Goal: Task Accomplishment & Management: Complete application form

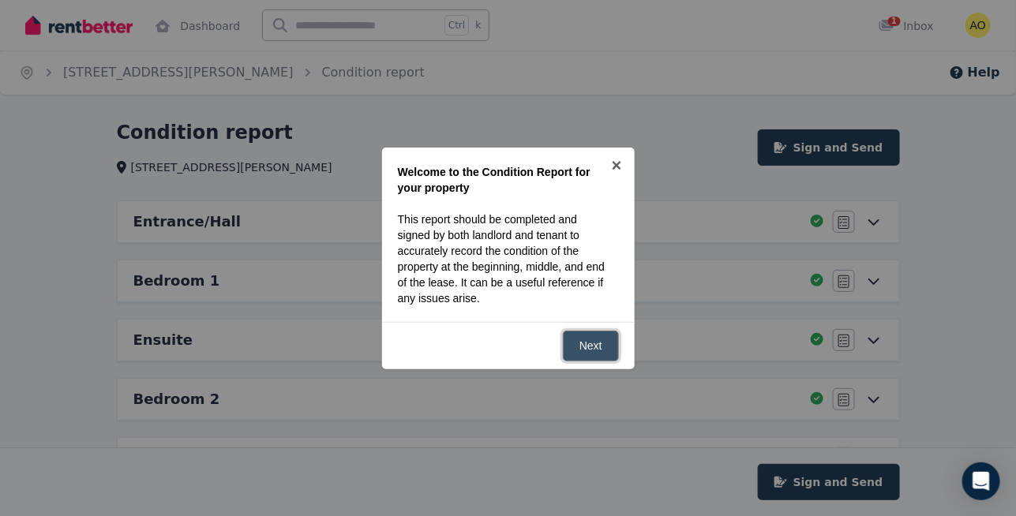
click at [600, 350] on link "Next" at bounding box center [591, 346] width 56 height 31
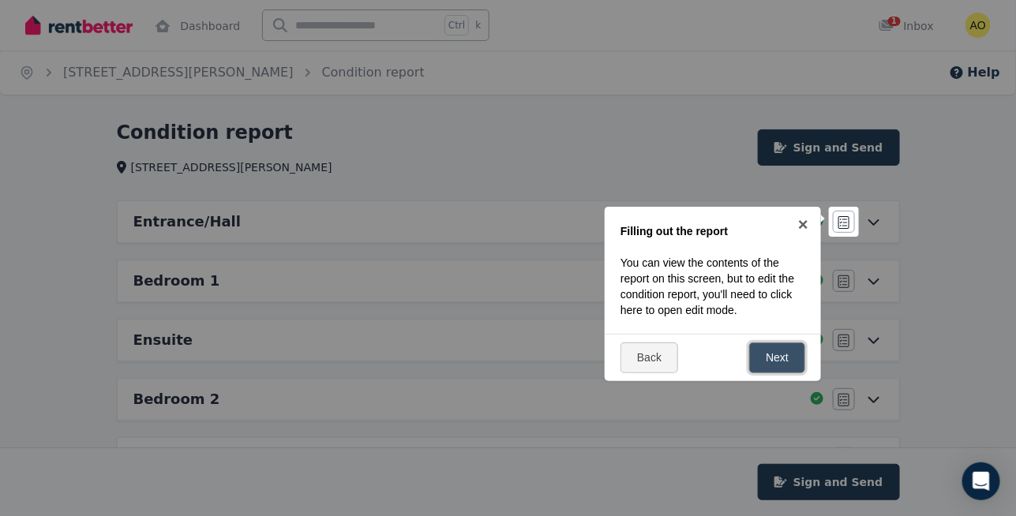
click at [764, 346] on link "Next" at bounding box center [777, 358] width 56 height 31
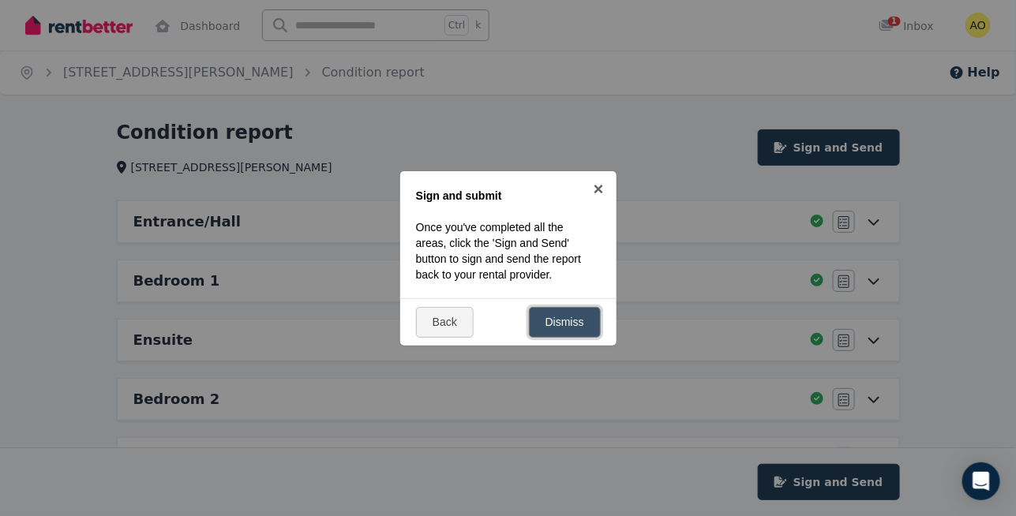
click at [571, 335] on link "Dismiss" at bounding box center [565, 322] width 72 height 31
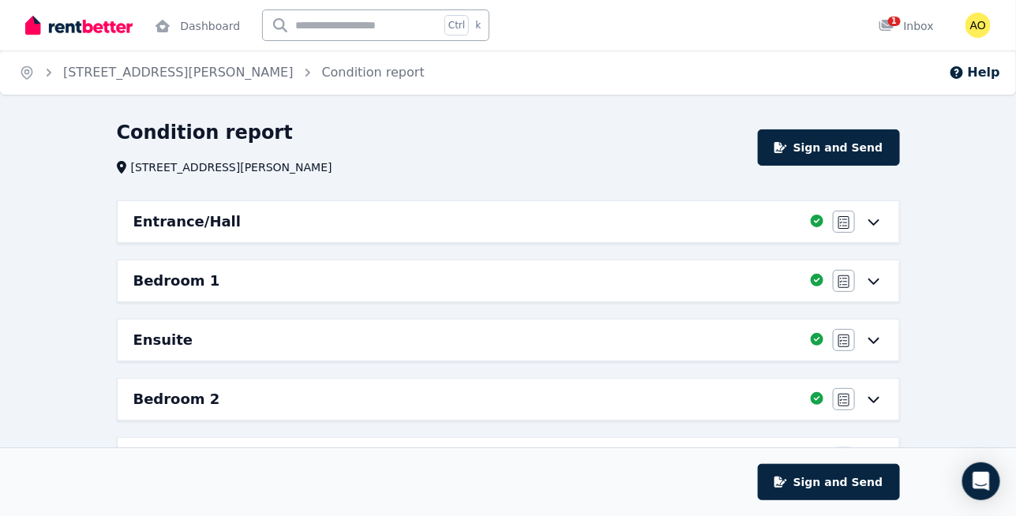
click at [878, 218] on icon at bounding box center [873, 221] width 19 height 13
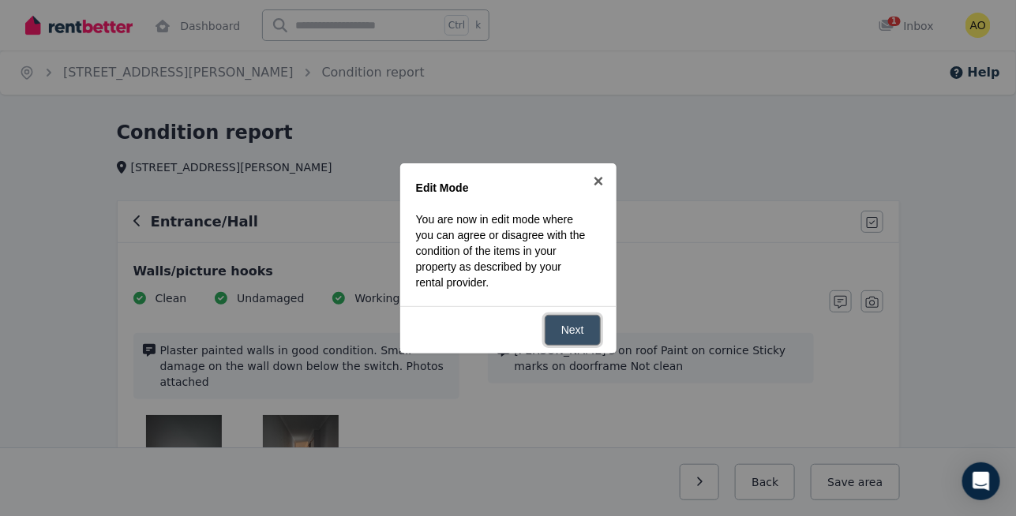
click at [578, 331] on link "Next" at bounding box center [573, 330] width 56 height 31
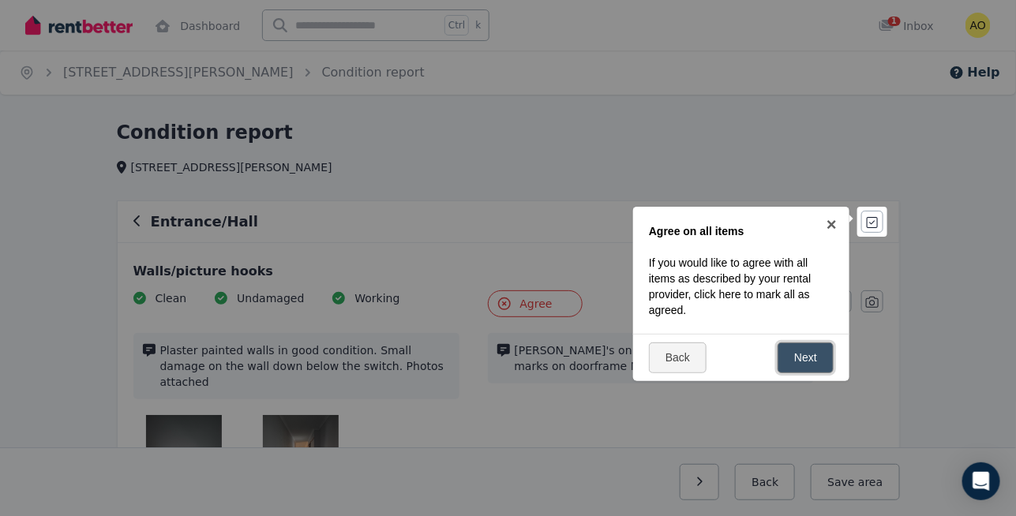
click at [822, 358] on link "Next" at bounding box center [805, 358] width 56 height 31
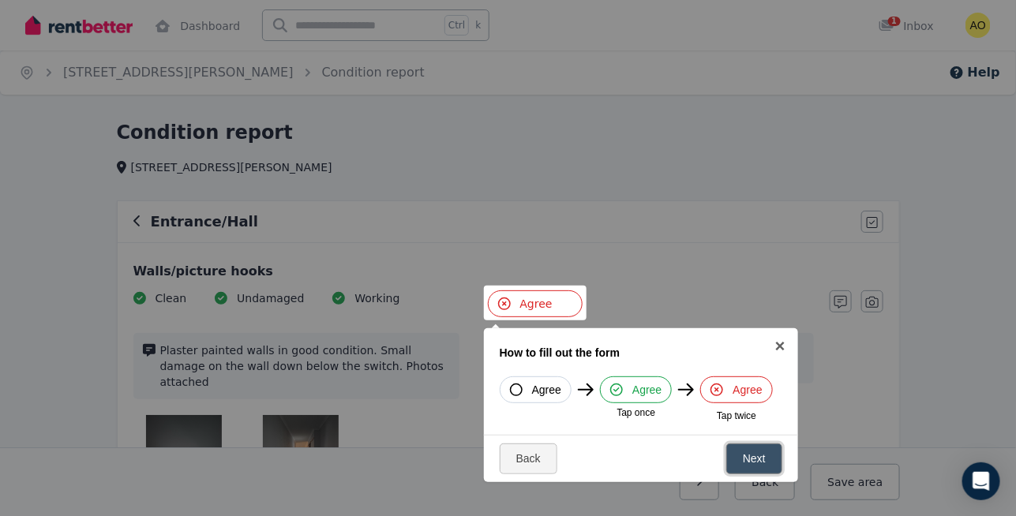
click at [749, 454] on link "Next" at bounding box center [754, 459] width 56 height 31
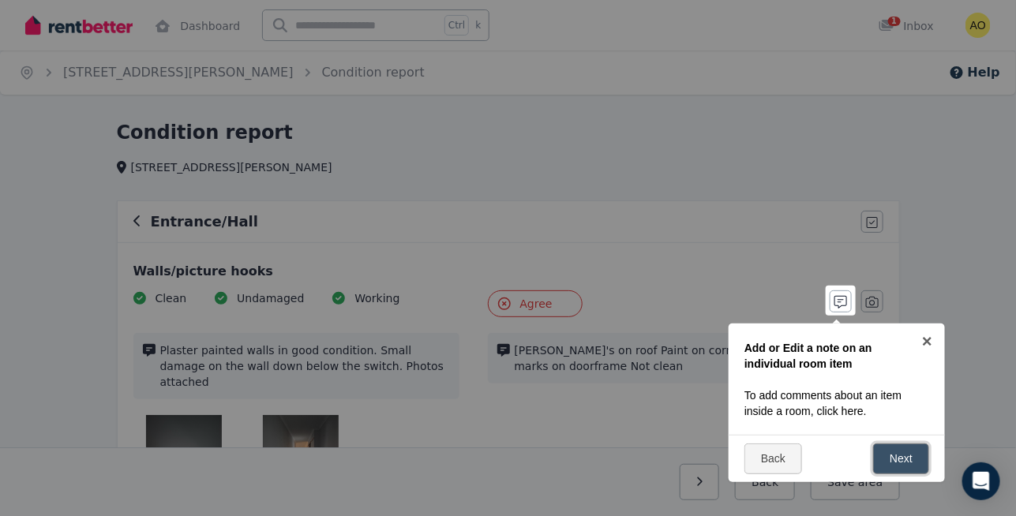
click at [893, 463] on link "Next" at bounding box center [901, 459] width 56 height 31
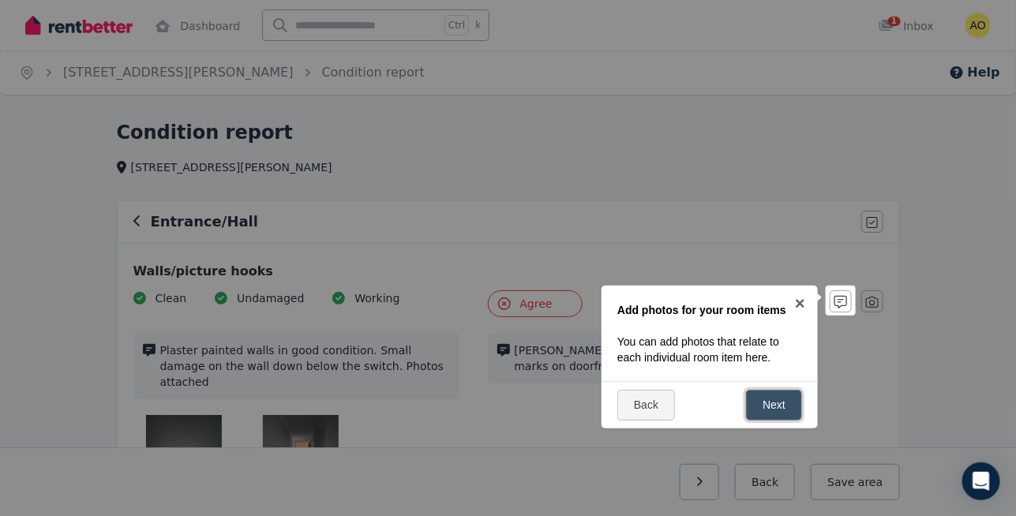
click at [781, 410] on link "Next" at bounding box center [774, 405] width 56 height 31
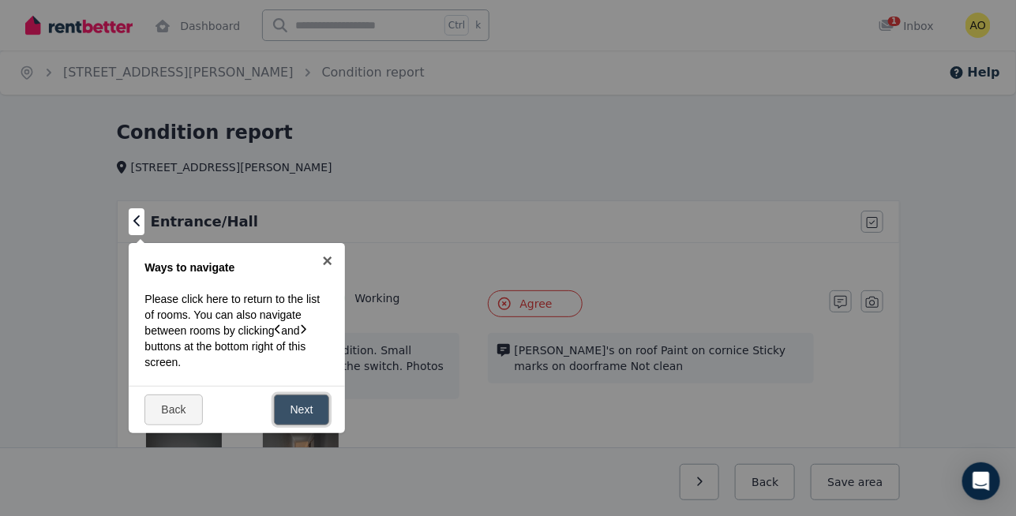
click at [318, 412] on link "Next" at bounding box center [302, 410] width 56 height 31
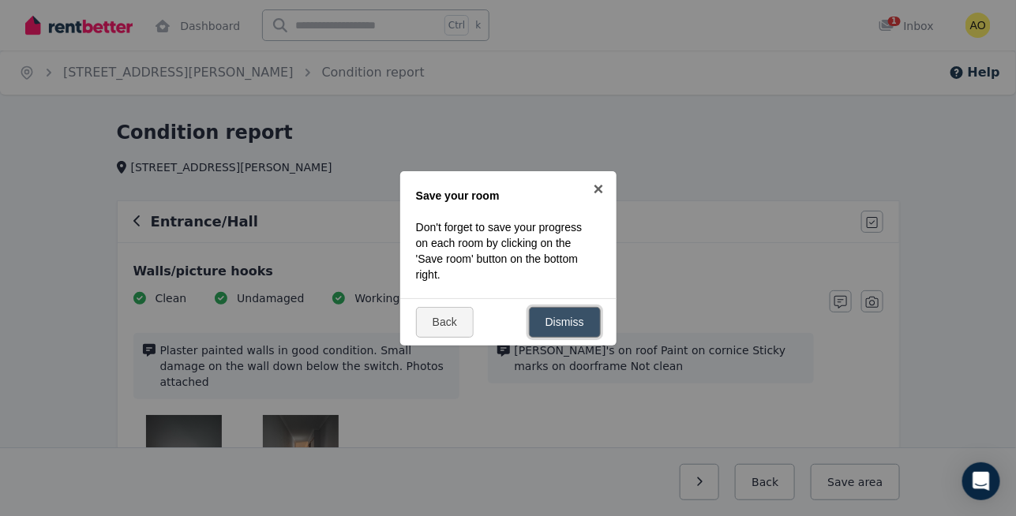
click at [568, 324] on link "Dismiss" at bounding box center [565, 322] width 72 height 31
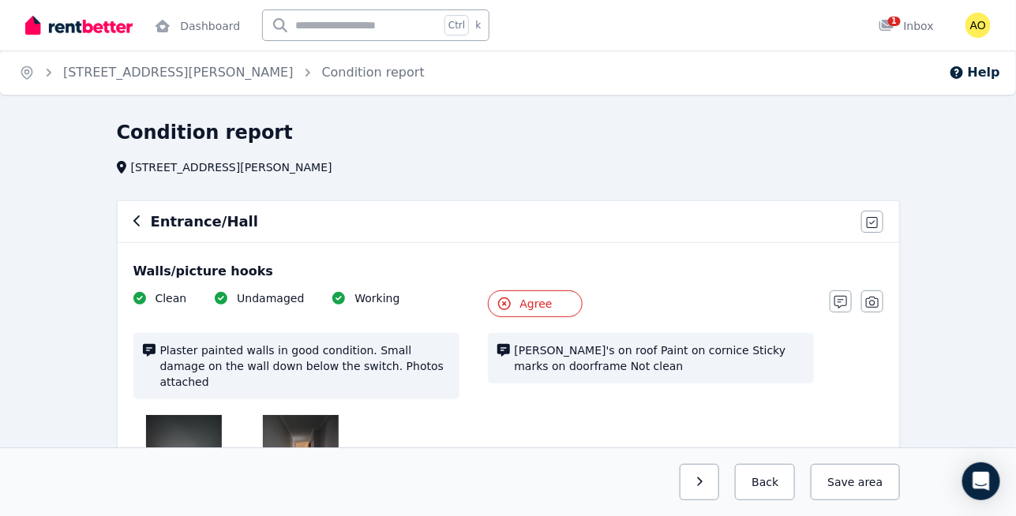
click at [140, 301] on icon at bounding box center [139, 298] width 13 height 13
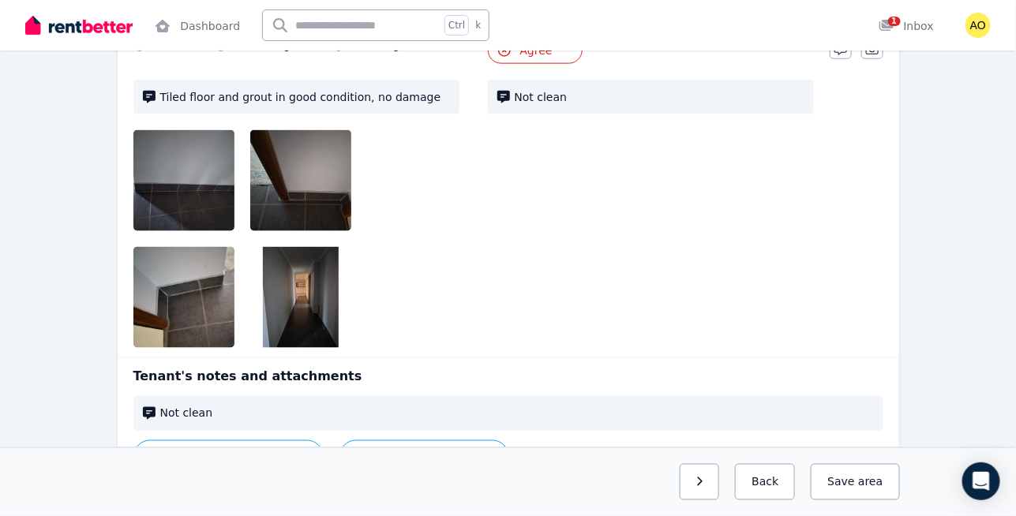
scroll to position [2624, 0]
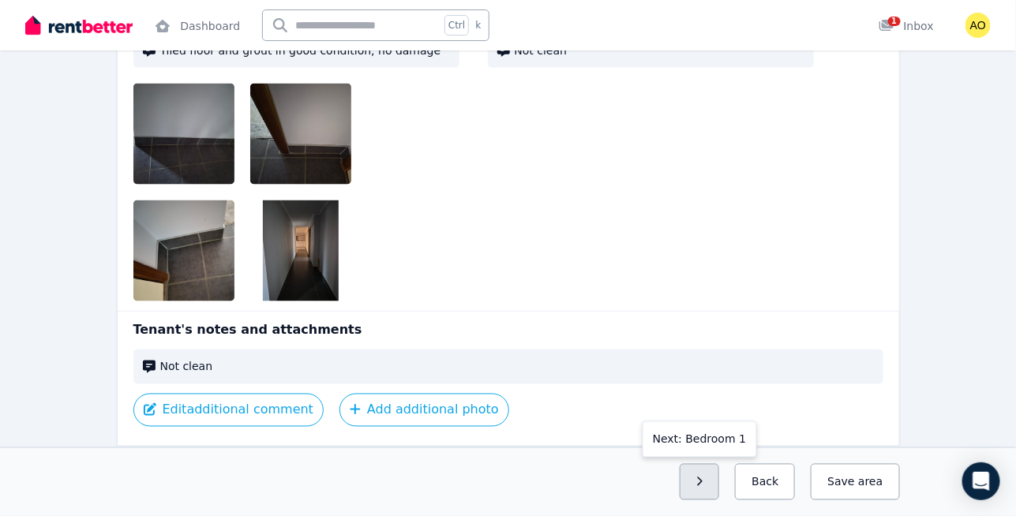
click at [703, 485] on icon "button" at bounding box center [699, 482] width 7 height 11
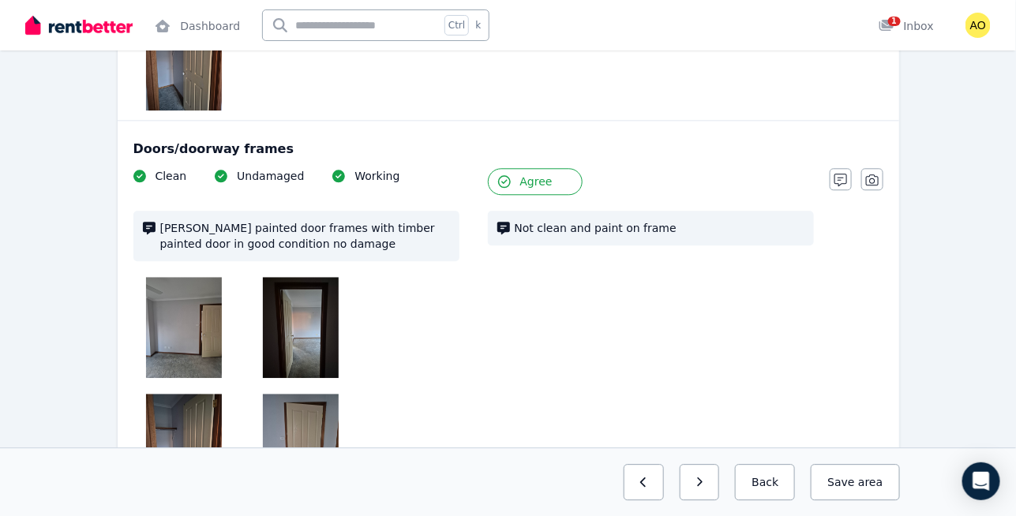
scroll to position [1172, 0]
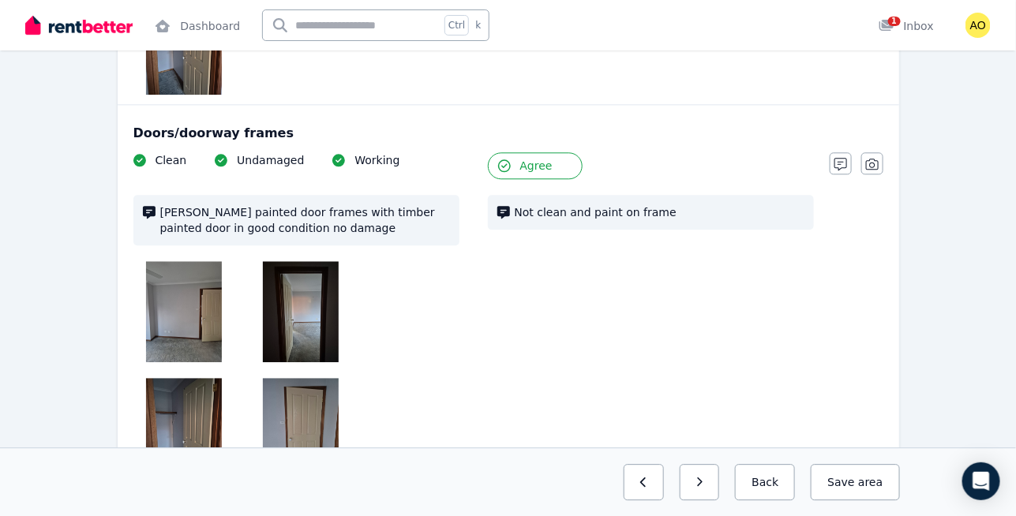
click at [542, 158] on span "Agree" at bounding box center [536, 166] width 32 height 16
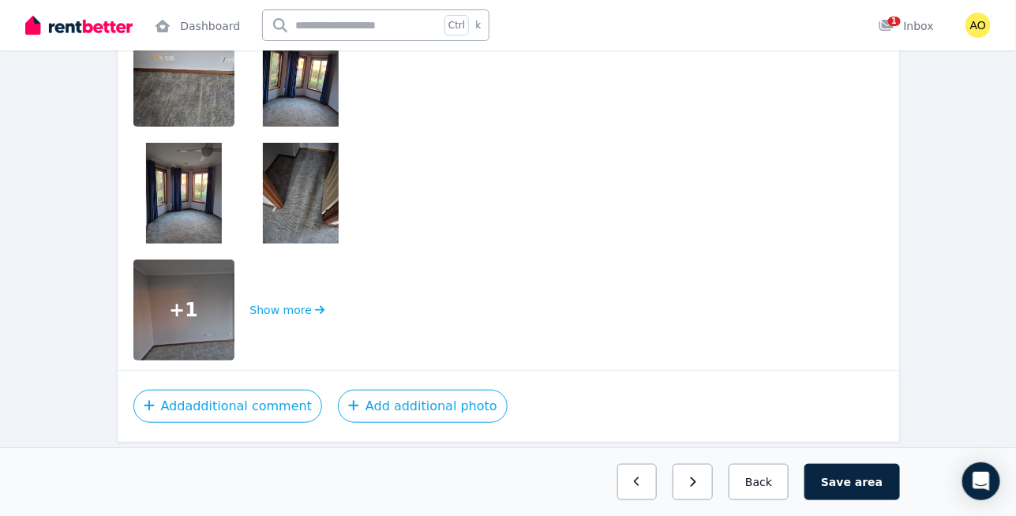
scroll to position [4175, 0]
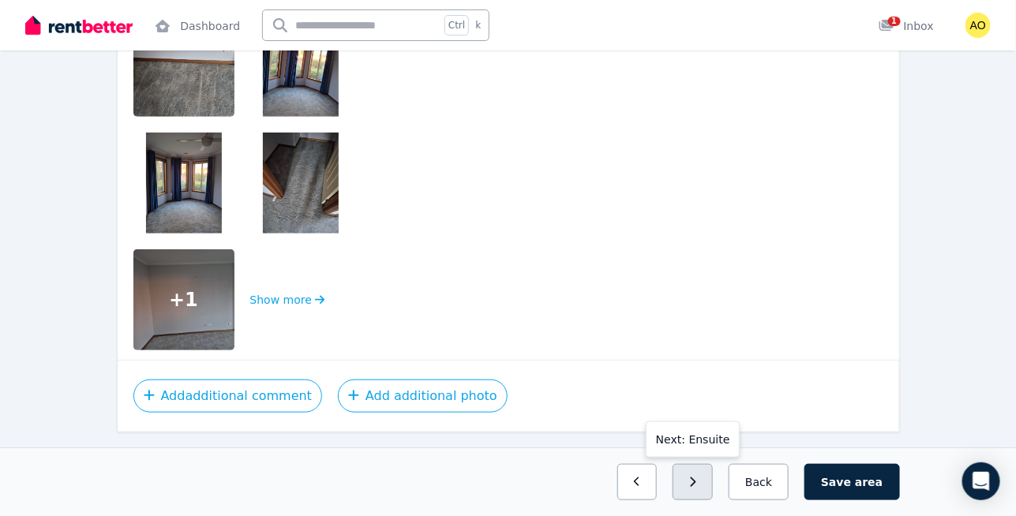
click at [713, 470] on button "button" at bounding box center [692, 482] width 40 height 36
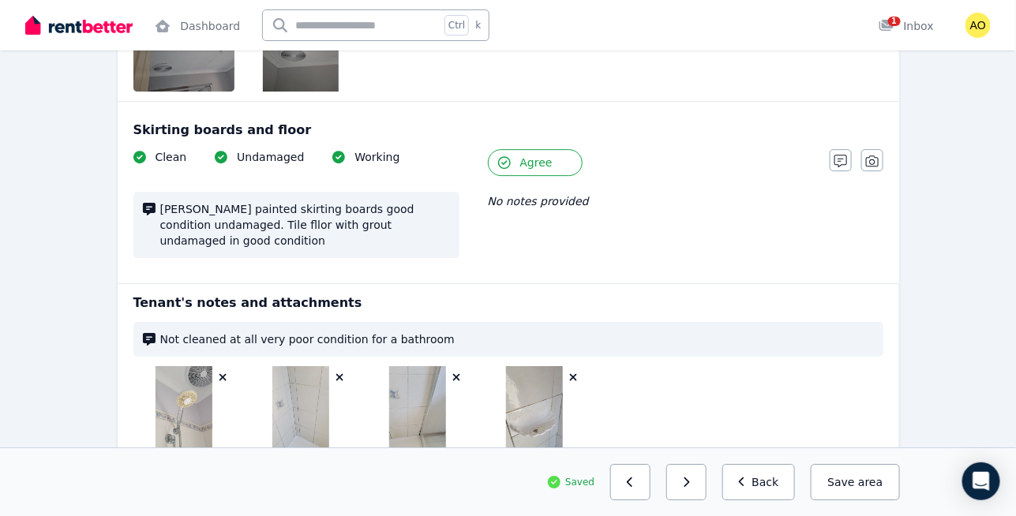
scroll to position [3544, 0]
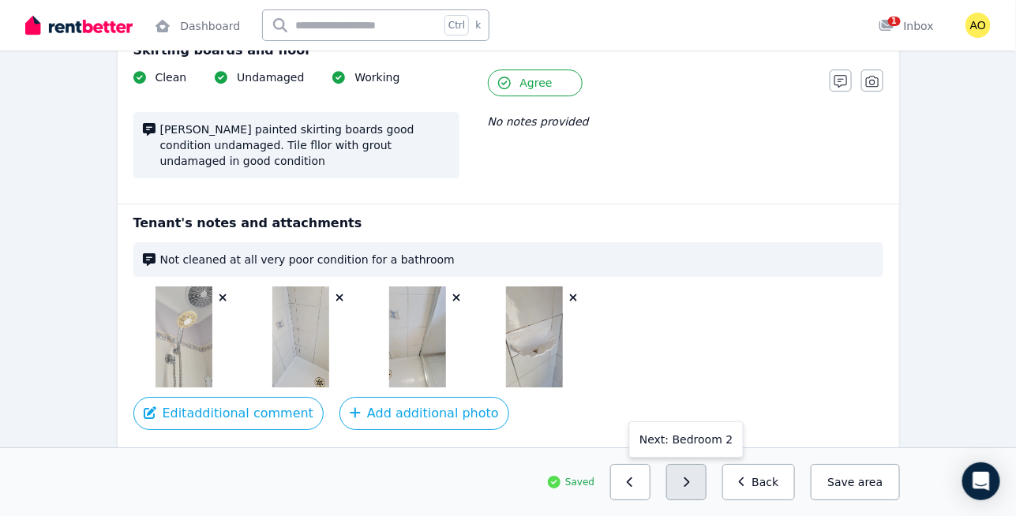
click at [691, 478] on button "button" at bounding box center [686, 482] width 40 height 36
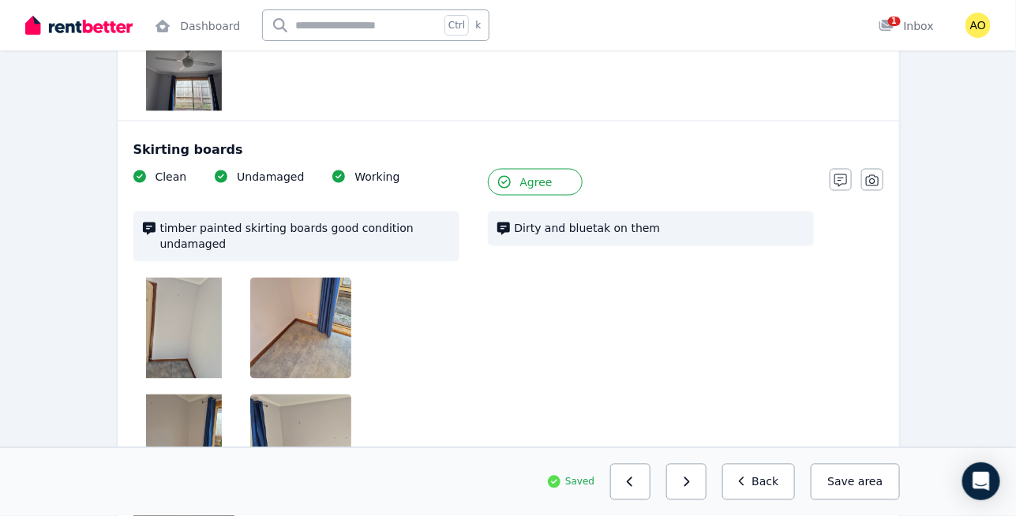
scroll to position [2726, 0]
click at [554, 170] on button "Agree" at bounding box center [535, 183] width 95 height 27
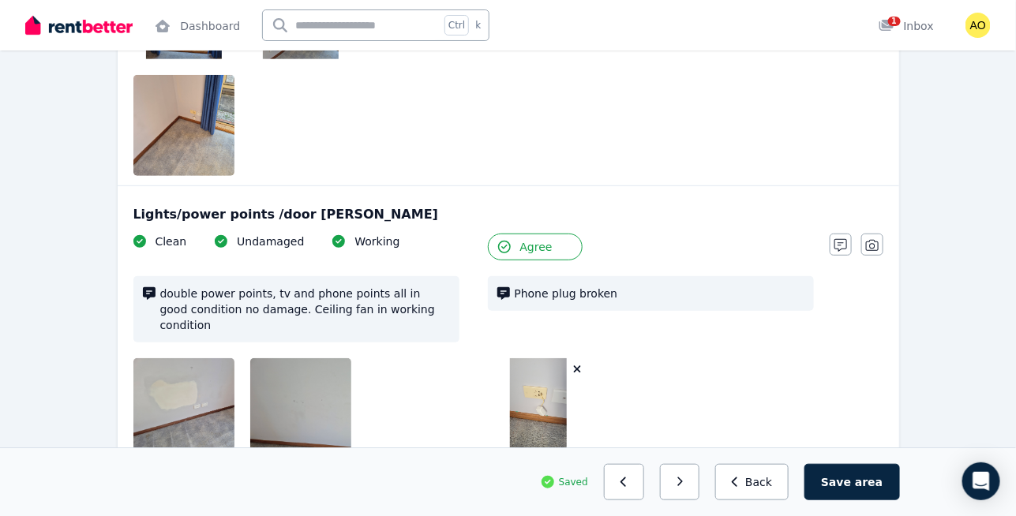
scroll to position [2144, 0]
click at [532, 240] on span "Agree" at bounding box center [536, 248] width 32 height 16
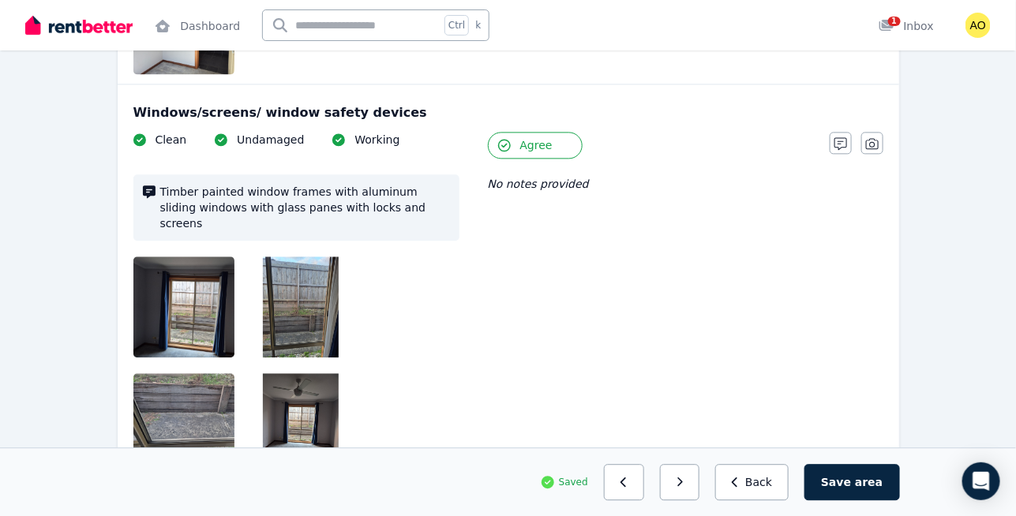
scroll to position [1077, 0]
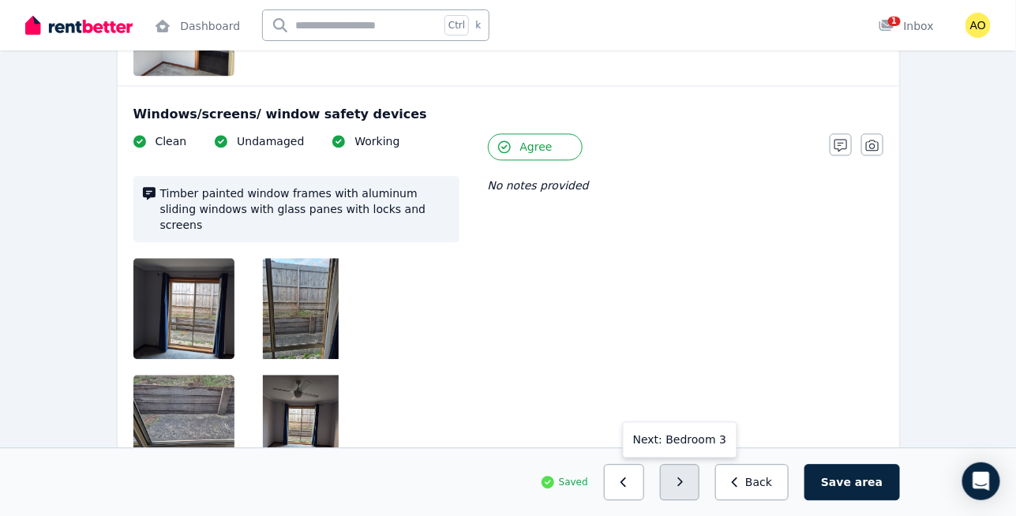
click at [700, 471] on button "button" at bounding box center [680, 482] width 40 height 36
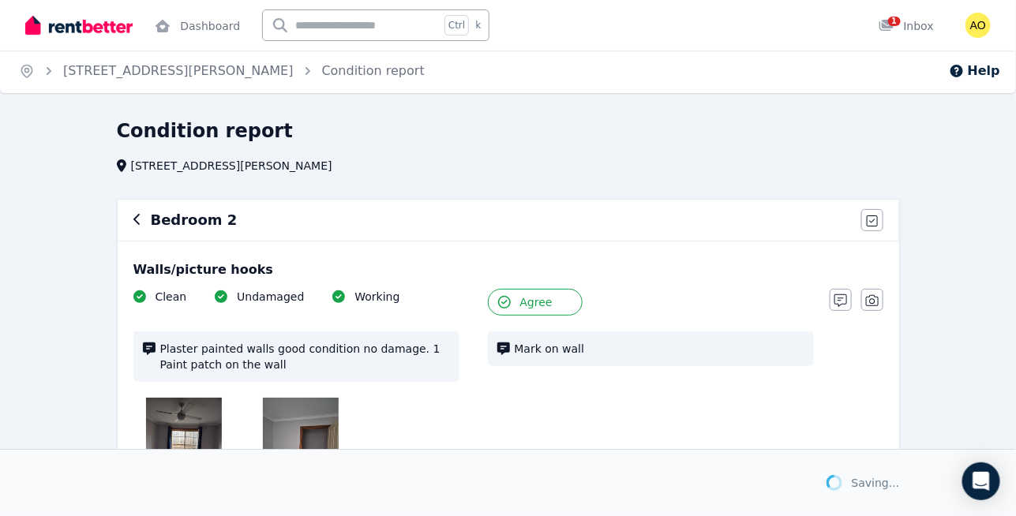
scroll to position [0, 0]
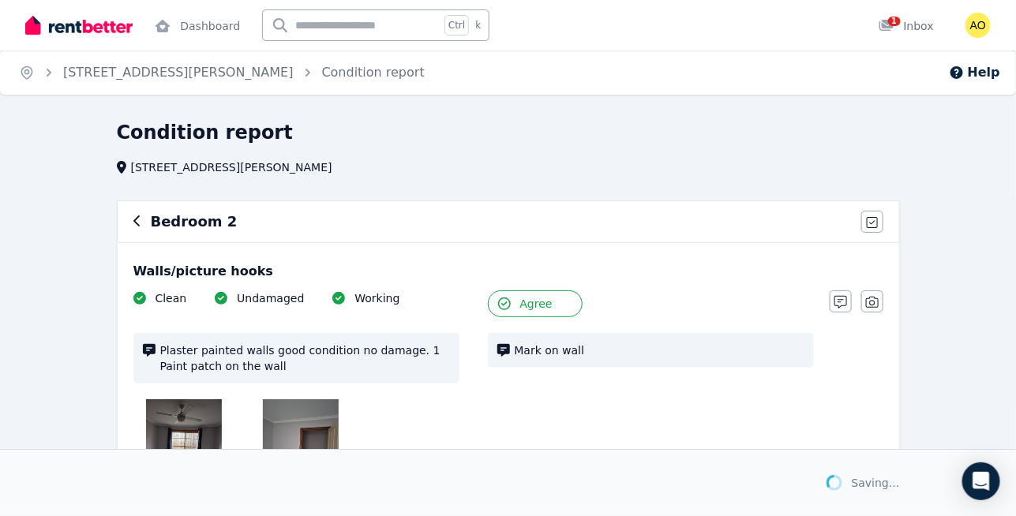
click at [515, 298] on button "Agree" at bounding box center [535, 303] width 95 height 27
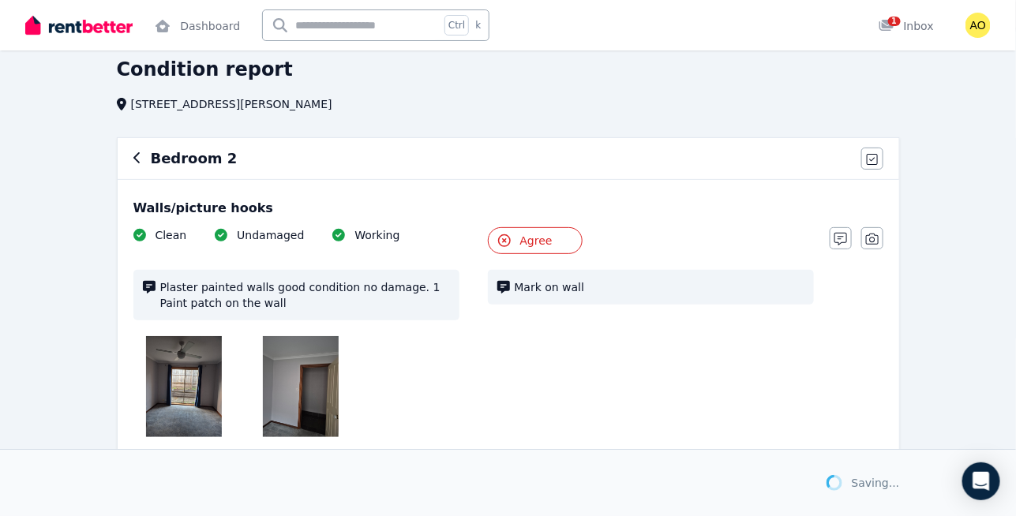
scroll to position [59, 0]
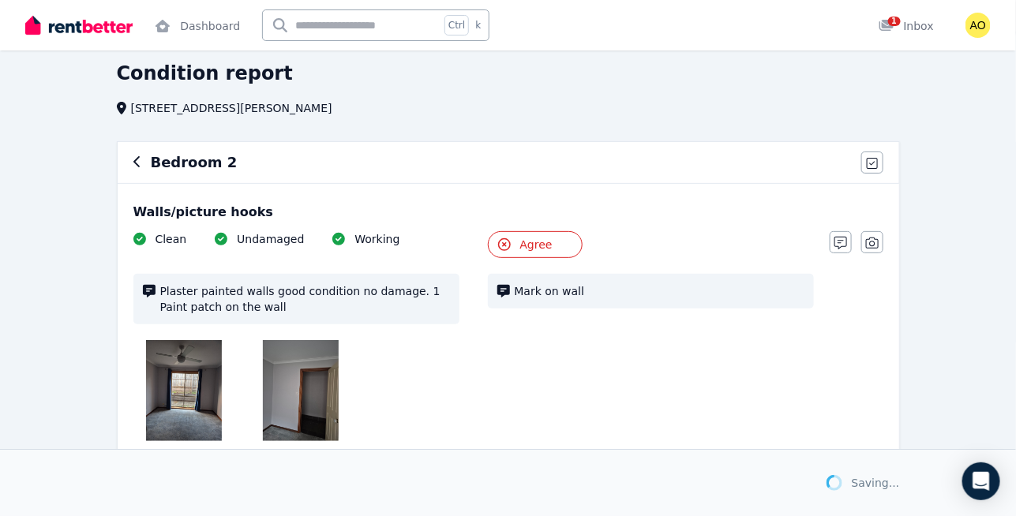
drag, startPoint x: 515, startPoint y: 298, endPoint x: 950, endPoint y: 235, distance: 440.2
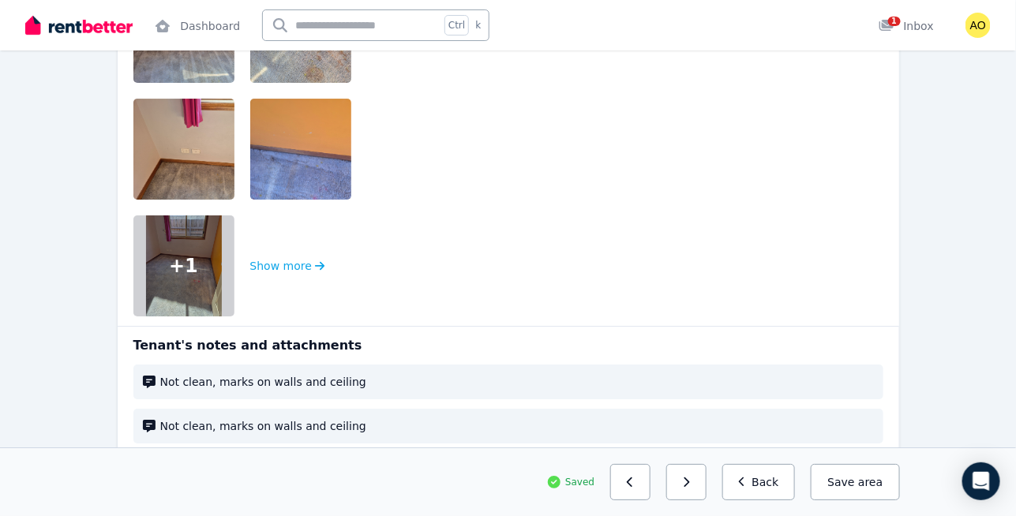
scroll to position [3658, 0]
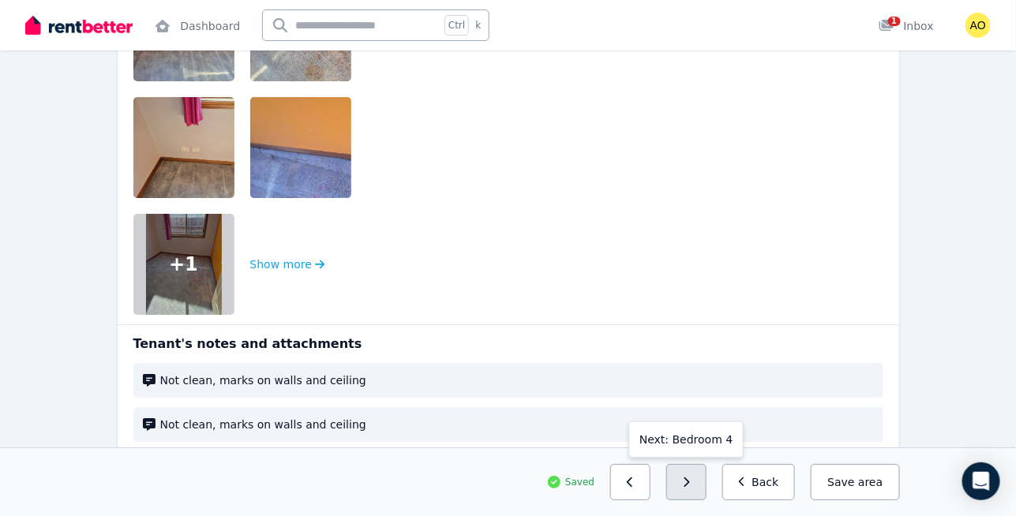
click at [706, 478] on button "button" at bounding box center [686, 482] width 40 height 36
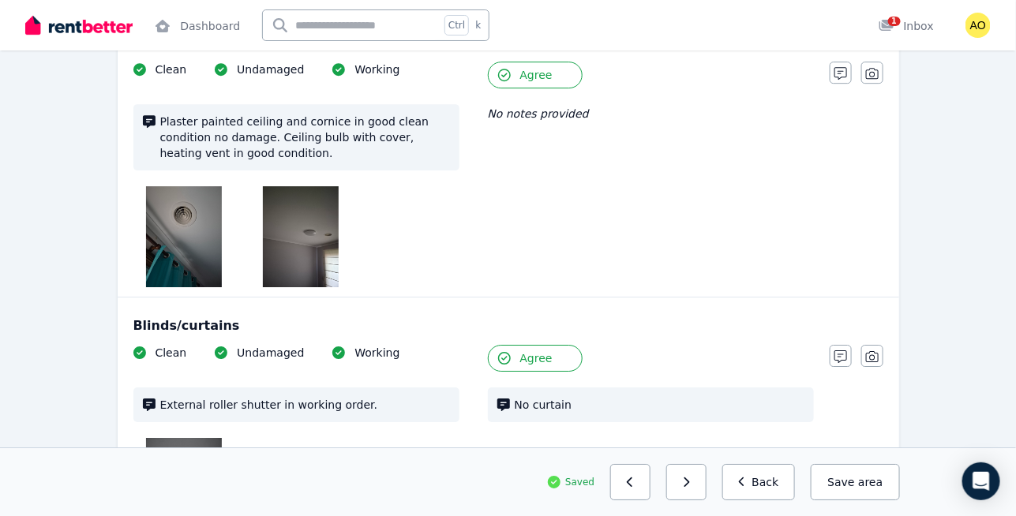
scroll to position [1578, 0]
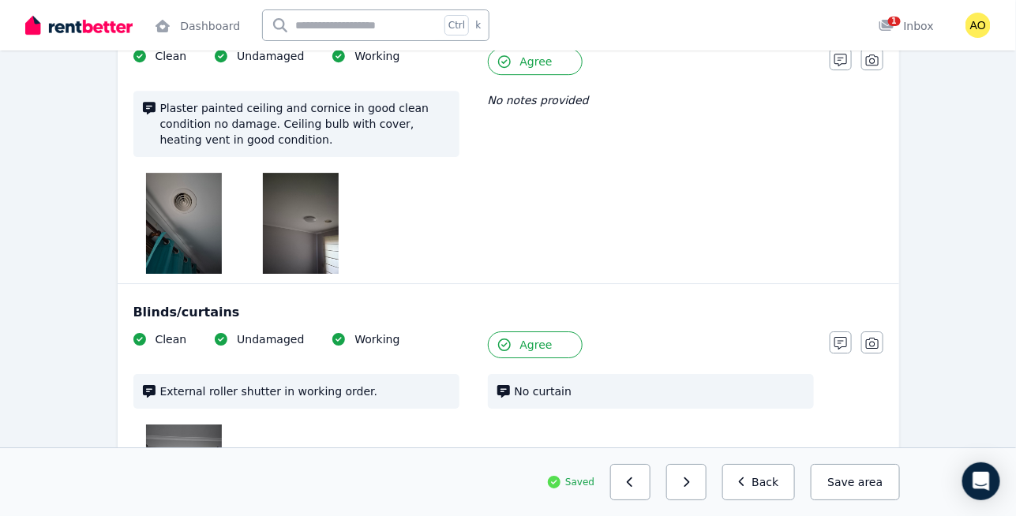
click at [555, 331] on button "Agree" at bounding box center [535, 344] width 95 height 27
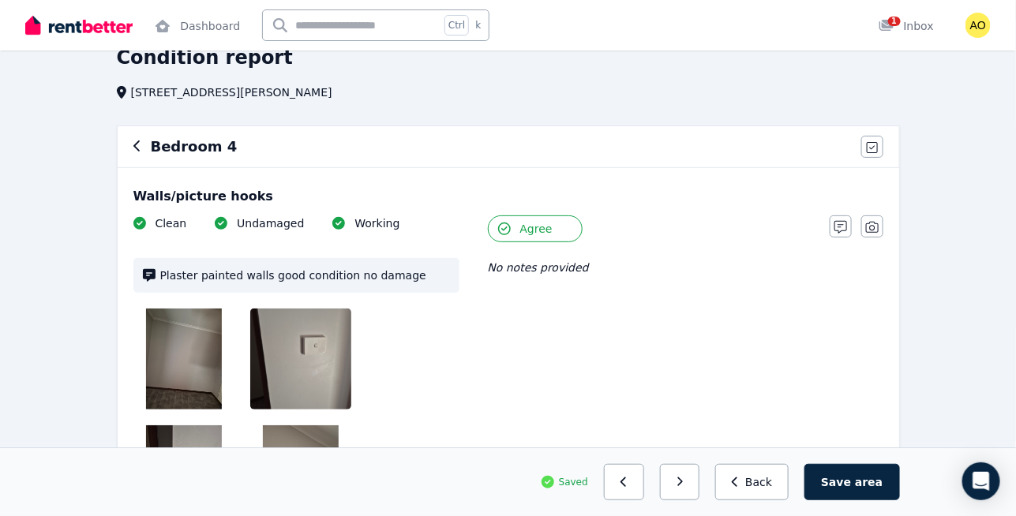
scroll to position [77, 0]
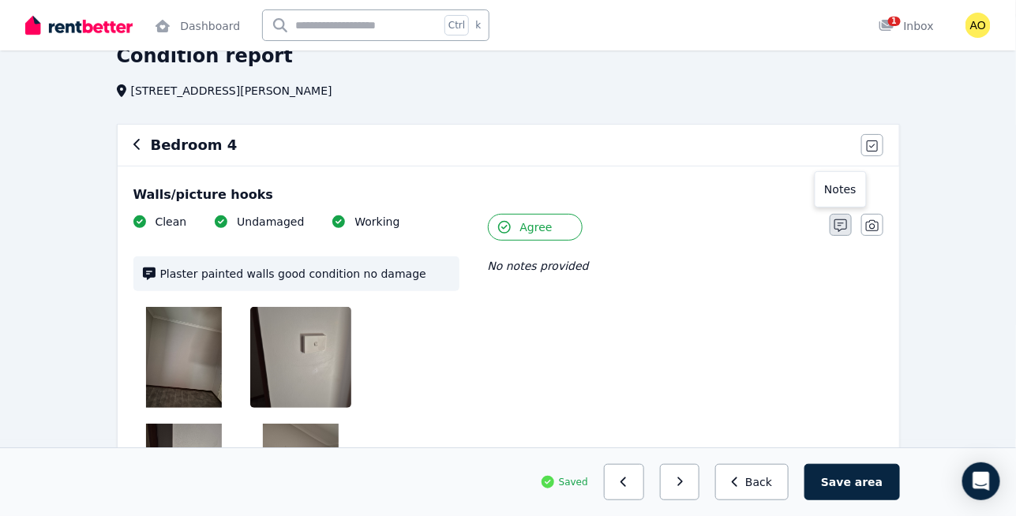
click at [848, 223] on button "button" at bounding box center [841, 225] width 22 height 22
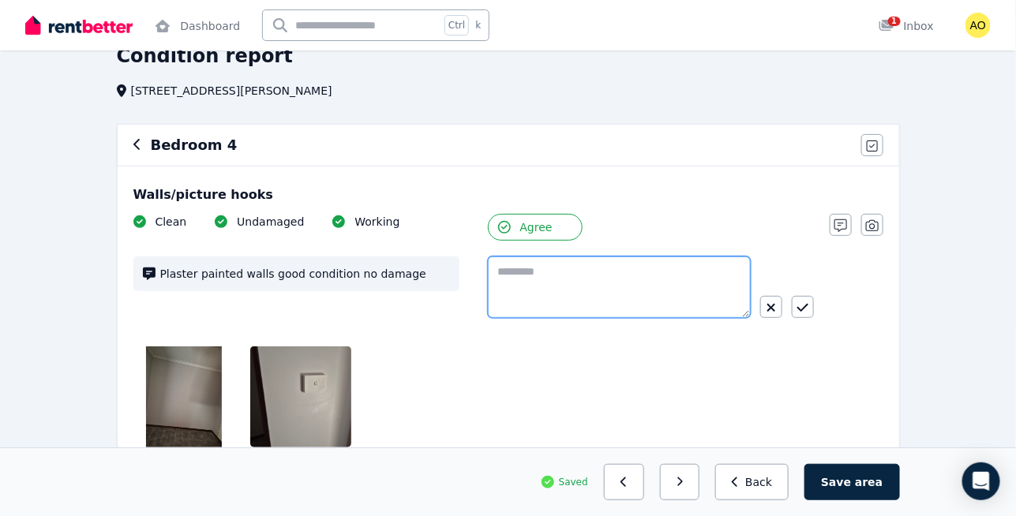
click at [590, 263] on textarea at bounding box center [619, 288] width 263 height 62
type textarea "*"
type textarea "**********"
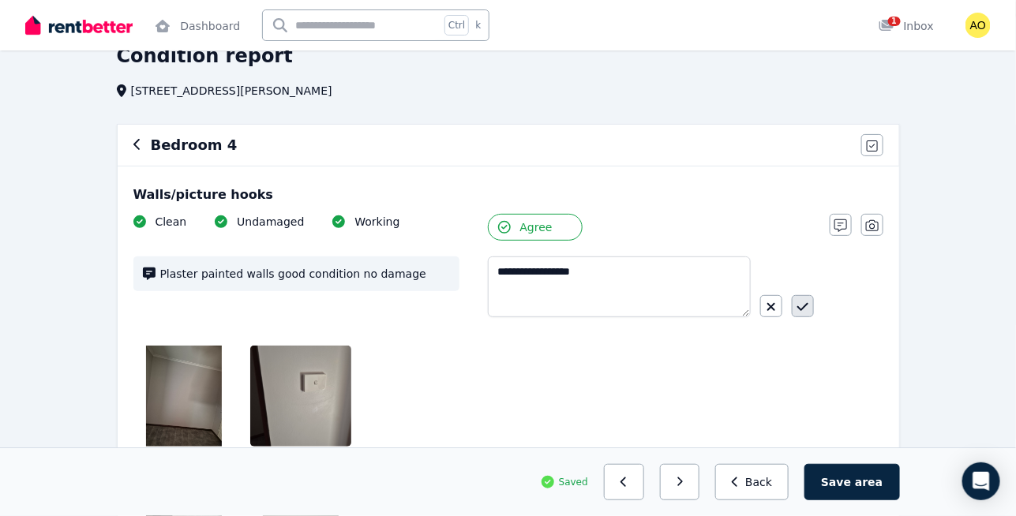
click at [796, 297] on button "button" at bounding box center [803, 306] width 22 height 22
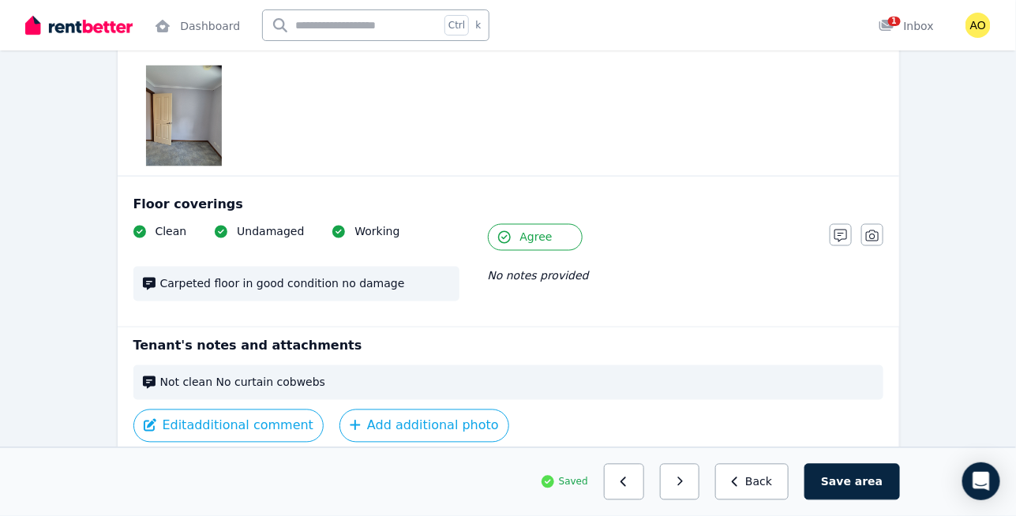
scroll to position [2736, 0]
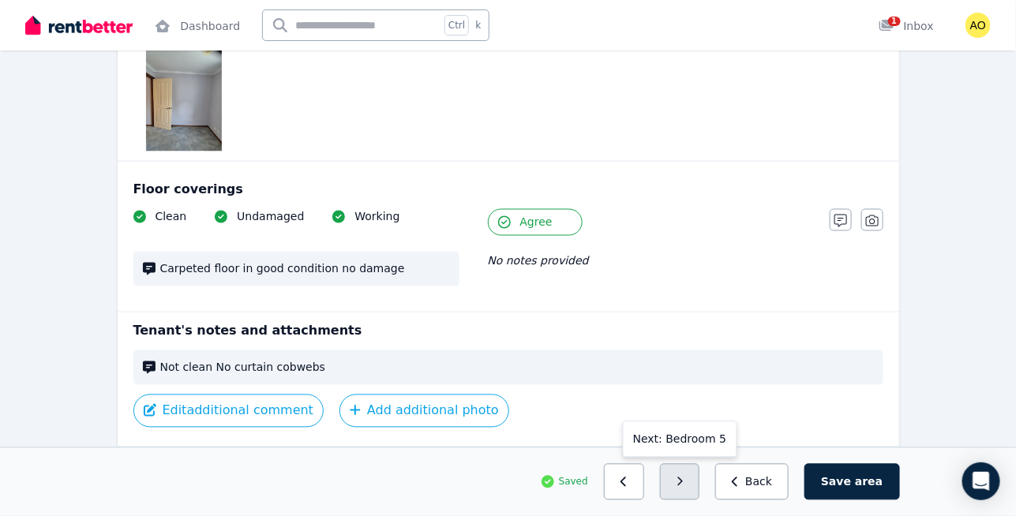
click at [687, 486] on button "button" at bounding box center [680, 482] width 40 height 36
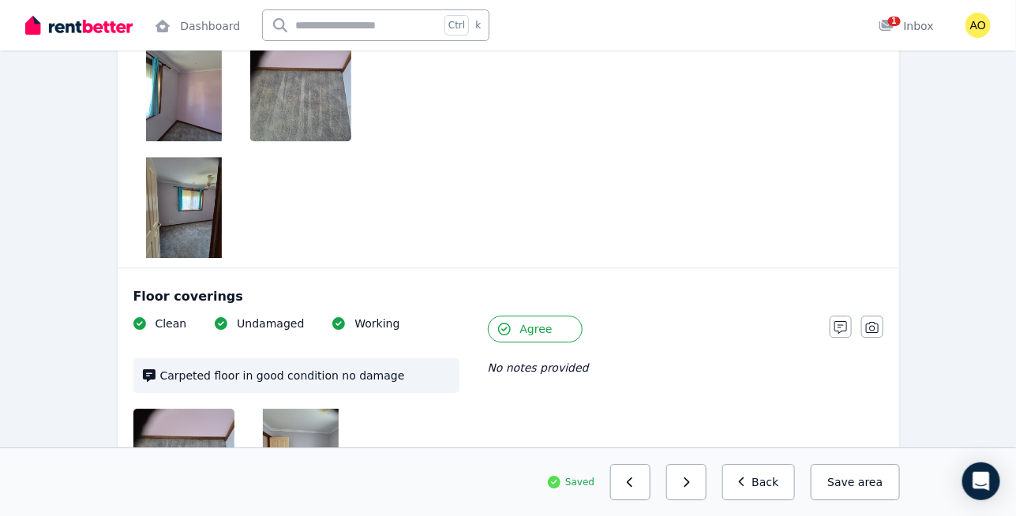
scroll to position [3345, 0]
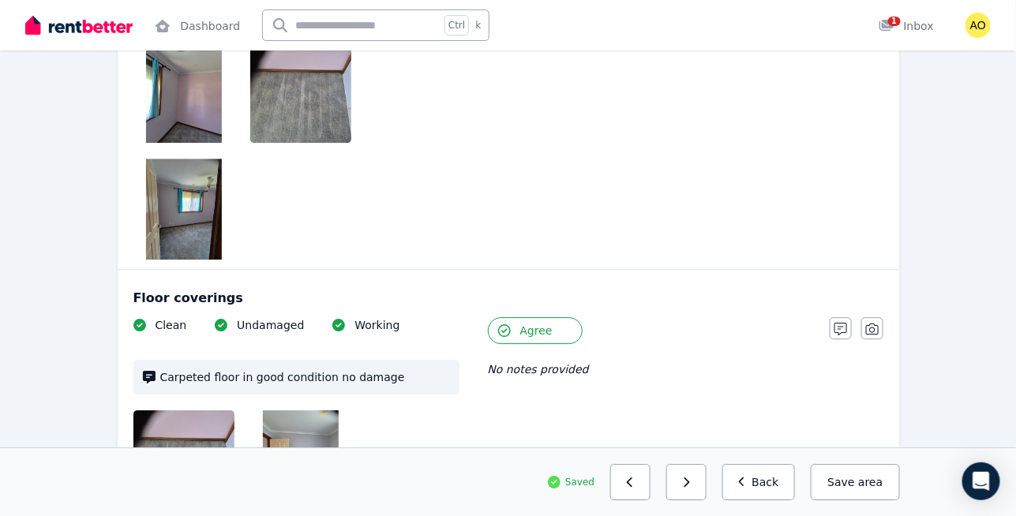
drag, startPoint x: 625, startPoint y: 219, endPoint x: 544, endPoint y: 206, distance: 82.3
click at [544, 289] on div "Floor coverings" at bounding box center [508, 298] width 750 height 19
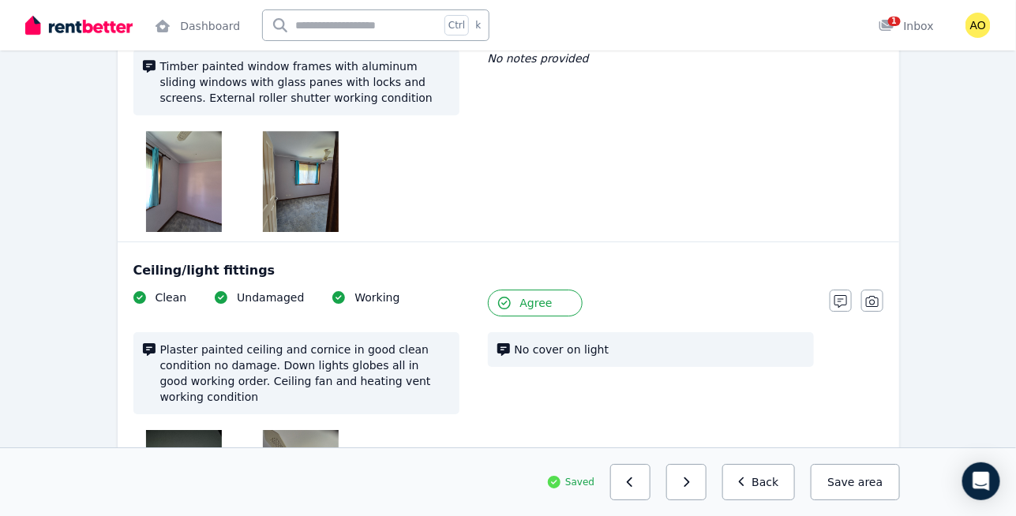
scroll to position [1568, 0]
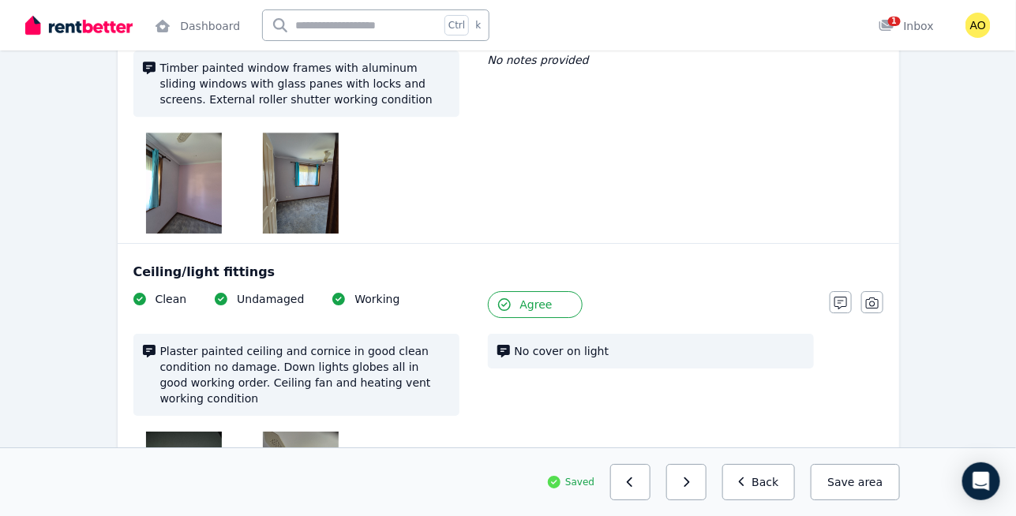
click at [540, 297] on span "Agree" at bounding box center [536, 305] width 32 height 16
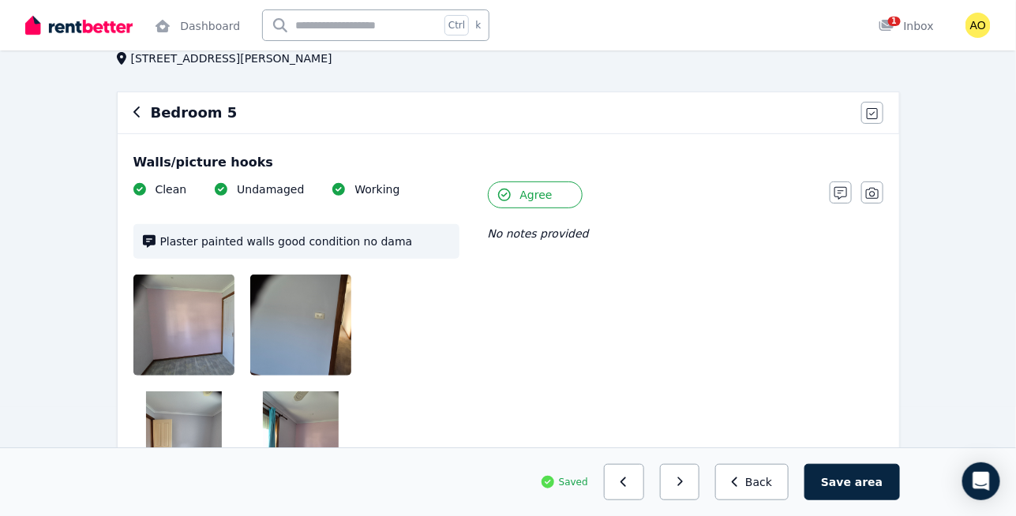
scroll to position [107, 0]
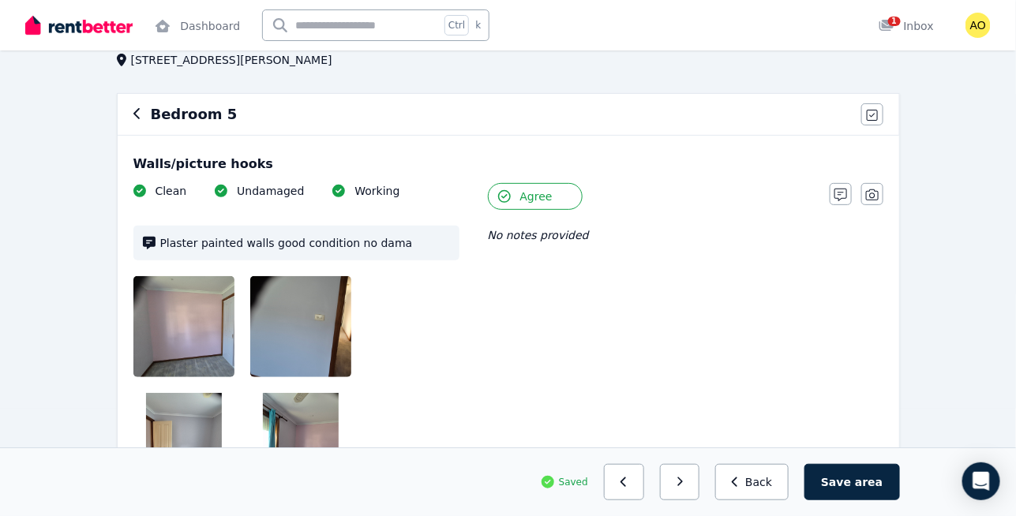
click at [548, 197] on span "Agree" at bounding box center [536, 197] width 32 height 16
click at [836, 189] on icon "button" at bounding box center [840, 195] width 13 height 13
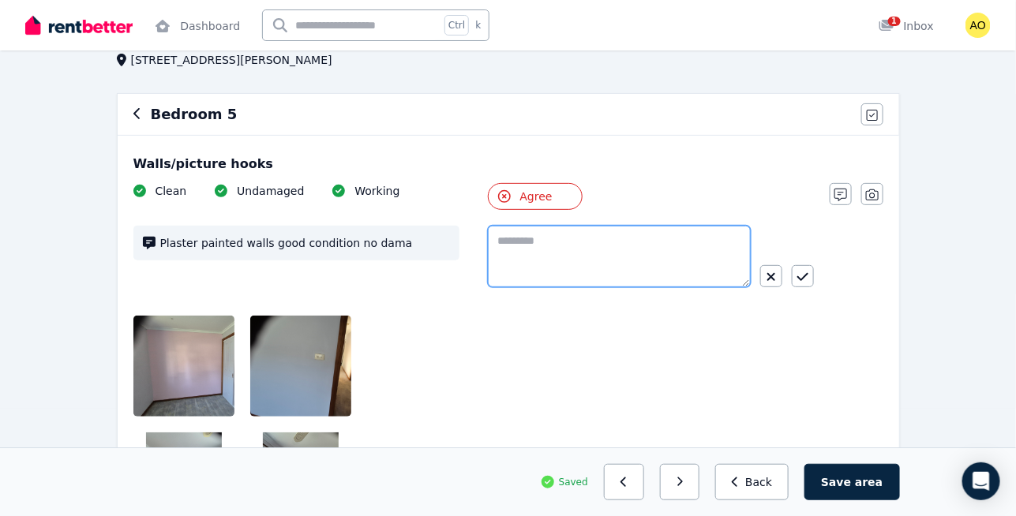
click at [654, 268] on textarea at bounding box center [619, 257] width 263 height 62
type textarea "**********"
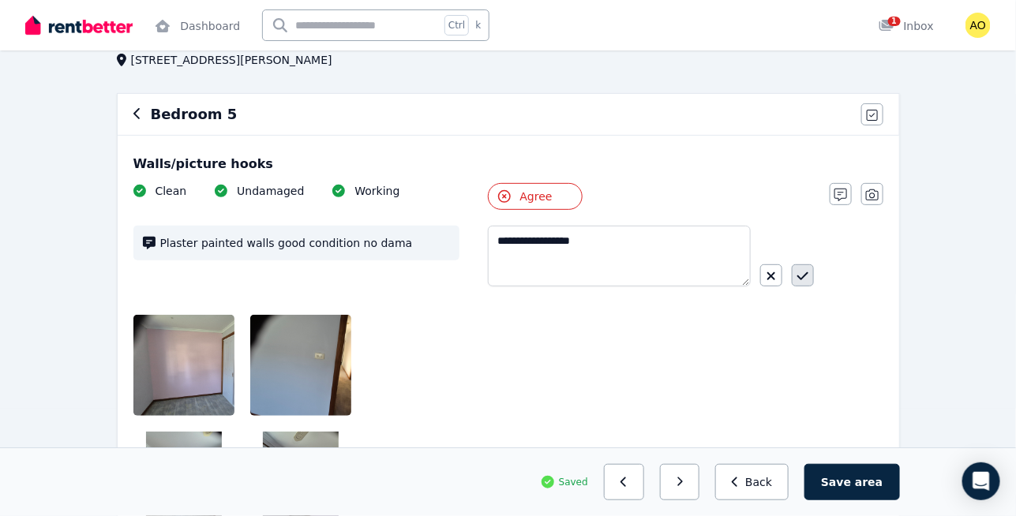
click at [800, 275] on icon "button" at bounding box center [802, 276] width 11 height 13
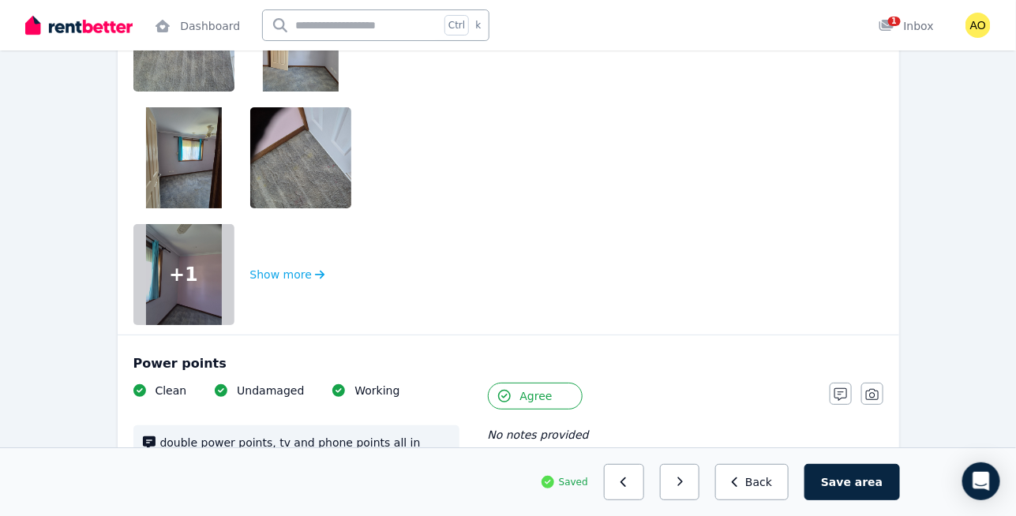
scroll to position [3965, 0]
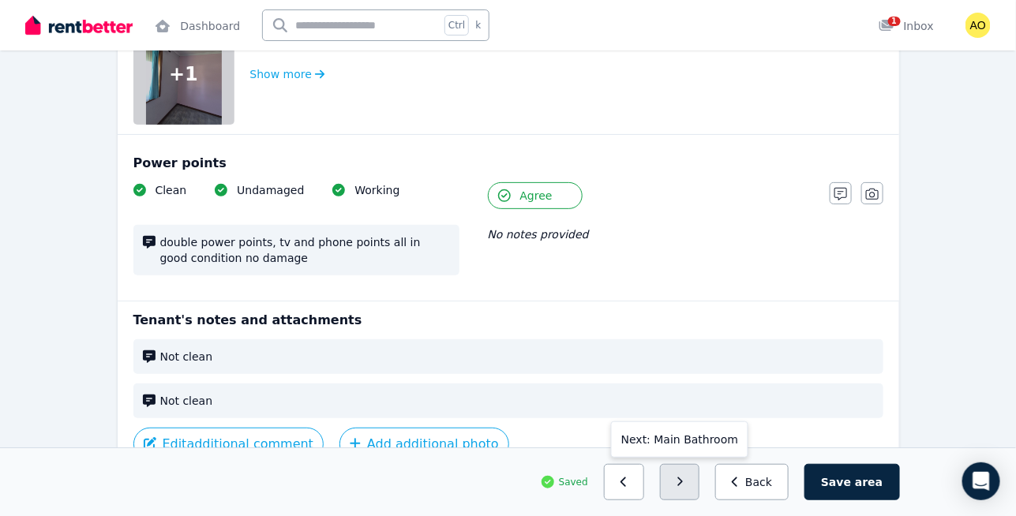
click at [700, 485] on button "button" at bounding box center [680, 482] width 40 height 36
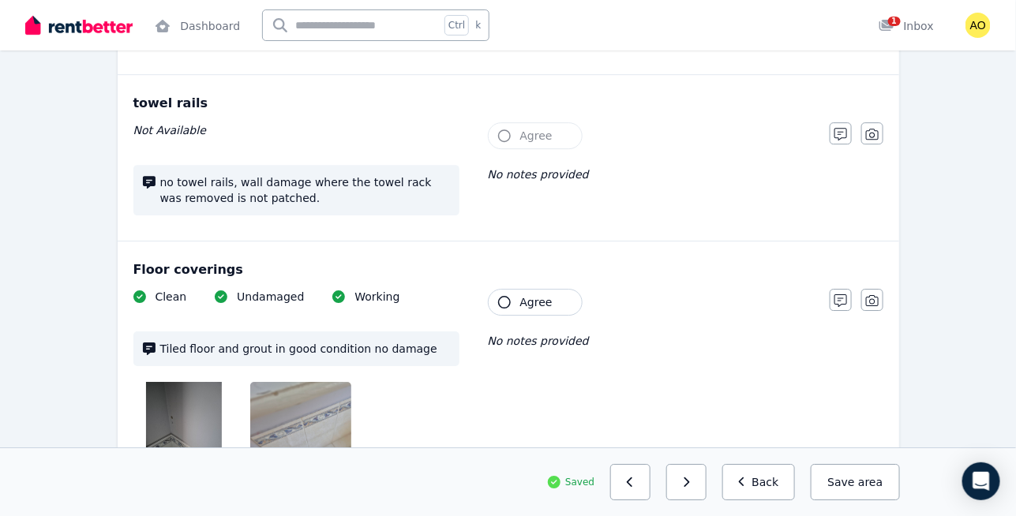
scroll to position [3473, 0]
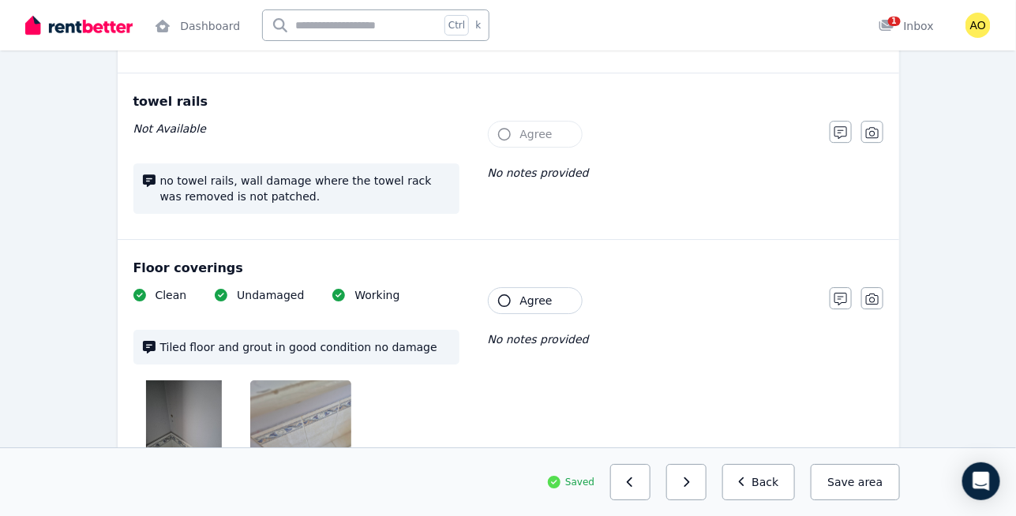
click at [549, 287] on button "Agree" at bounding box center [535, 300] width 95 height 27
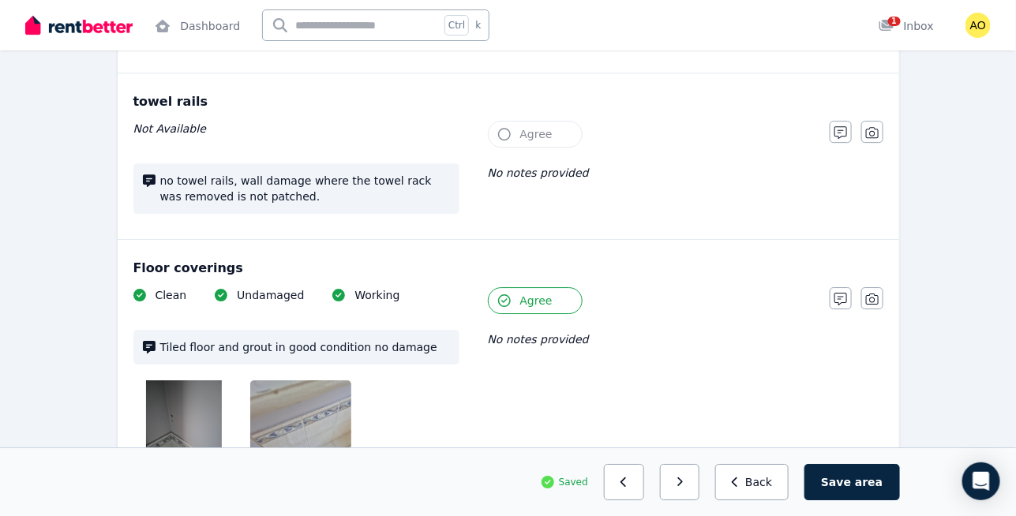
click at [549, 287] on button "Agree" at bounding box center [535, 300] width 95 height 27
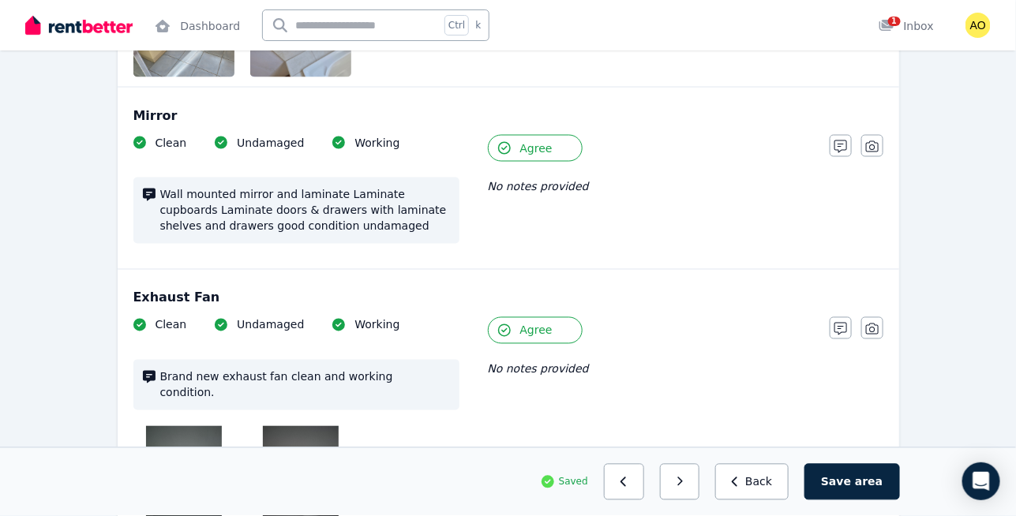
scroll to position [2742, 0]
click at [538, 316] on button "Agree" at bounding box center [535, 329] width 95 height 27
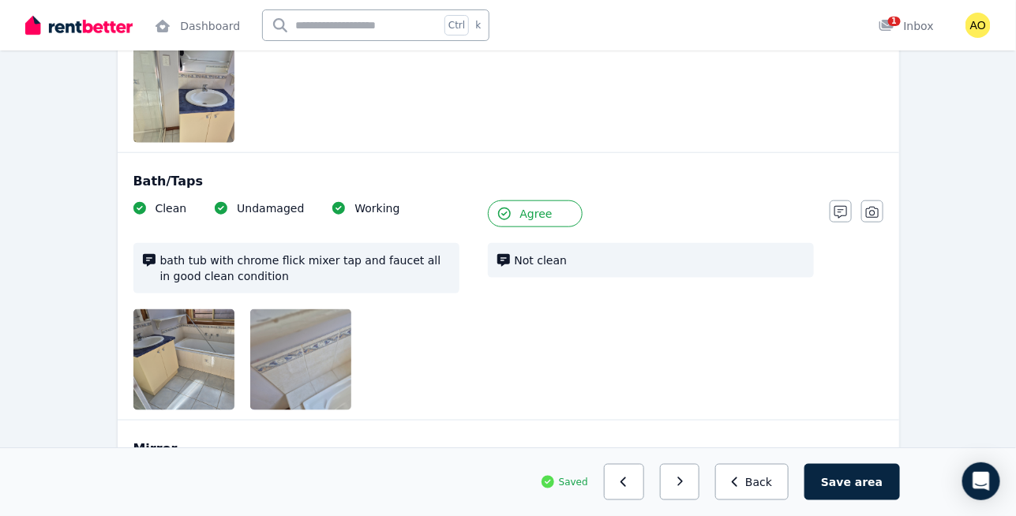
scroll to position [2387, 0]
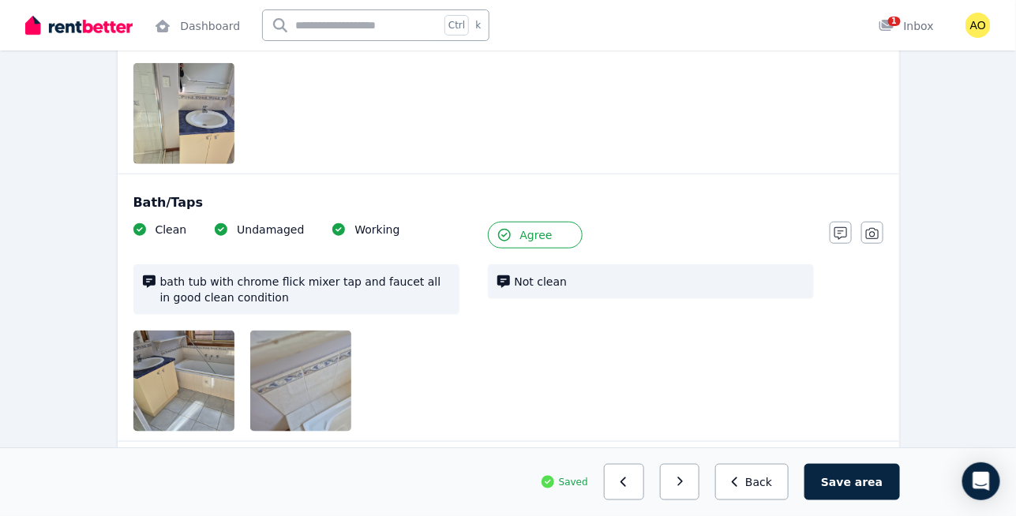
click at [556, 222] on button "Agree" at bounding box center [535, 235] width 95 height 27
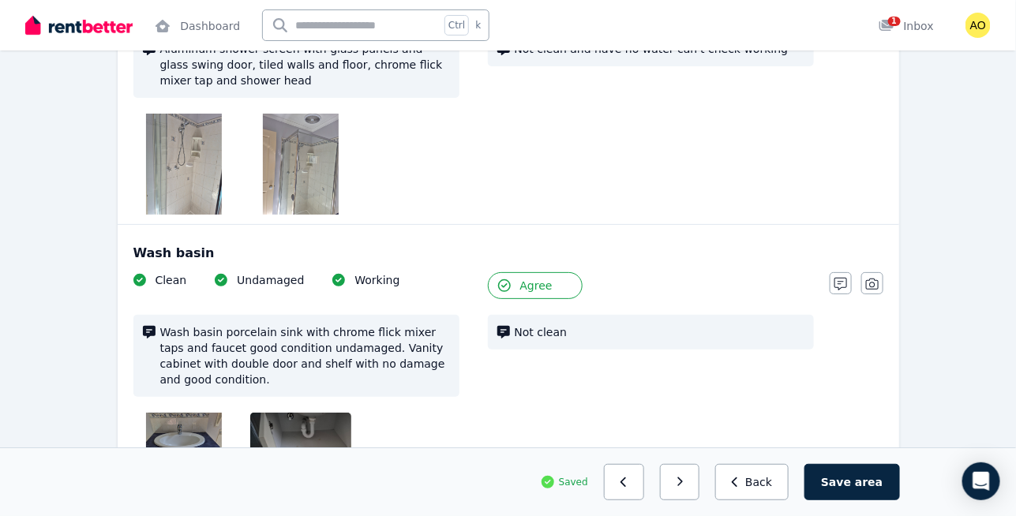
scroll to position [1918, 0]
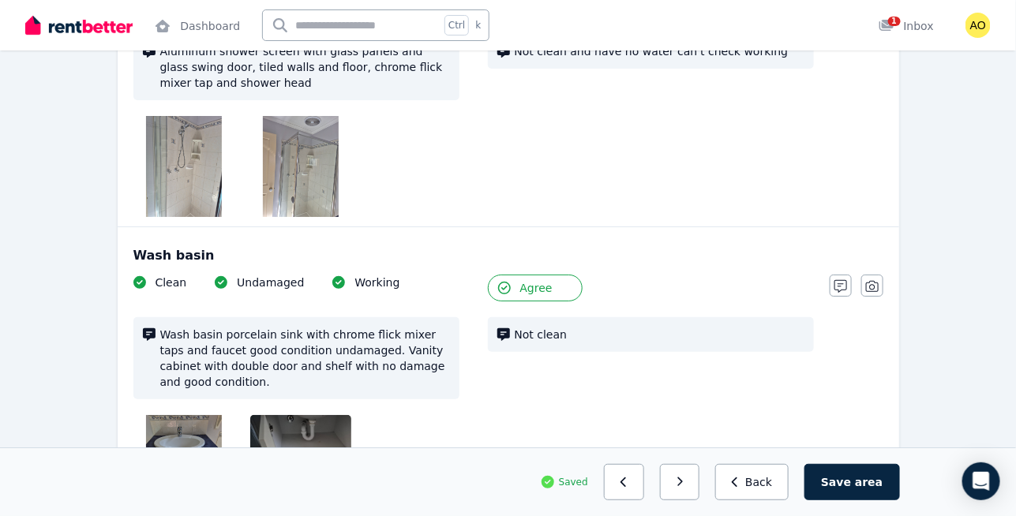
click at [529, 275] on button "Agree" at bounding box center [535, 288] width 95 height 27
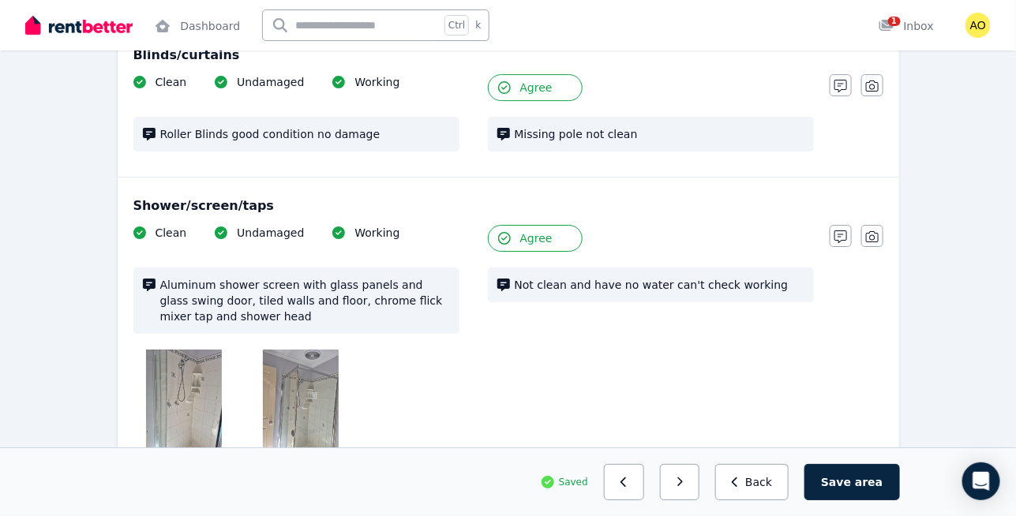
scroll to position [1683, 0]
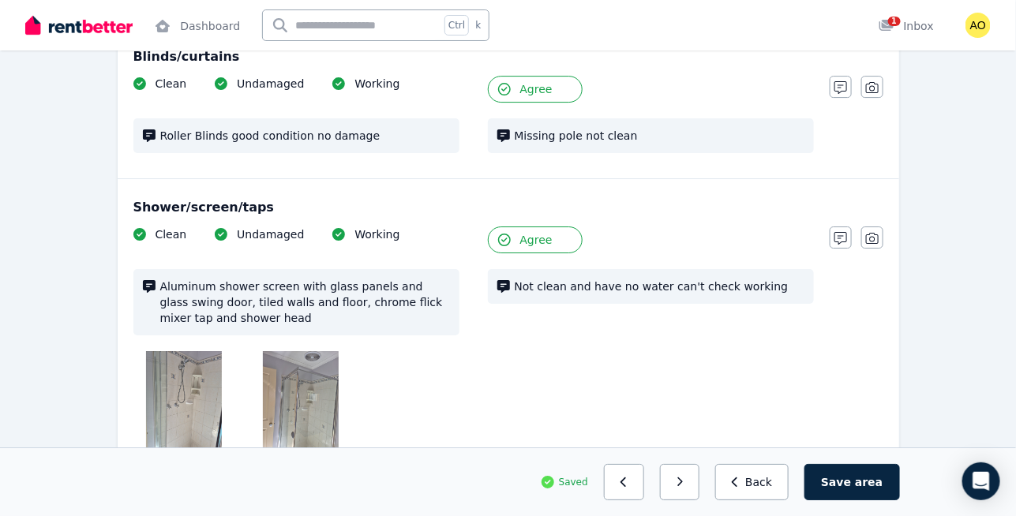
click at [543, 232] on span "Agree" at bounding box center [536, 240] width 32 height 16
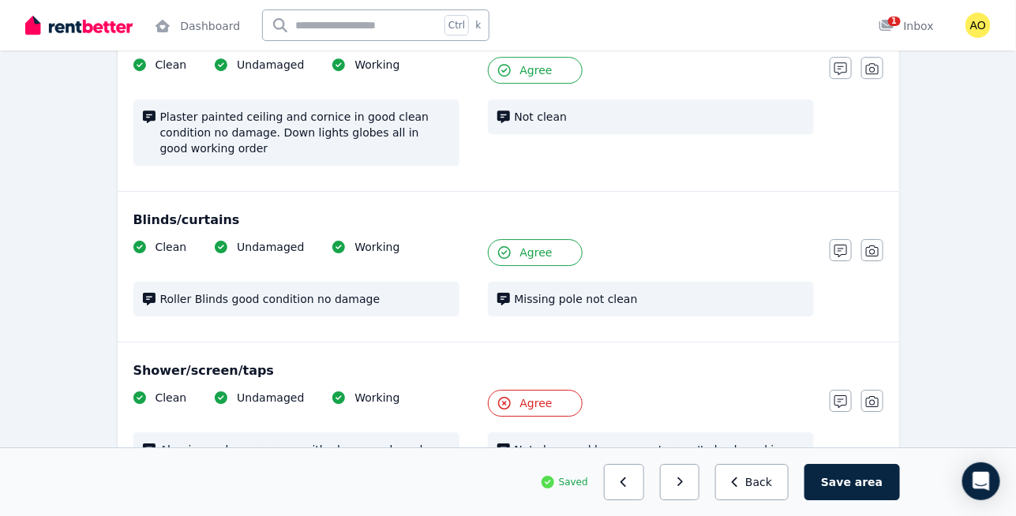
scroll to position [1491, 0]
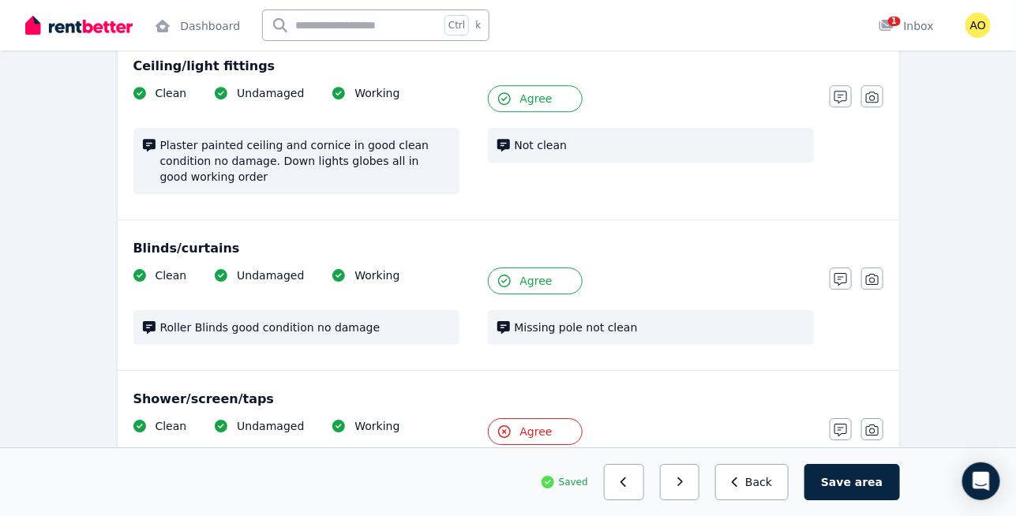
click at [545, 273] on span "Agree" at bounding box center [536, 281] width 32 height 16
click at [560, 85] on button "Agree" at bounding box center [535, 98] width 95 height 27
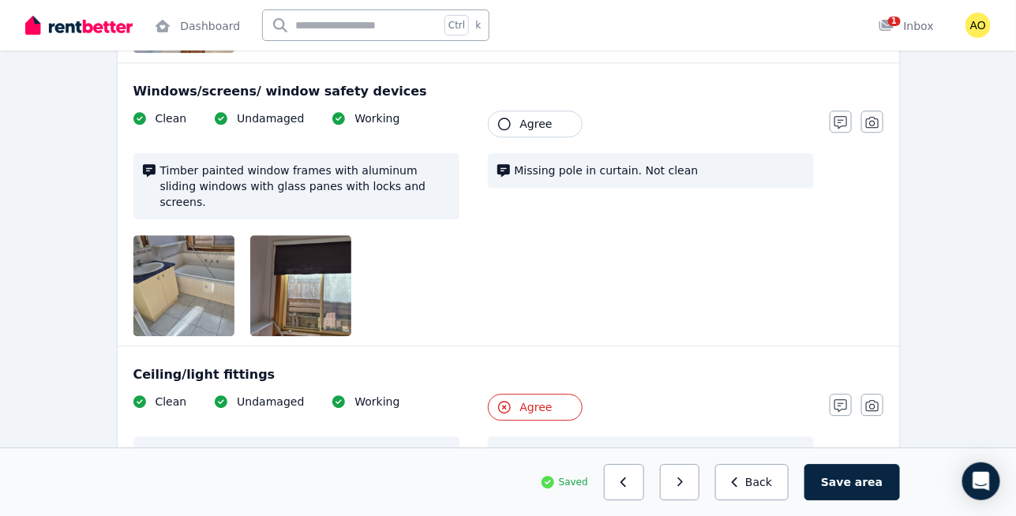
scroll to position [1172, 0]
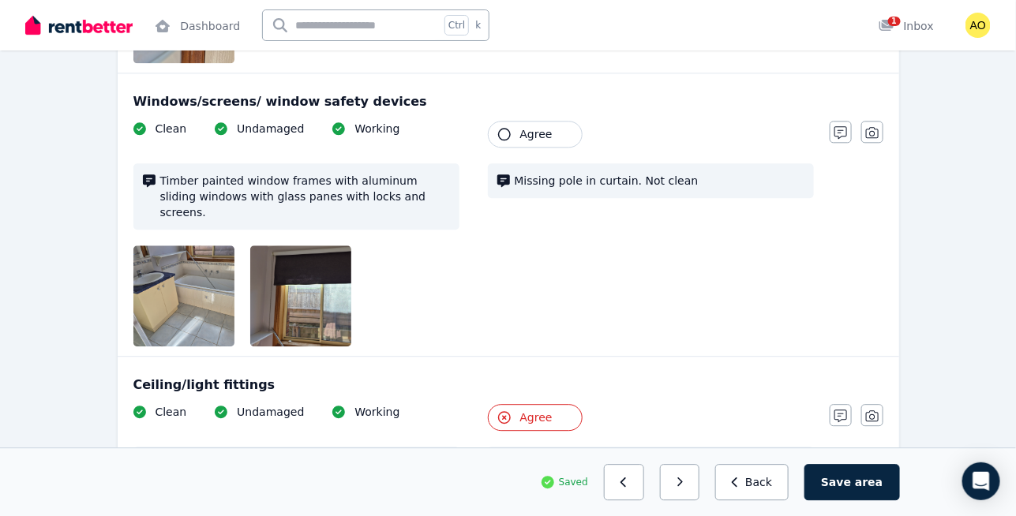
click at [551, 121] on button "Agree" at bounding box center [535, 134] width 95 height 27
click at [841, 124] on button "button" at bounding box center [841, 132] width 22 height 22
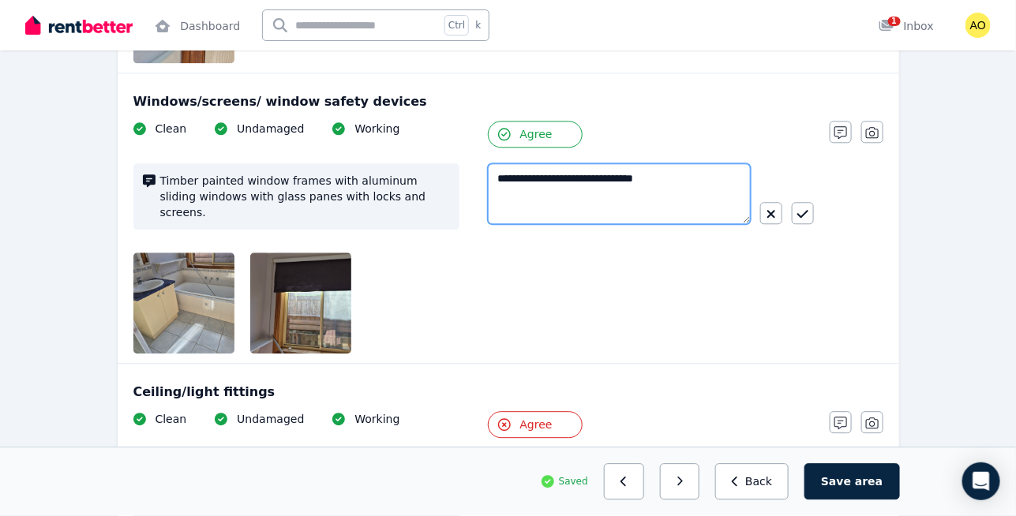
drag, startPoint x: 696, startPoint y: 181, endPoint x: 501, endPoint y: 113, distance: 206.4
click at [501, 121] on div "**********" at bounding box center [473, 237] width 680 height 233
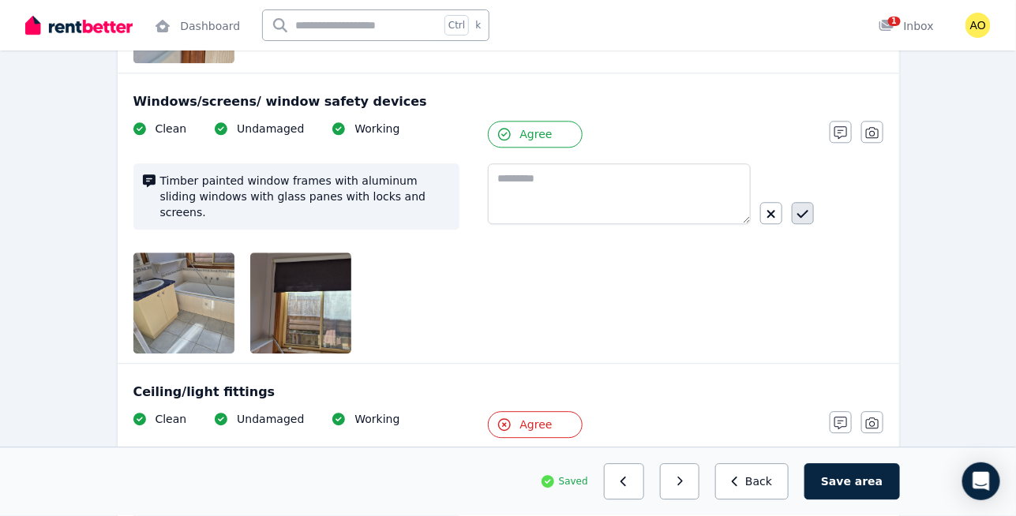
click at [797, 208] on icon "button" at bounding box center [802, 214] width 11 height 13
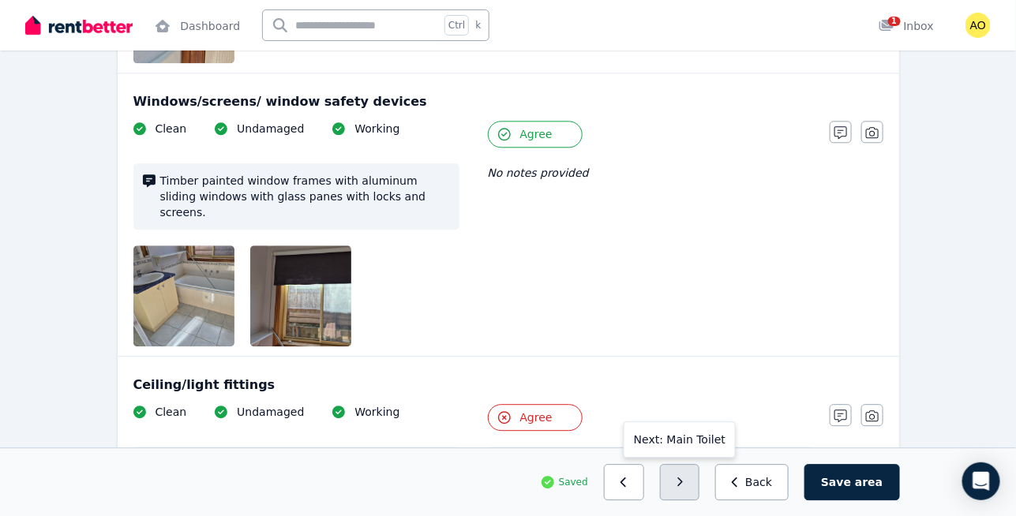
click at [691, 472] on button "button" at bounding box center [680, 482] width 40 height 36
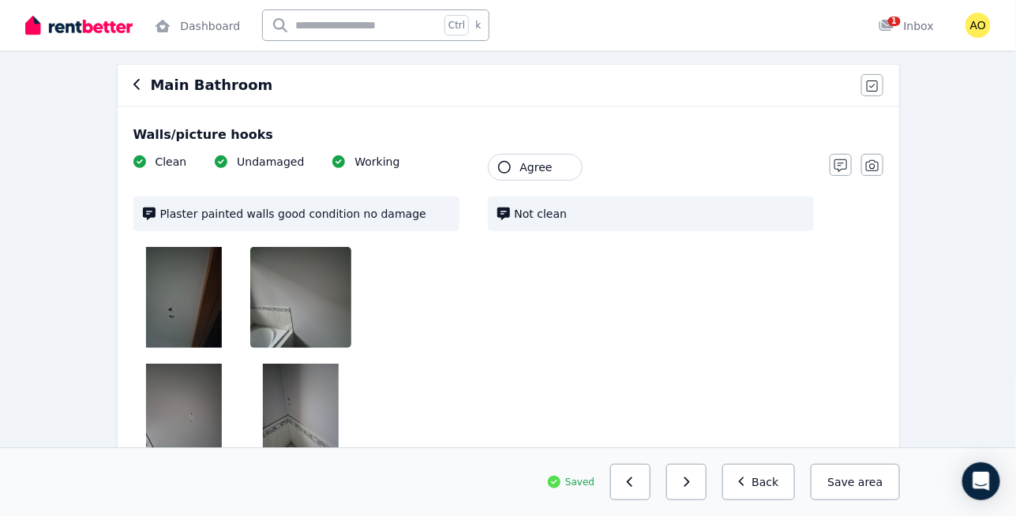
scroll to position [136, 0]
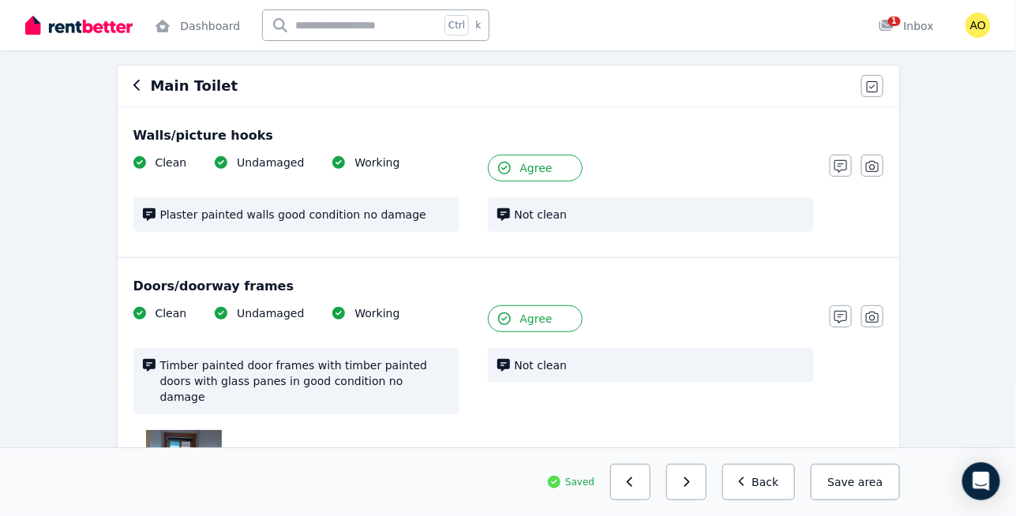
click at [567, 169] on button "Agree" at bounding box center [535, 168] width 95 height 27
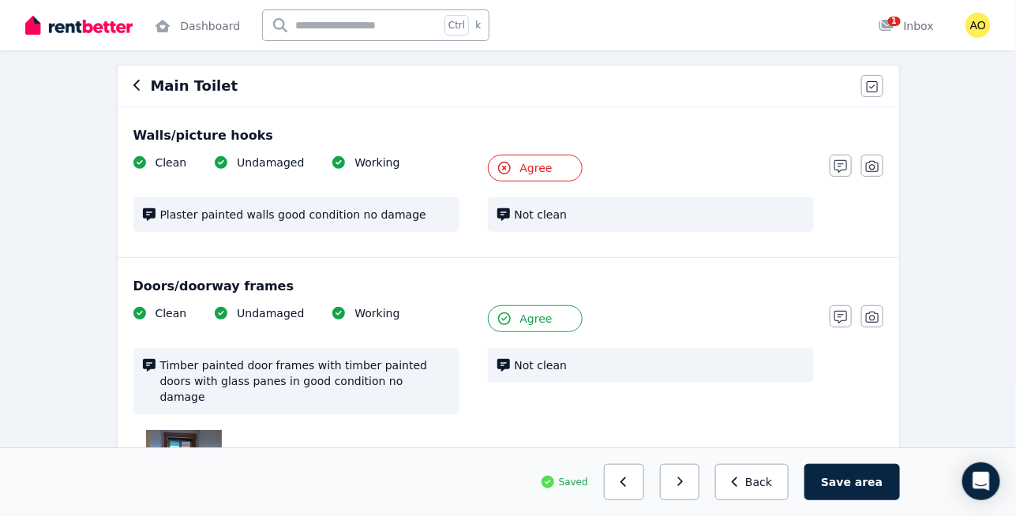
click at [563, 310] on button "Agree" at bounding box center [535, 318] width 95 height 27
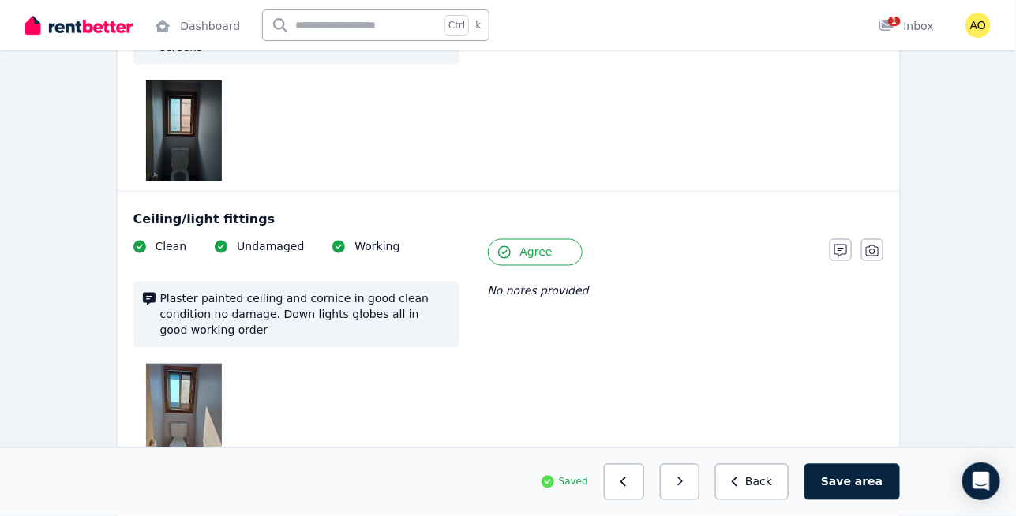
scroll to position [768, 0]
click at [556, 240] on button "Agree" at bounding box center [535, 253] width 95 height 27
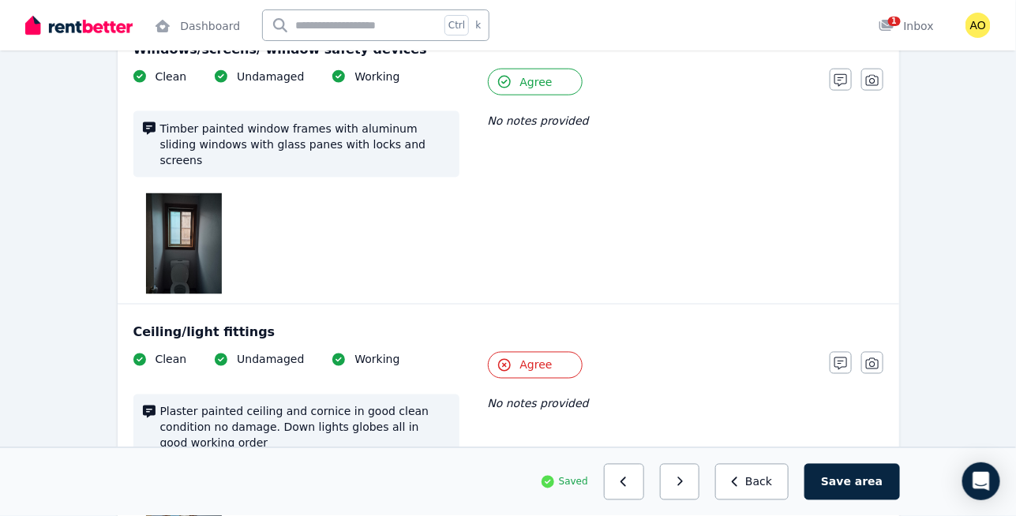
scroll to position [657, 0]
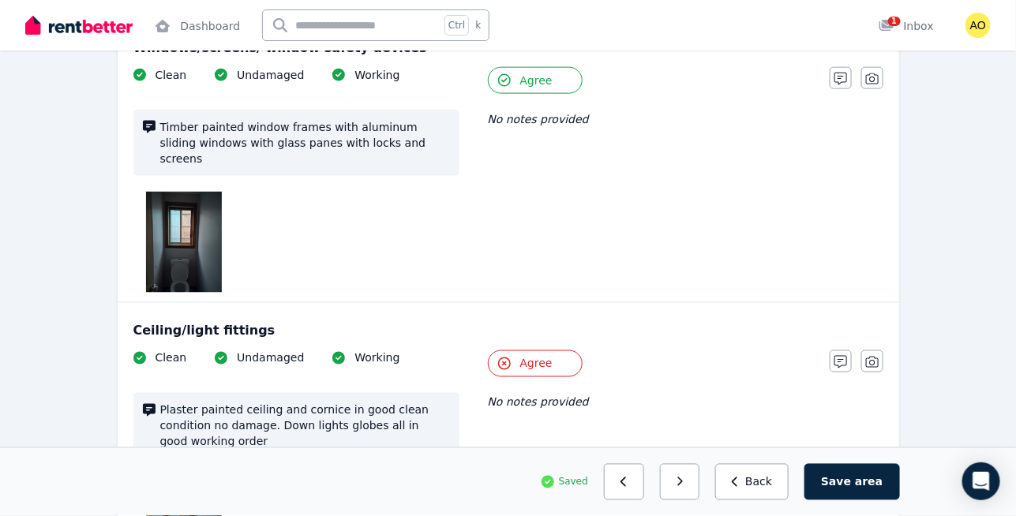
click at [528, 350] on button "Agree" at bounding box center [535, 363] width 95 height 27
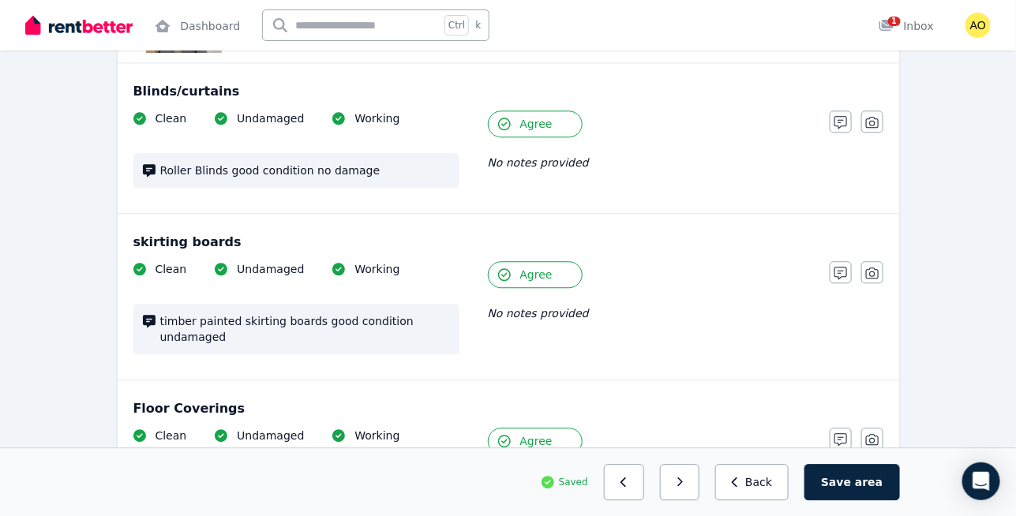
scroll to position [1178, 0]
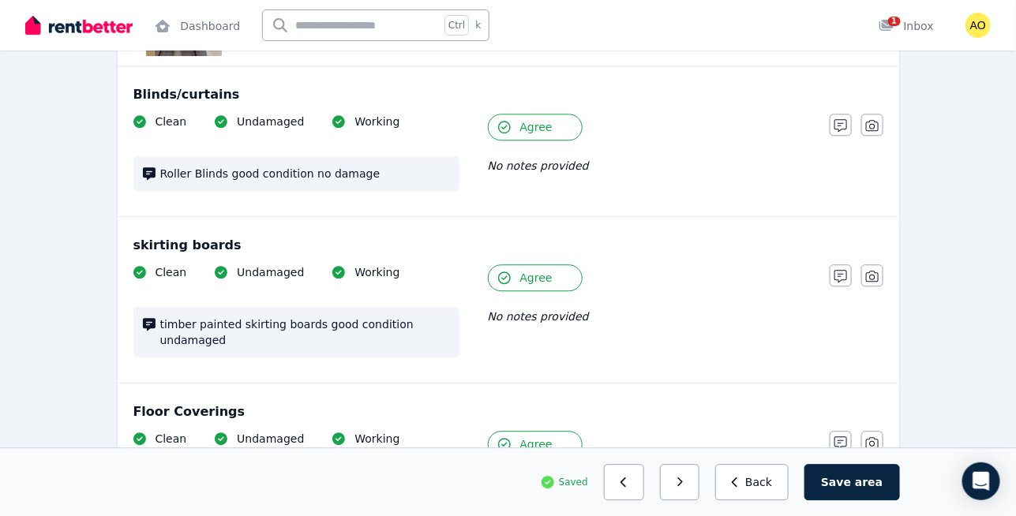
click at [561, 264] on button "Agree" at bounding box center [535, 277] width 95 height 27
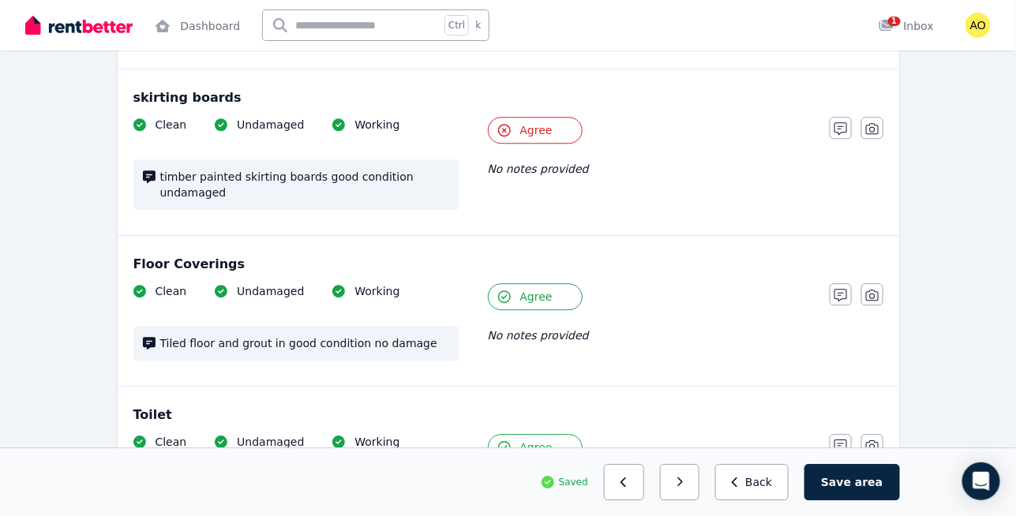
scroll to position [1326, 0]
click at [540, 283] on button "Agree" at bounding box center [535, 296] width 95 height 27
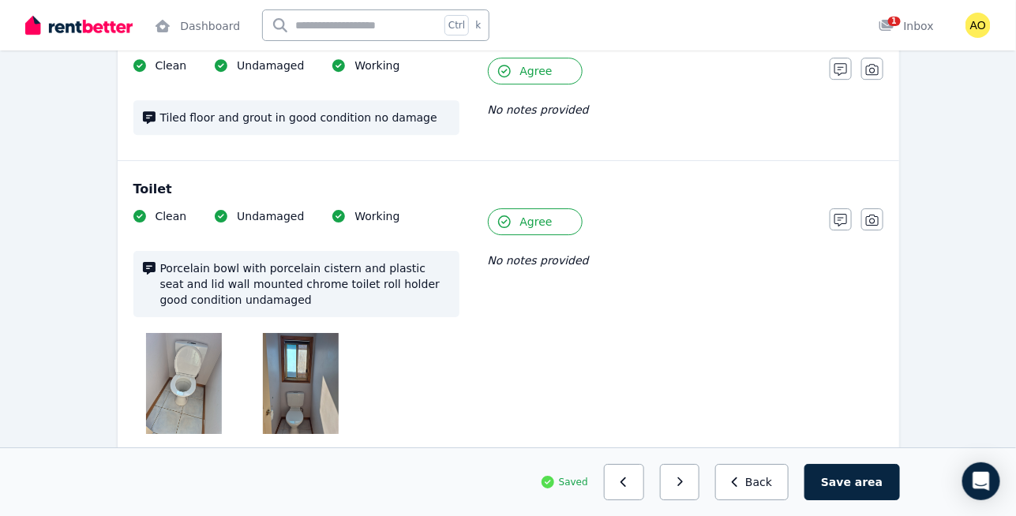
scroll to position [1552, 0]
click at [554, 208] on button "Agree" at bounding box center [535, 221] width 95 height 27
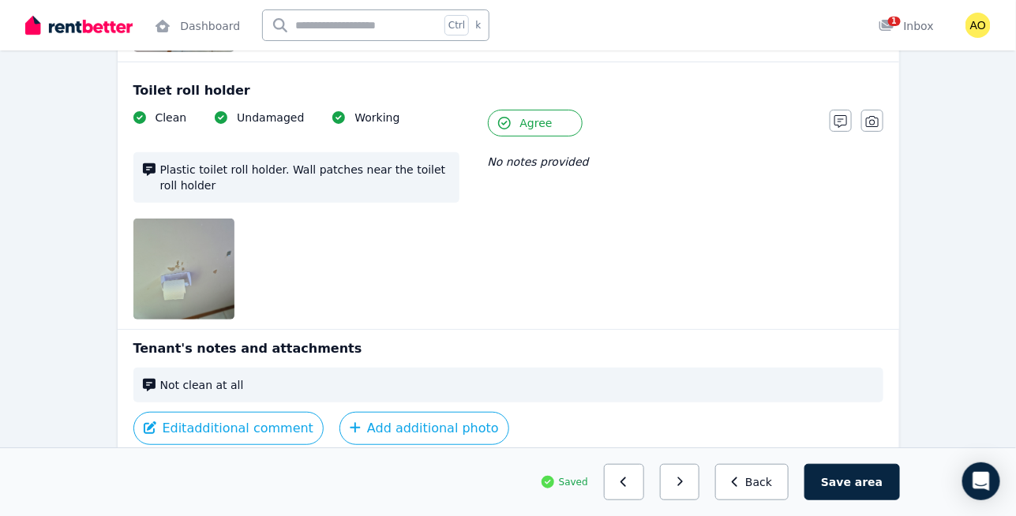
scroll to position [2051, 0]
click at [700, 473] on button "button" at bounding box center [680, 482] width 40 height 36
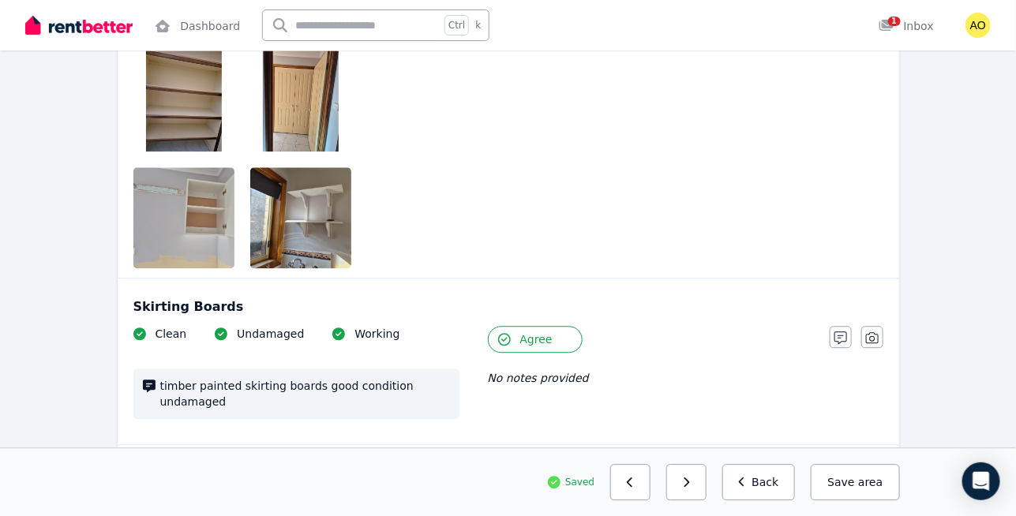
scroll to position [3107, 0]
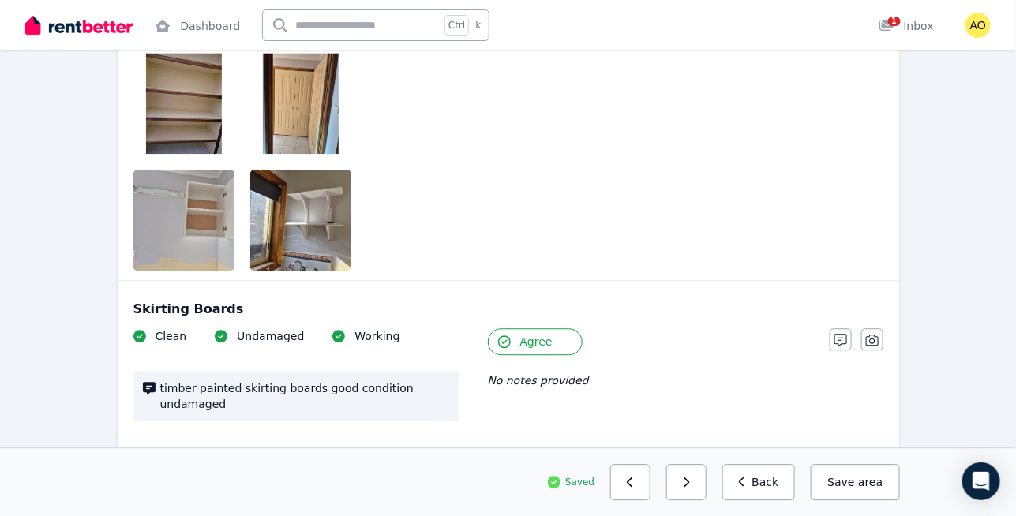
click at [550, 328] on button "Agree" at bounding box center [535, 341] width 95 height 27
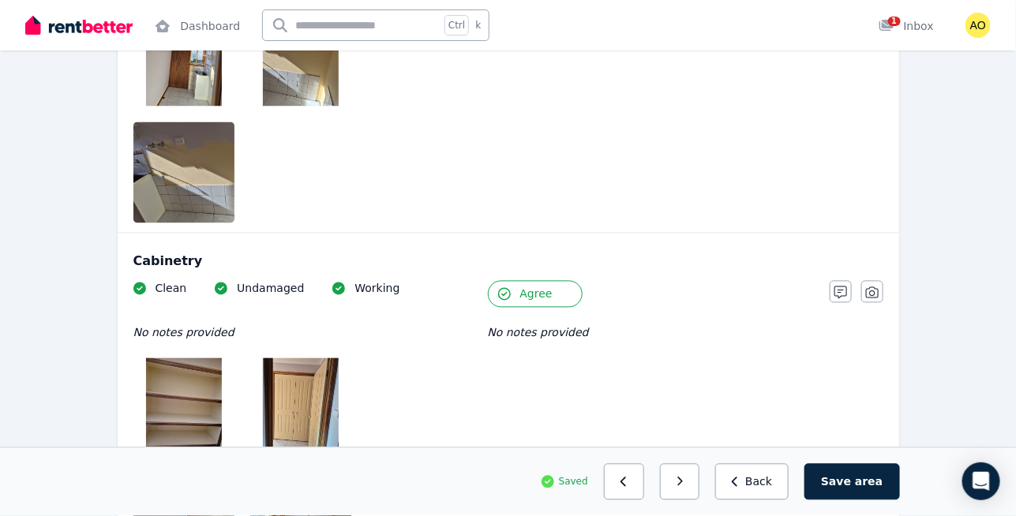
scroll to position [2800, 0]
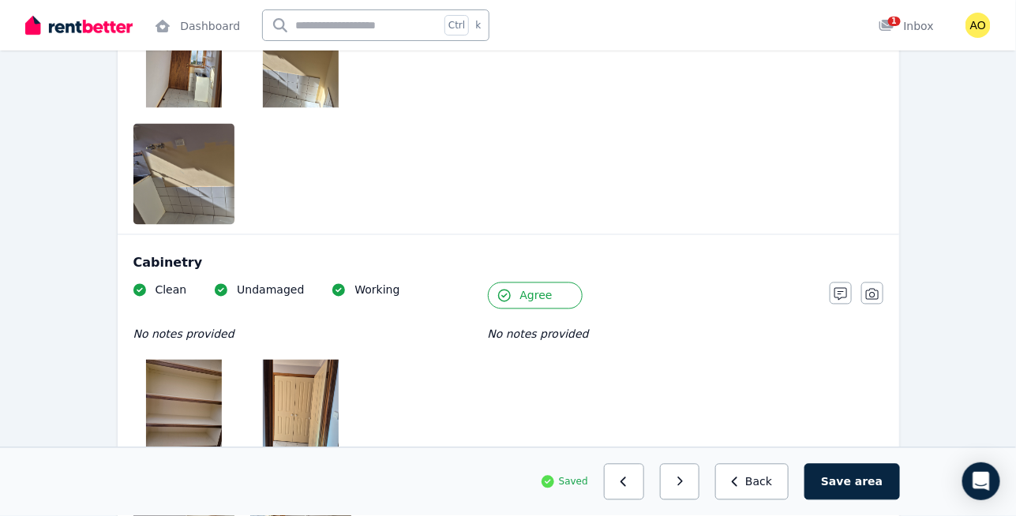
click at [564, 283] on button "Agree" at bounding box center [535, 296] width 95 height 27
click at [848, 283] on button "button" at bounding box center [841, 294] width 22 height 22
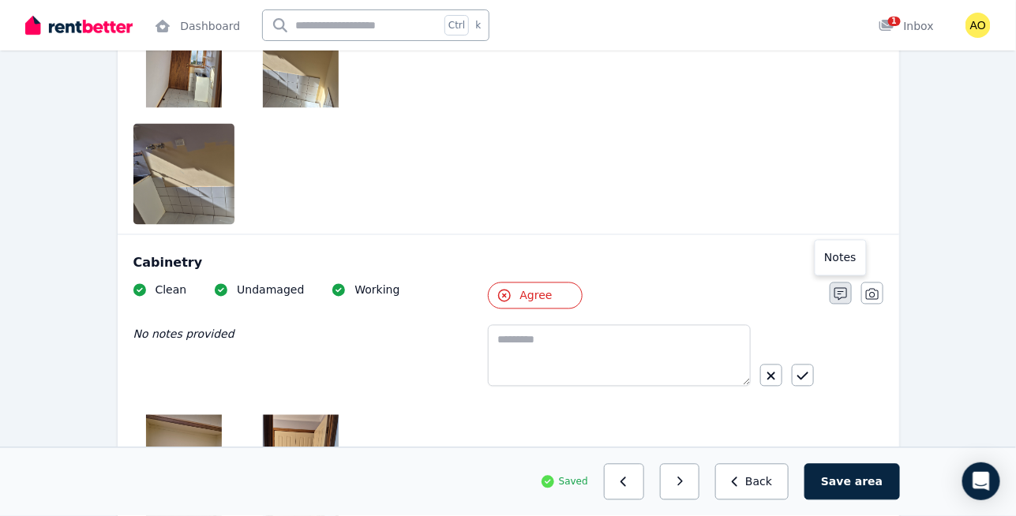
click at [830, 283] on button "button" at bounding box center [841, 294] width 22 height 22
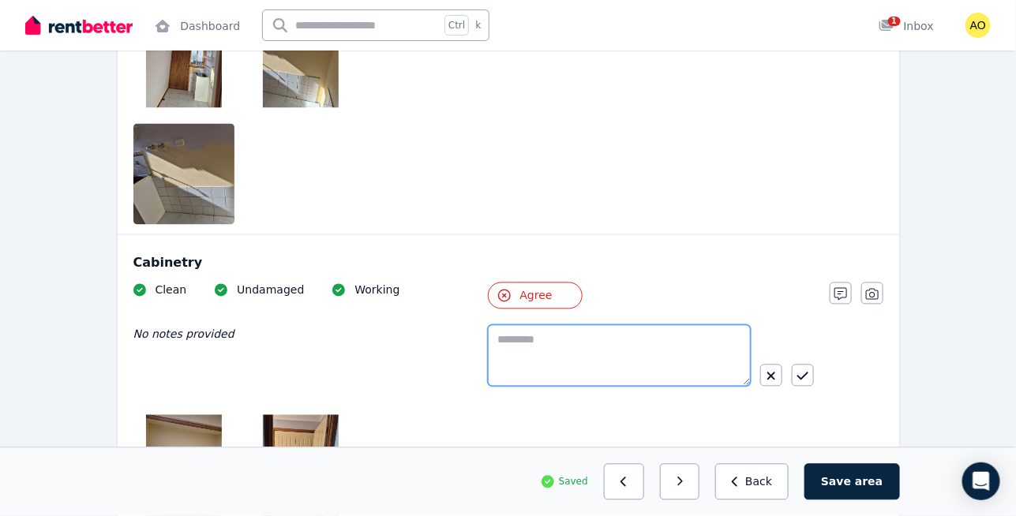
click at [656, 325] on textarea at bounding box center [619, 356] width 263 height 62
type textarea "*********"
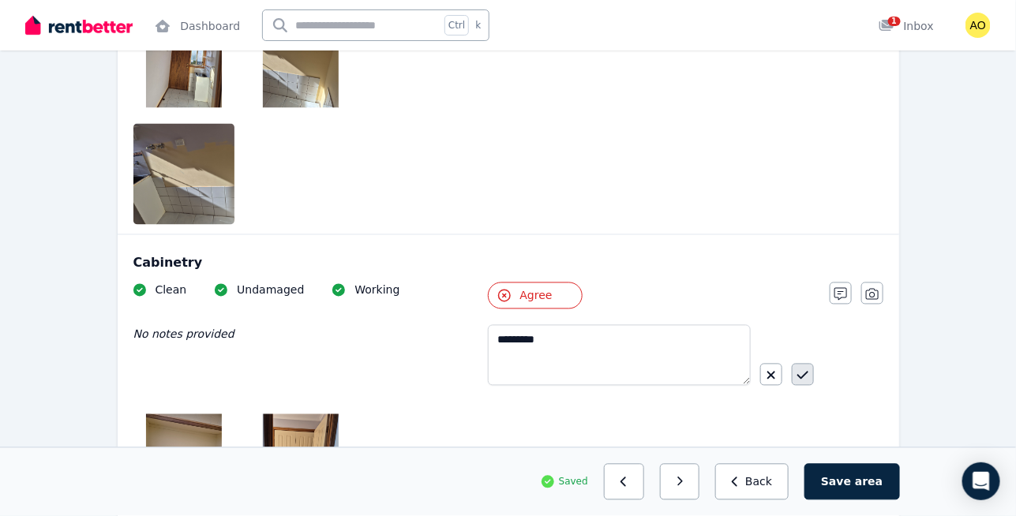
click at [799, 369] on icon "button" at bounding box center [802, 375] width 11 height 13
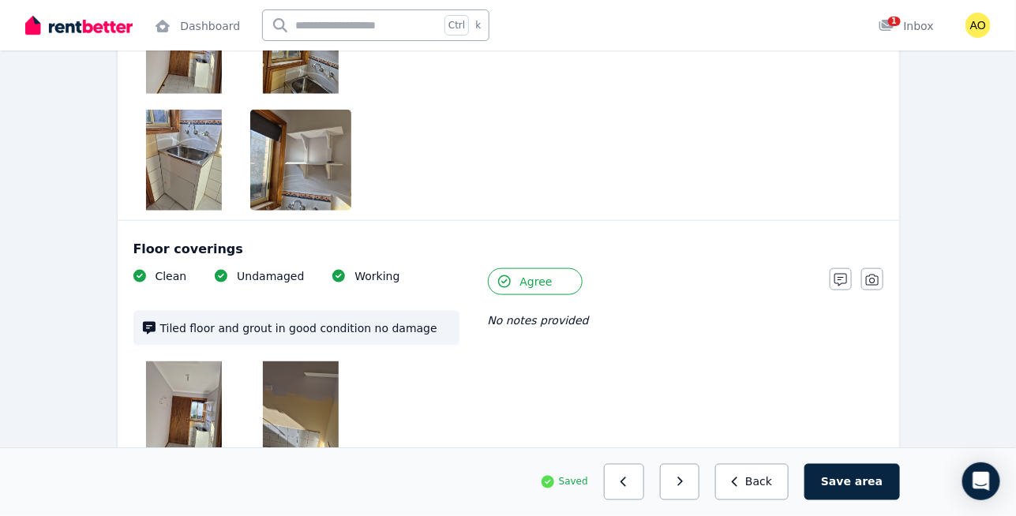
scroll to position [2444, 0]
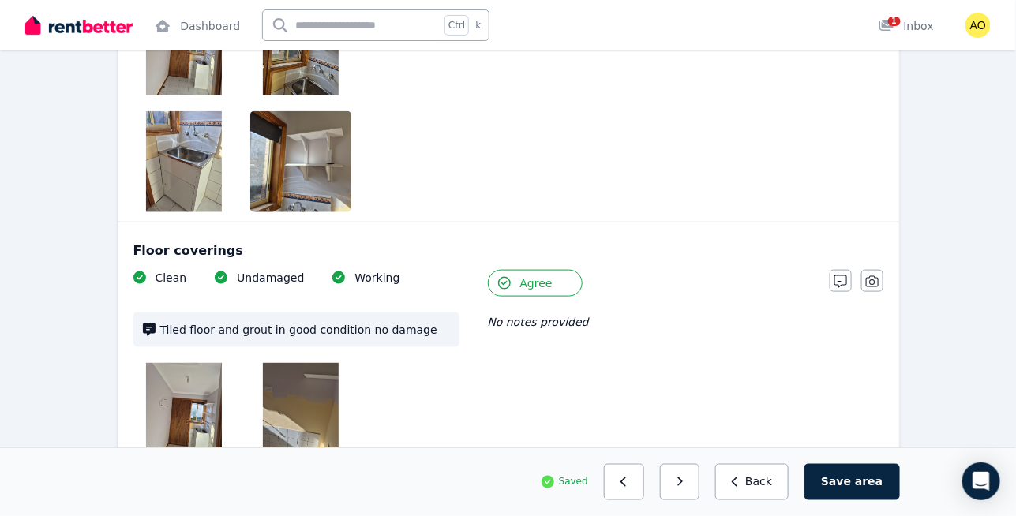
click at [531, 275] on span "Agree" at bounding box center [536, 283] width 32 height 16
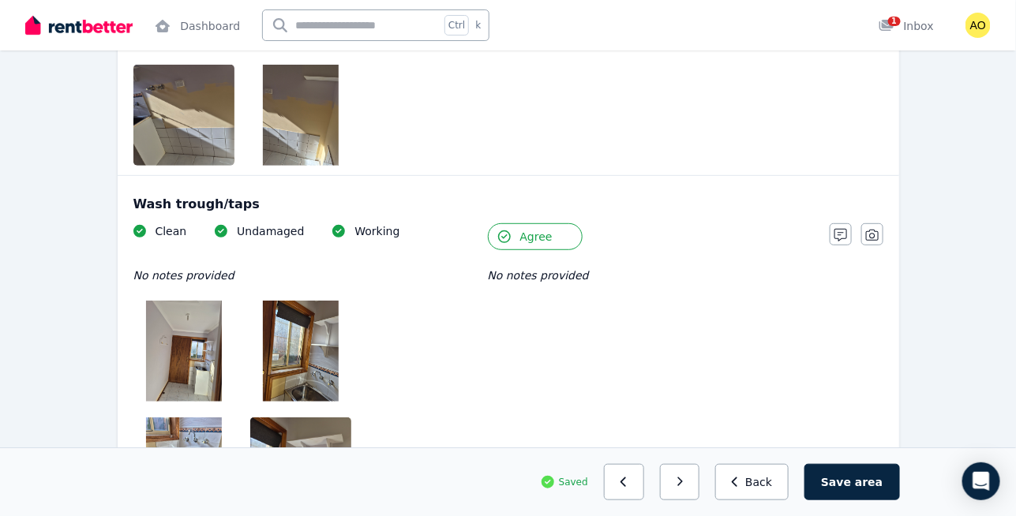
scroll to position [2135, 0]
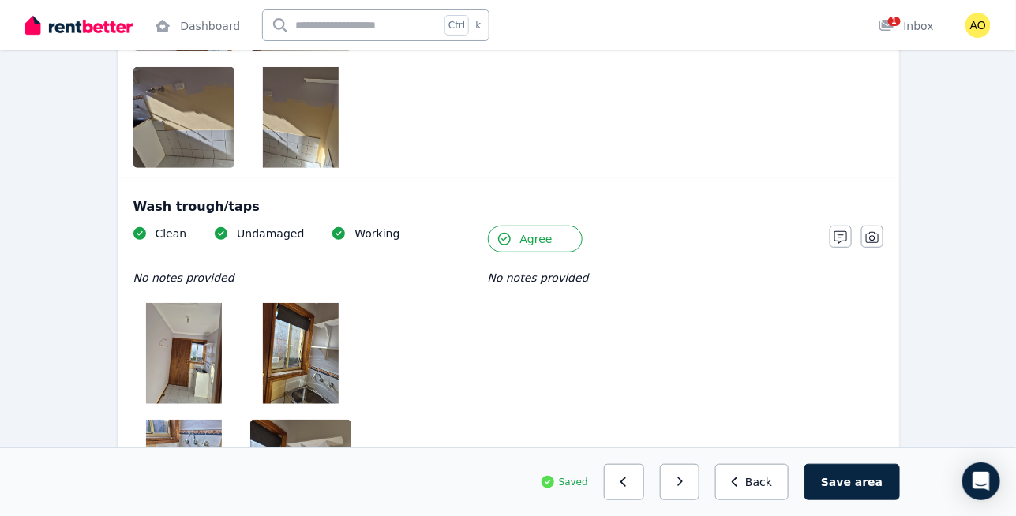
click at [548, 226] on button "Agree" at bounding box center [535, 239] width 95 height 27
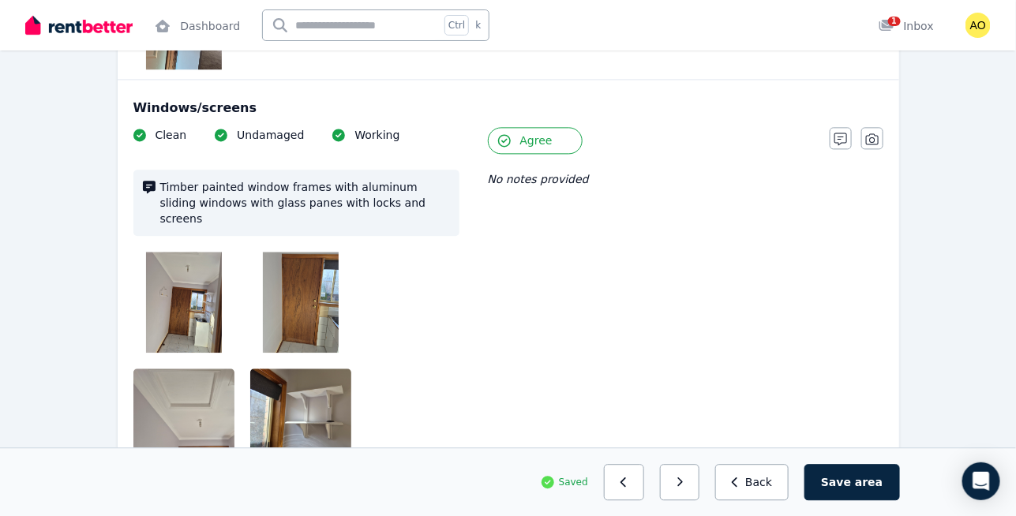
scroll to position [1064, 0]
click at [530, 133] on span "Agree" at bounding box center [536, 141] width 32 height 16
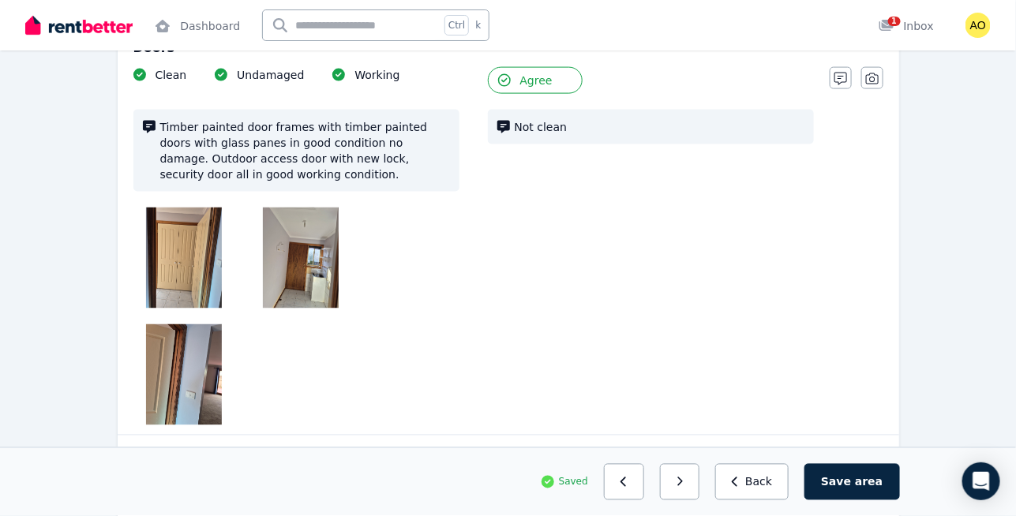
scroll to position [707, 0]
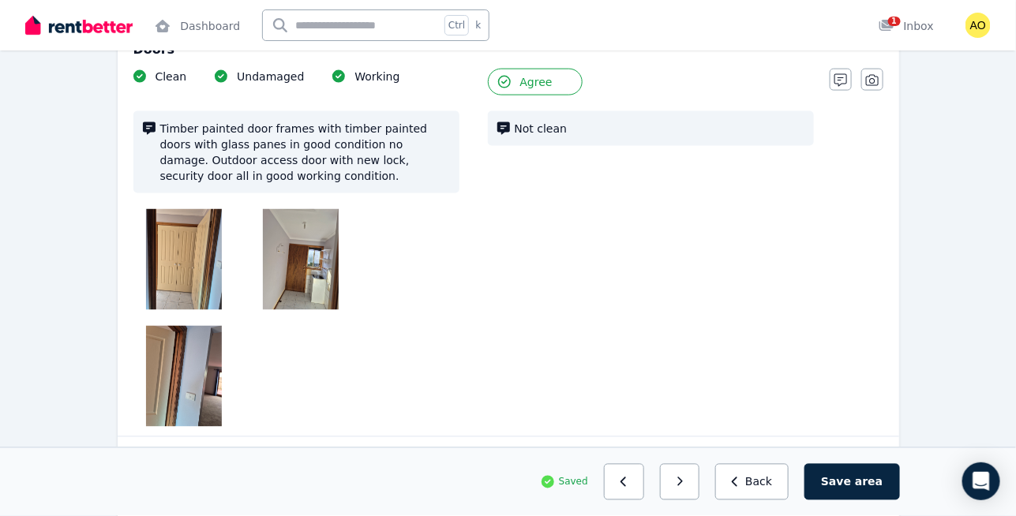
click at [560, 84] on button "Agree" at bounding box center [535, 82] width 95 height 27
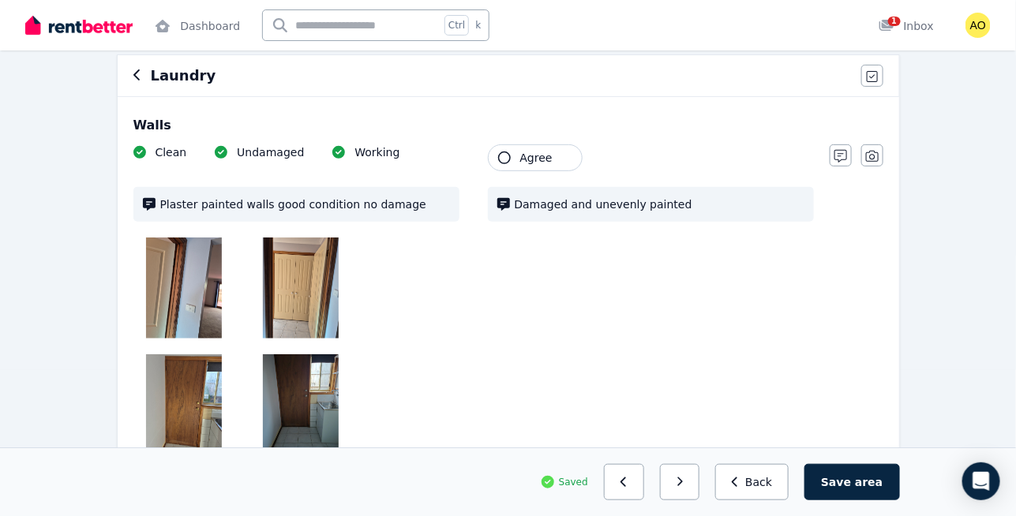
scroll to position [139, 0]
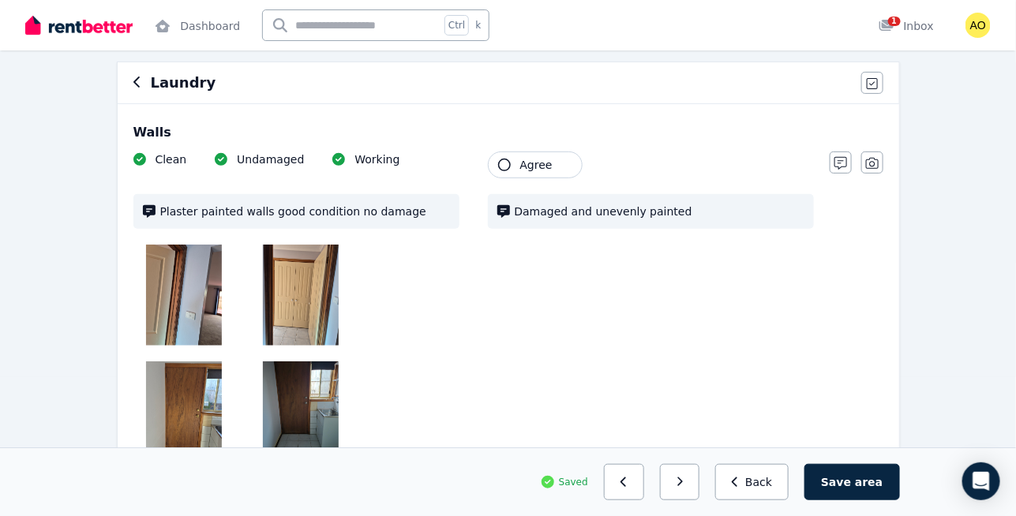
click at [544, 155] on button "Agree" at bounding box center [535, 165] width 95 height 27
click at [684, 481] on icon "button" at bounding box center [679, 482] width 7 height 11
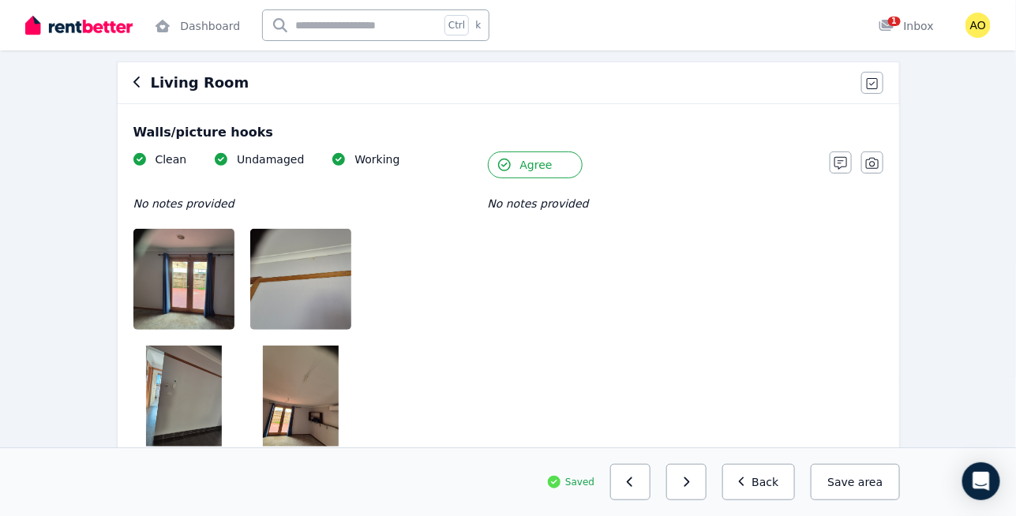
click at [552, 154] on button "Agree" at bounding box center [535, 165] width 95 height 27
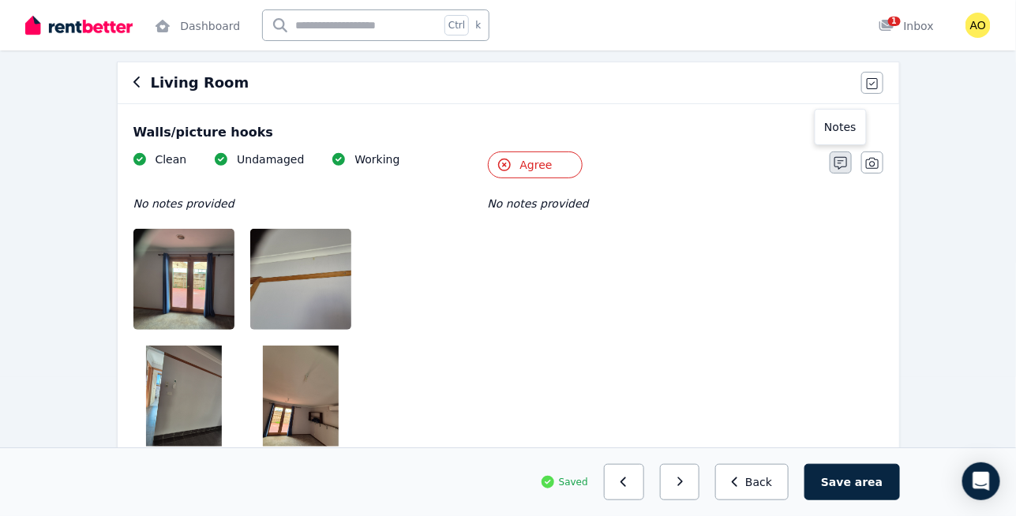
click at [841, 162] on icon "button" at bounding box center [840, 163] width 13 height 13
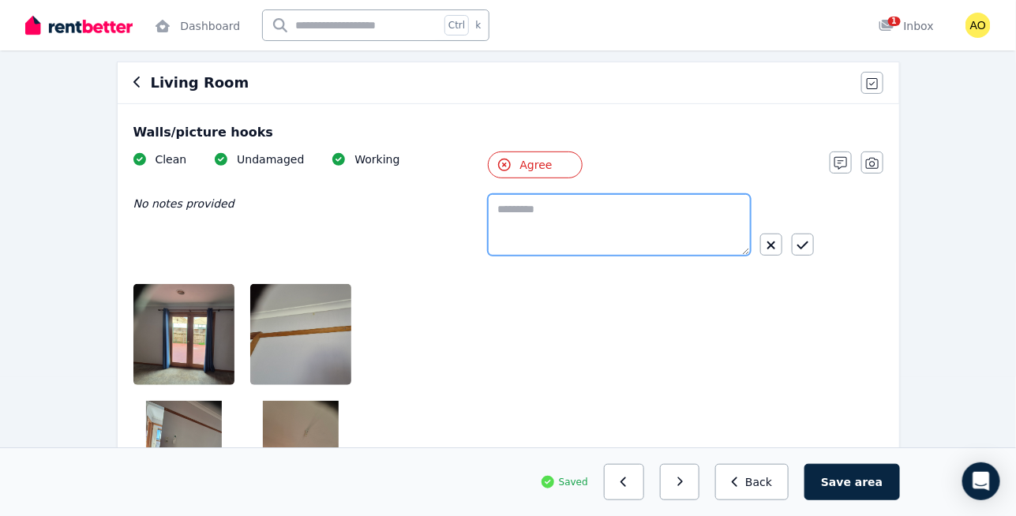
click at [692, 222] on textarea at bounding box center [619, 225] width 263 height 62
type textarea "**********"
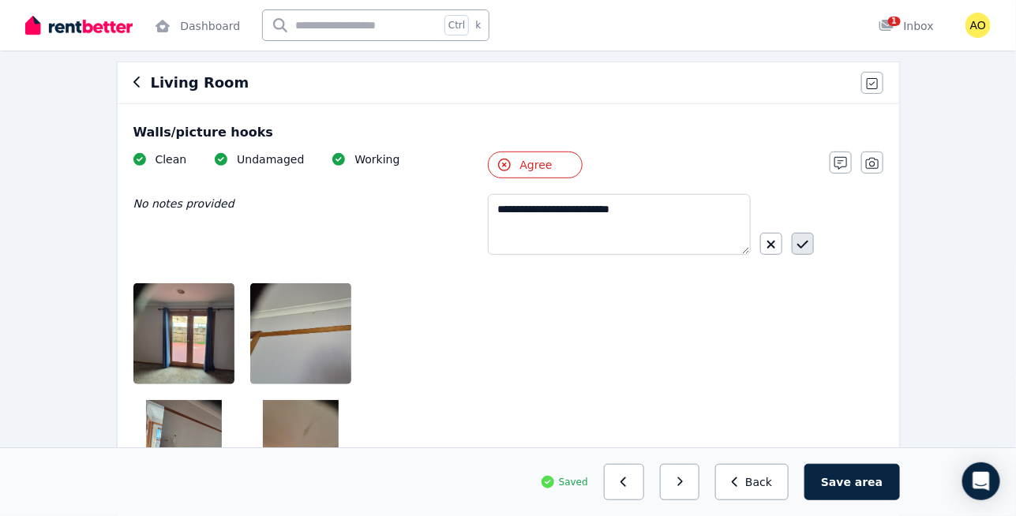
click at [792, 245] on button "button" at bounding box center [803, 244] width 22 height 22
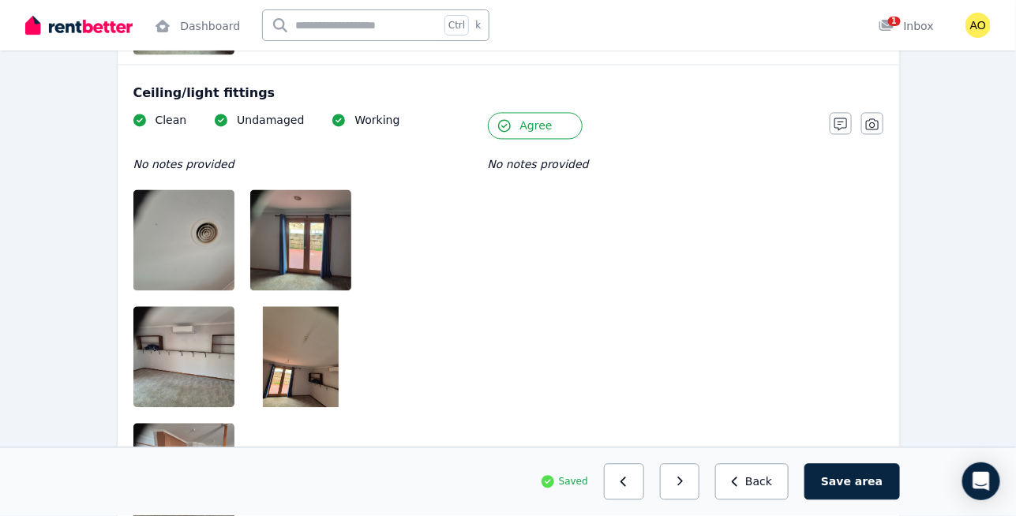
scroll to position [931, 0]
click at [553, 126] on button "Agree" at bounding box center [535, 125] width 95 height 27
click at [845, 120] on icon "button" at bounding box center [840, 124] width 13 height 13
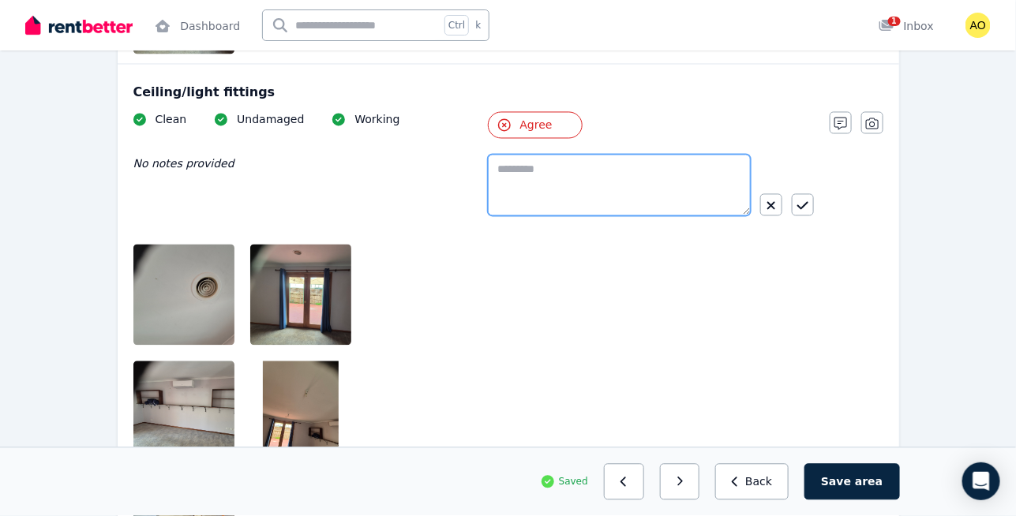
click at [581, 183] on textarea at bounding box center [619, 186] width 263 height 62
type textarea "*********"
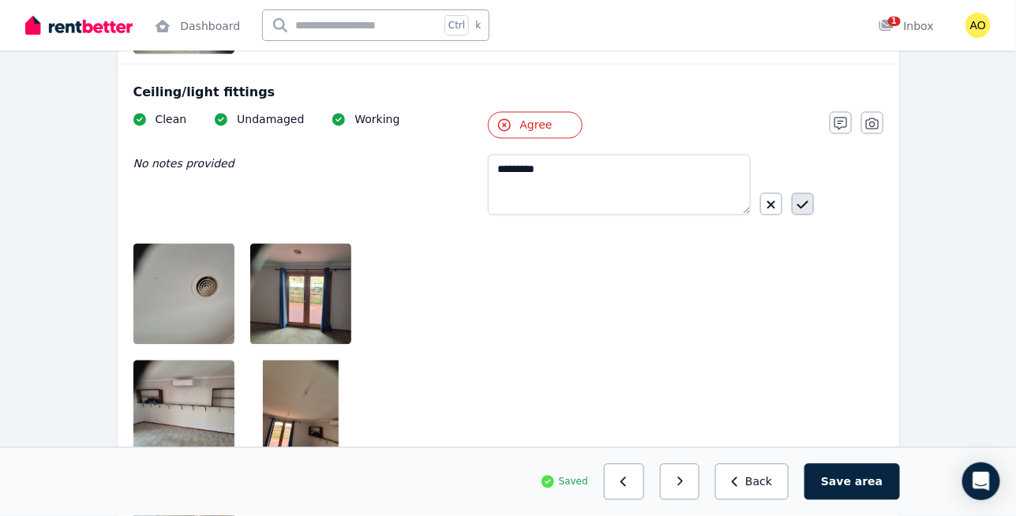
click at [800, 193] on button "button" at bounding box center [803, 204] width 22 height 22
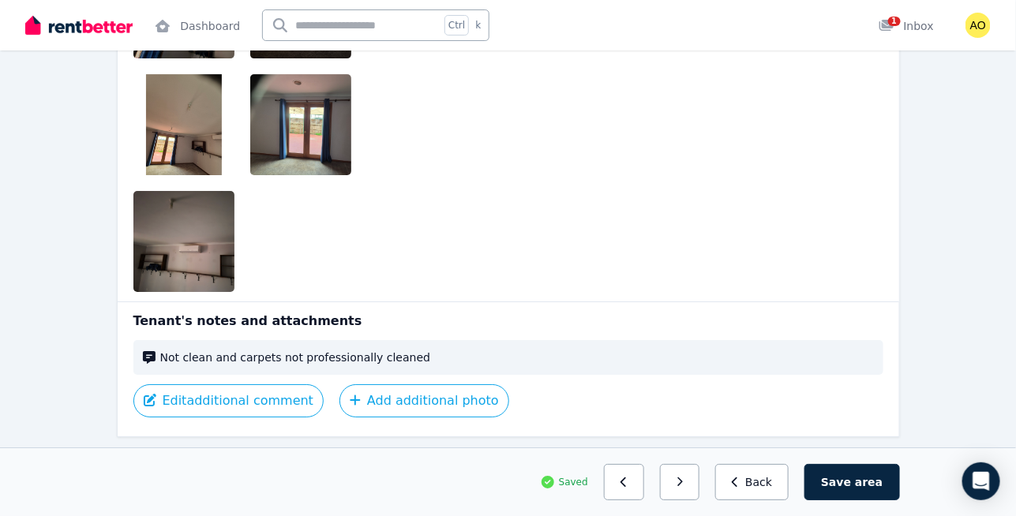
scroll to position [1721, 0]
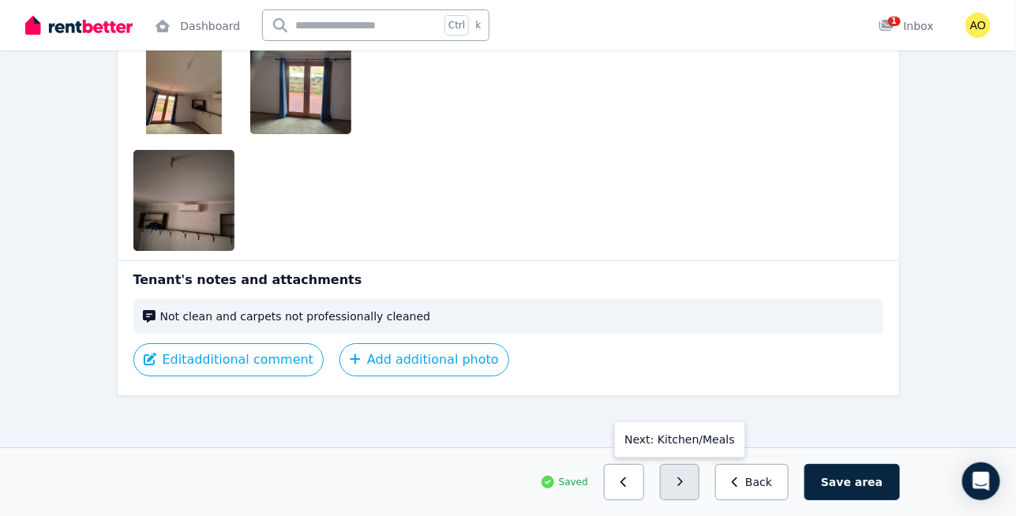
click at [695, 474] on button "button" at bounding box center [680, 482] width 40 height 36
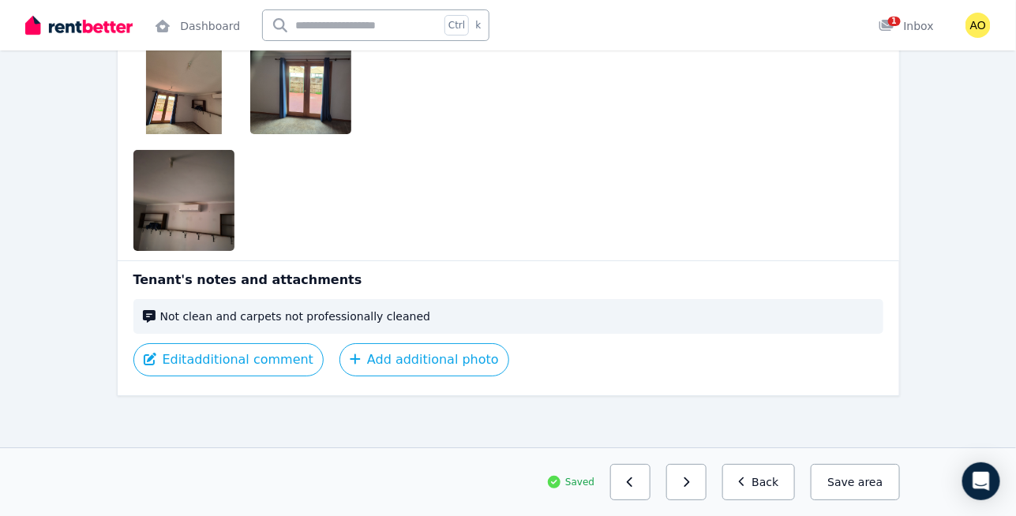
scroll to position [4667, 0]
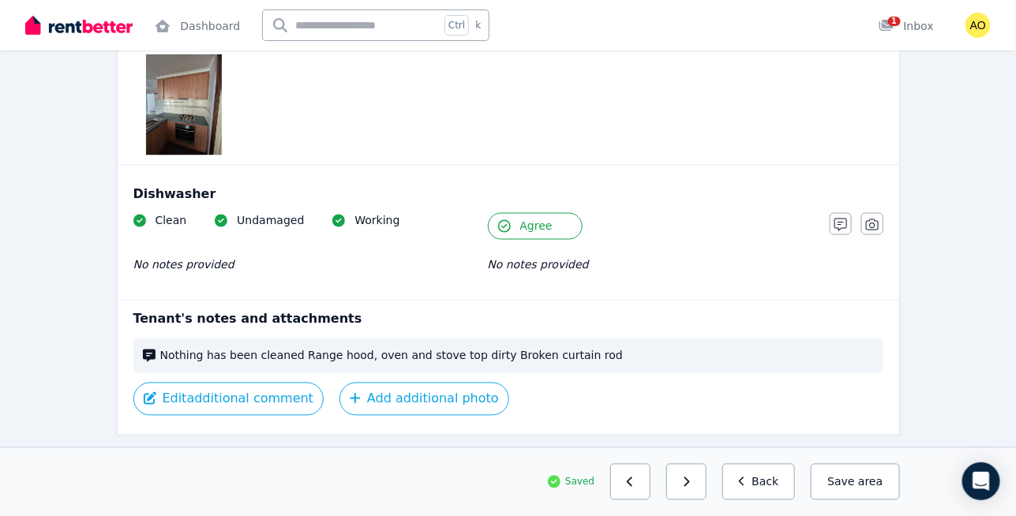
click at [534, 219] on span "Agree" at bounding box center [536, 227] width 32 height 16
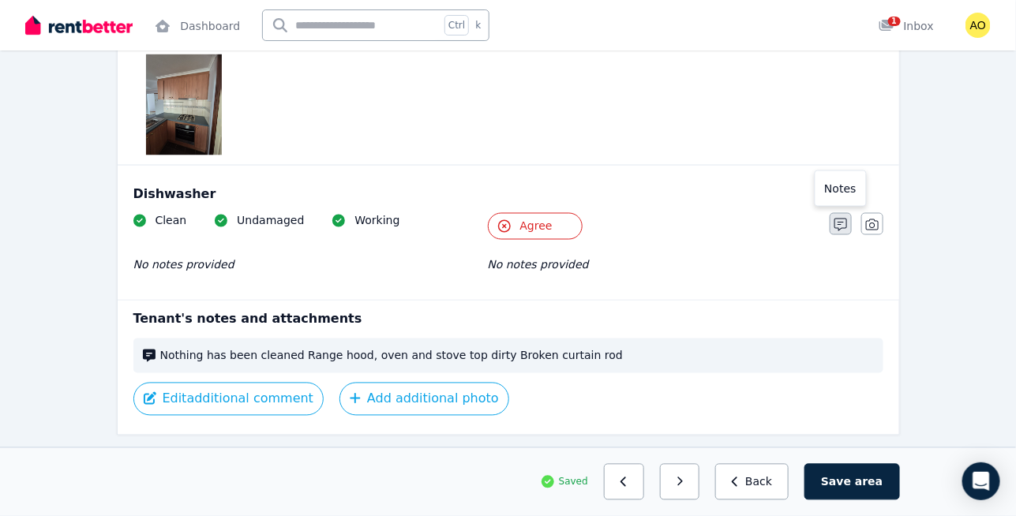
click at [843, 219] on icon "button" at bounding box center [840, 225] width 13 height 13
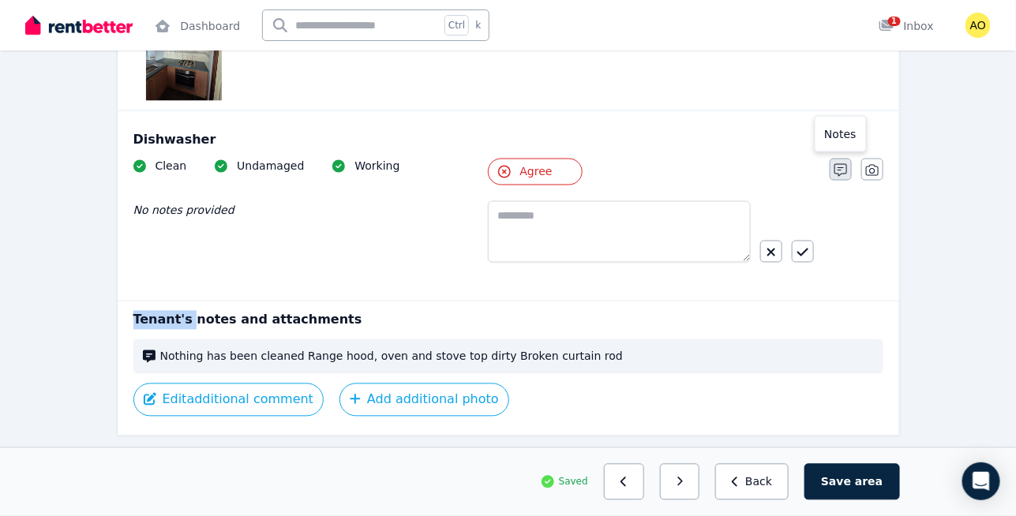
click at [843, 184] on div "Clean Undamaged Working No notes provided Tenant Agree Notes Photo" at bounding box center [508, 225] width 750 height 133
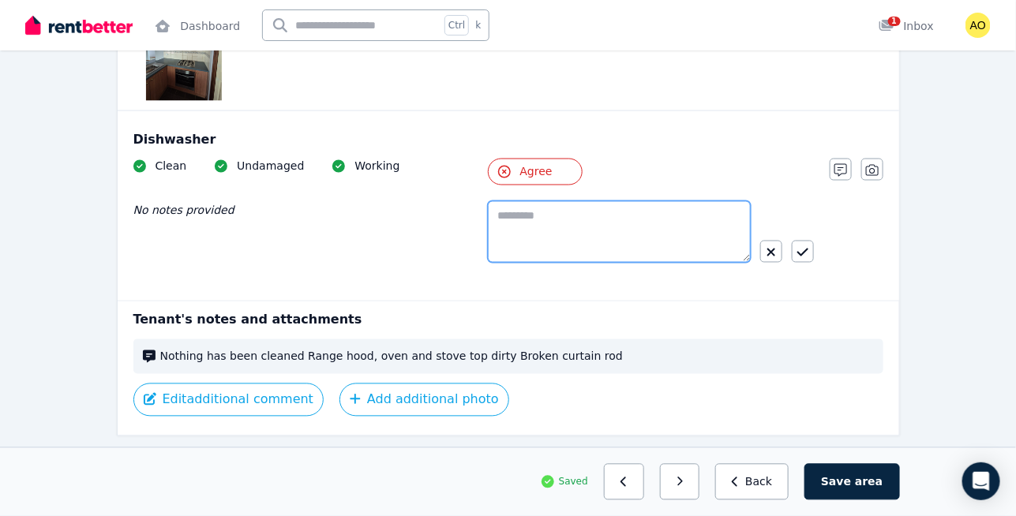
click at [582, 201] on textarea at bounding box center [619, 232] width 263 height 62
type textarea "*"
type textarea "**********"
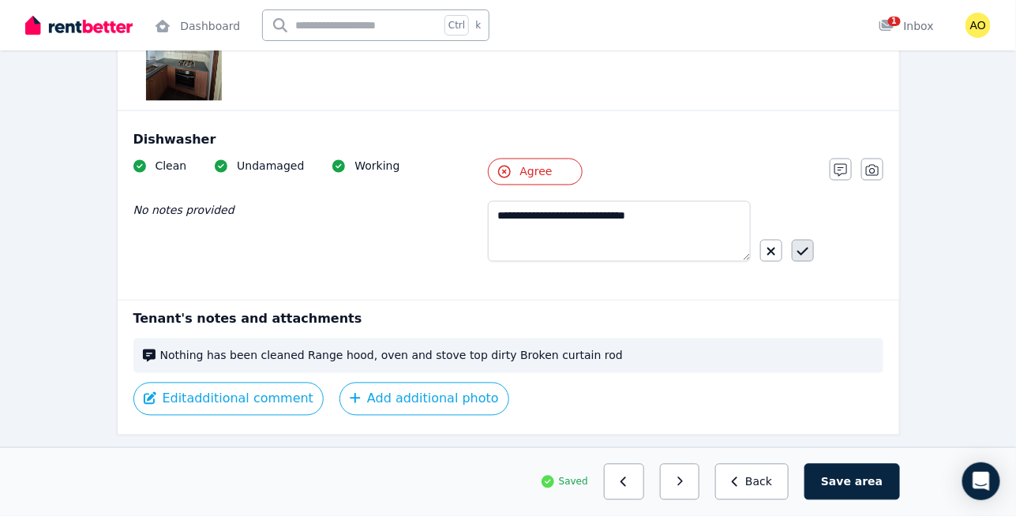
click at [805, 245] on icon "button" at bounding box center [802, 251] width 11 height 13
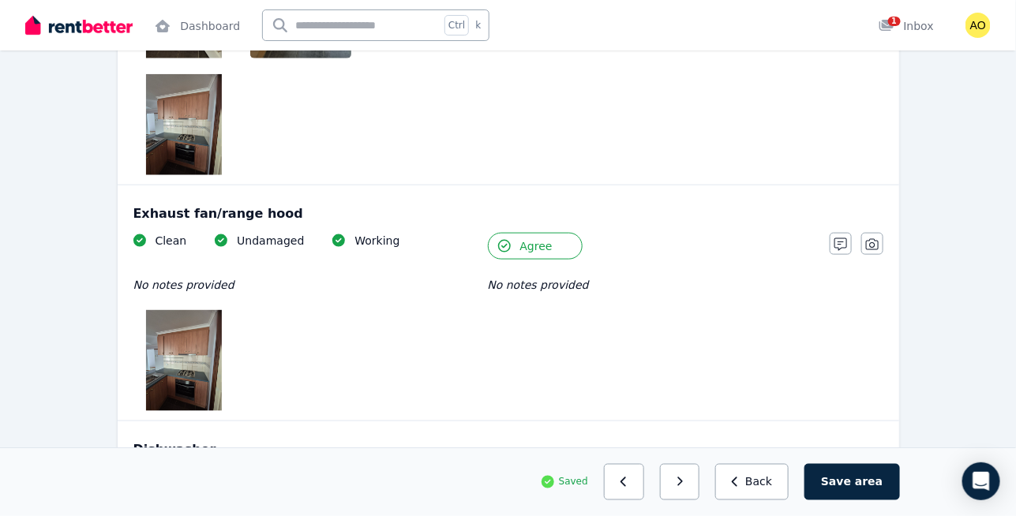
scroll to position [4413, 0]
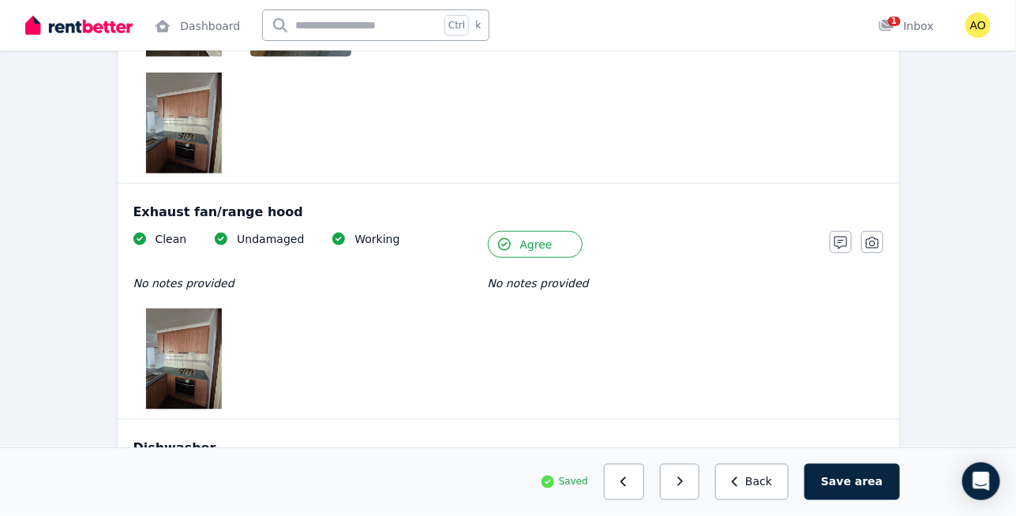
click at [542, 237] on span "Agree" at bounding box center [536, 245] width 32 height 16
click at [837, 237] on icon "button" at bounding box center [840, 243] width 13 height 13
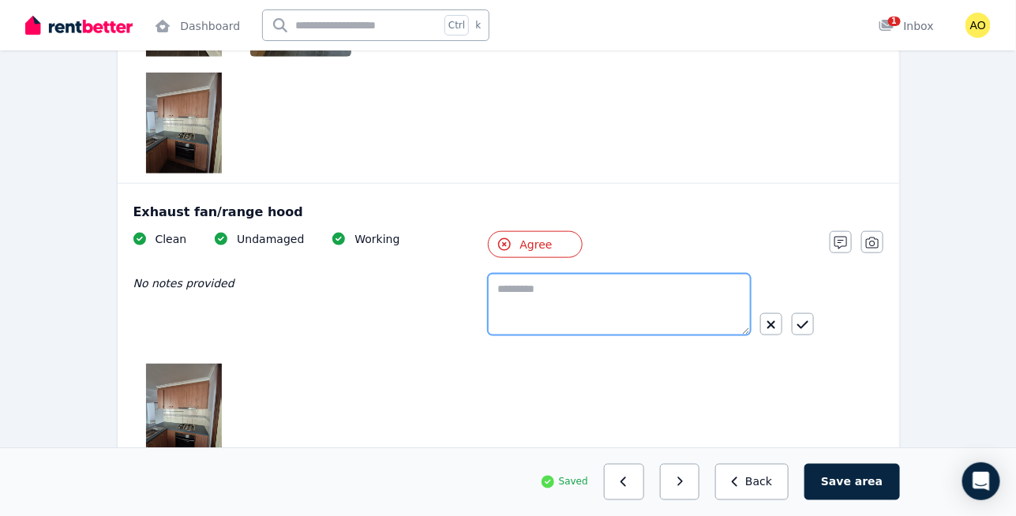
click at [618, 274] on textarea at bounding box center [619, 305] width 263 height 62
type textarea "**********"
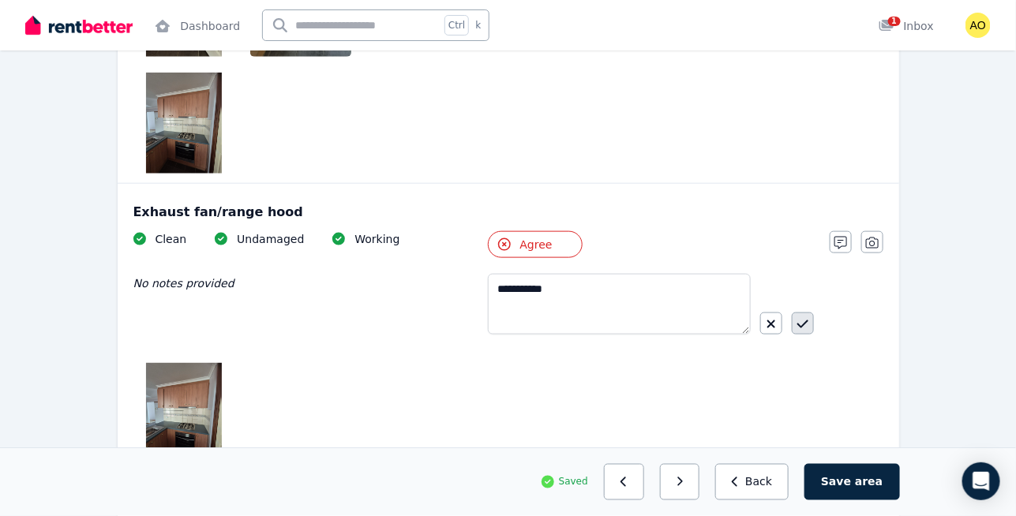
click at [811, 313] on button "button" at bounding box center [803, 324] width 22 height 22
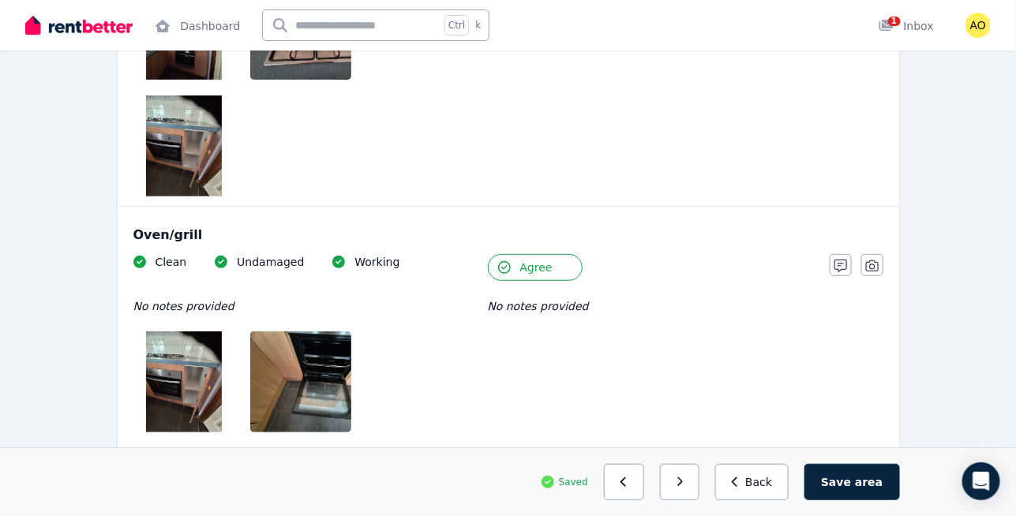
scroll to position [4036, 0]
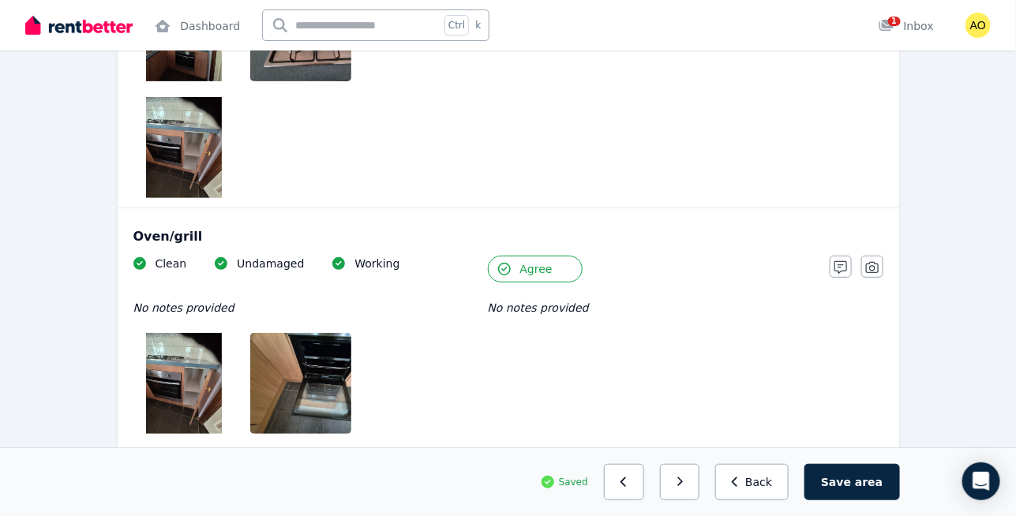
click at [547, 261] on span "Agree" at bounding box center [536, 269] width 32 height 16
click at [837, 261] on icon "button" at bounding box center [840, 267] width 13 height 13
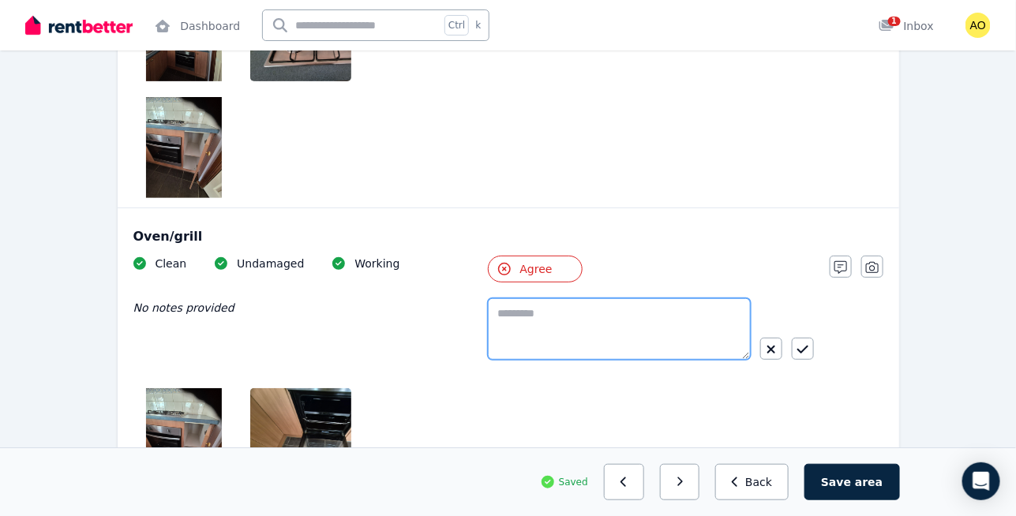
click at [639, 298] on textarea at bounding box center [619, 329] width 263 height 62
type textarea "*"
type textarea "*********"
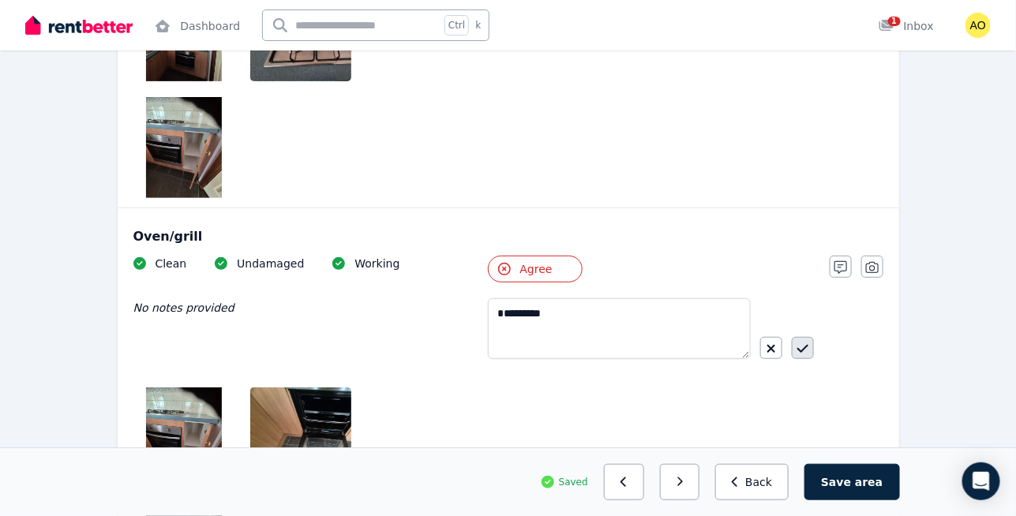
click at [800, 343] on icon "button" at bounding box center [802, 349] width 11 height 13
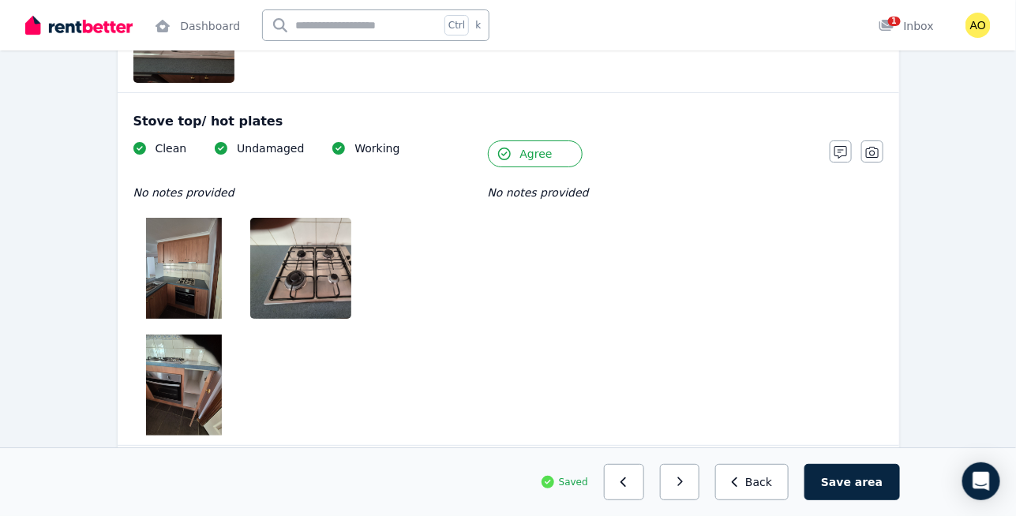
scroll to position [3747, 0]
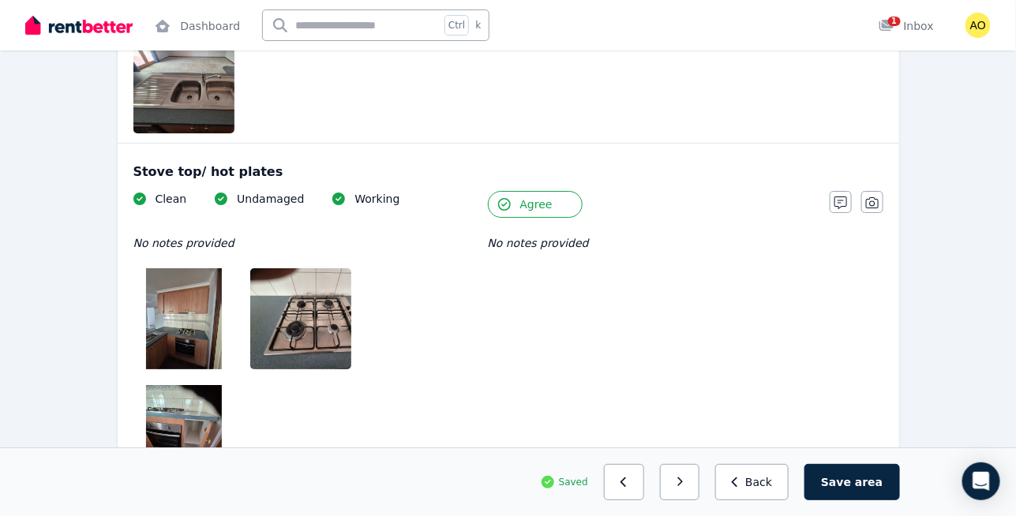
click at [549, 191] on button "Agree" at bounding box center [535, 204] width 95 height 27
click at [576, 191] on button "Agree" at bounding box center [535, 204] width 95 height 27
click at [560, 191] on button "Agree" at bounding box center [535, 204] width 95 height 27
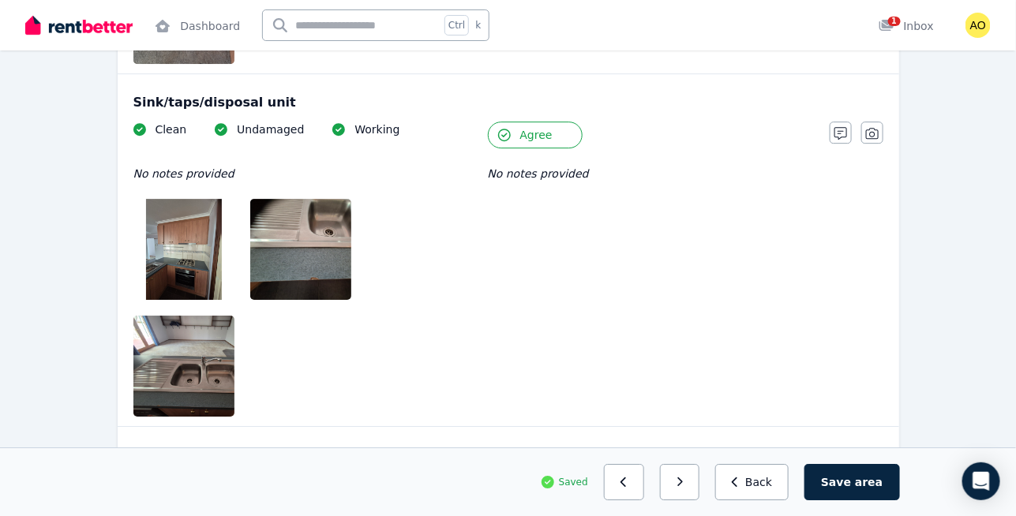
scroll to position [3444, 0]
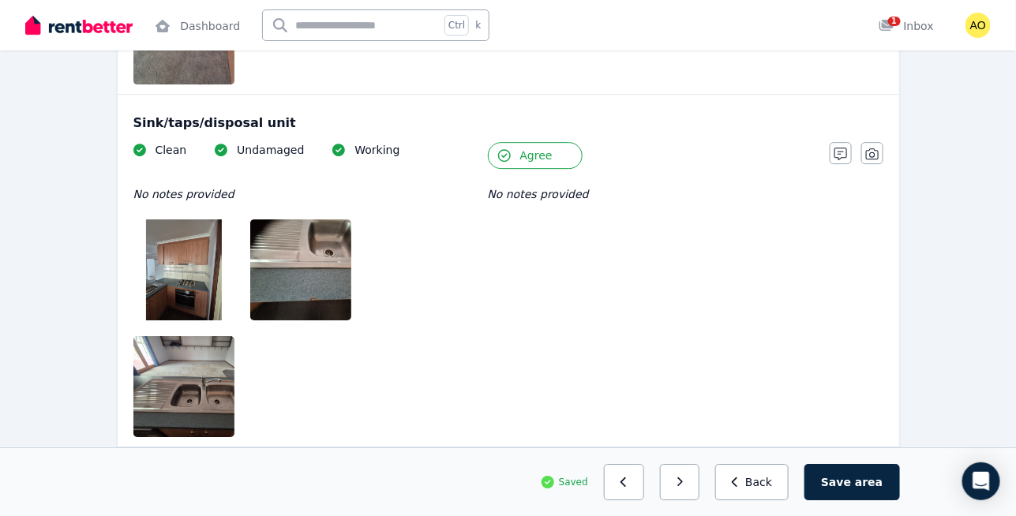
click at [548, 148] on span "Agree" at bounding box center [536, 156] width 32 height 16
click at [833, 142] on button "button" at bounding box center [841, 153] width 22 height 22
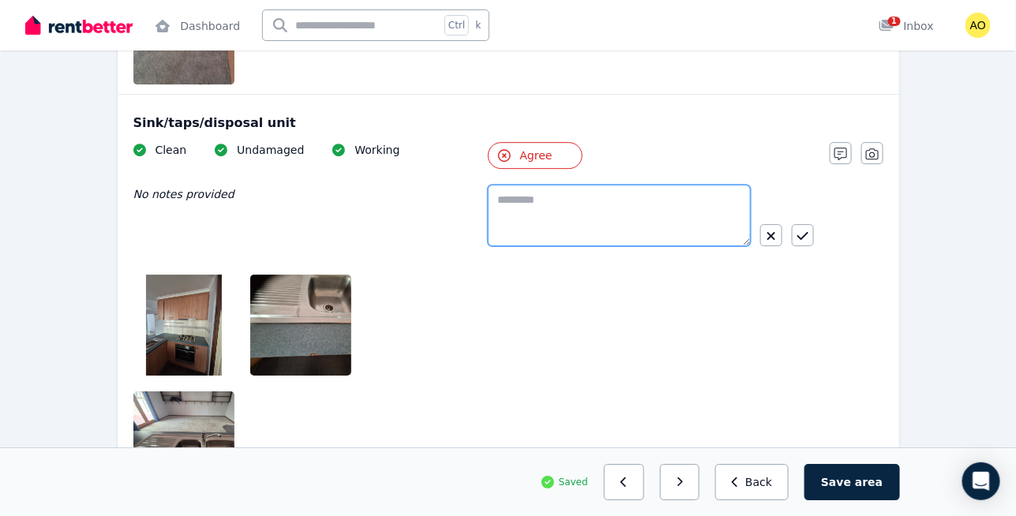
click at [585, 185] on textarea at bounding box center [619, 216] width 263 height 62
type textarea "*********"
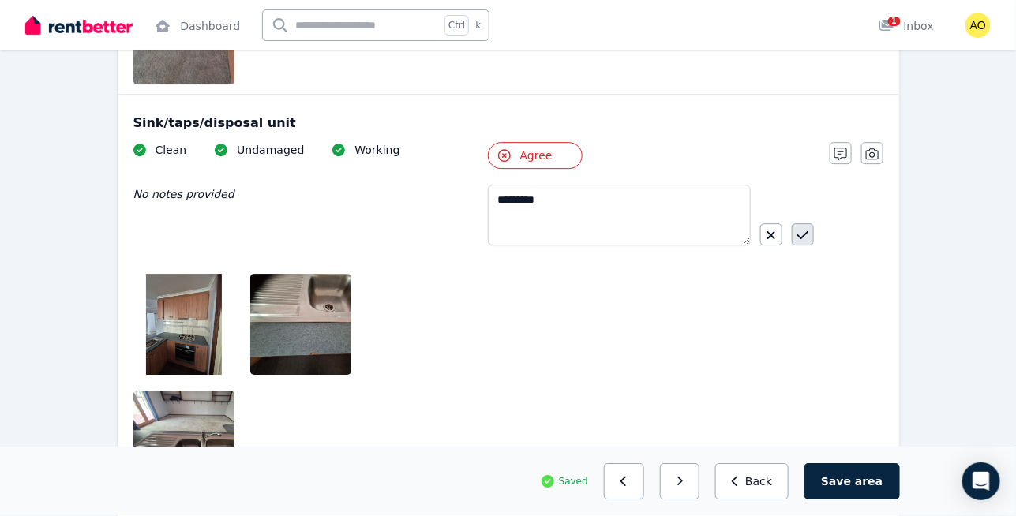
click at [800, 229] on icon "button" at bounding box center [802, 235] width 11 height 13
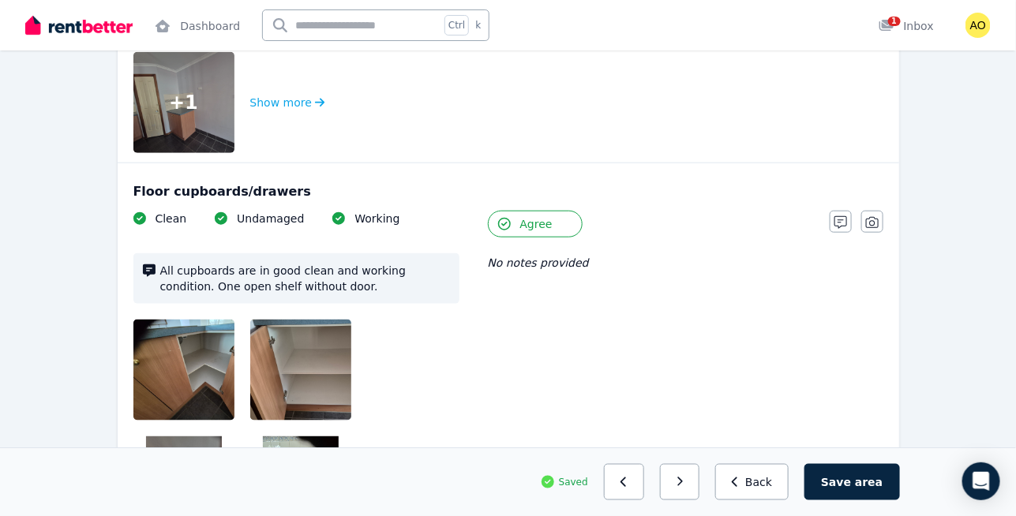
scroll to position [2404, 0]
click at [546, 216] on span "Agree" at bounding box center [536, 224] width 32 height 16
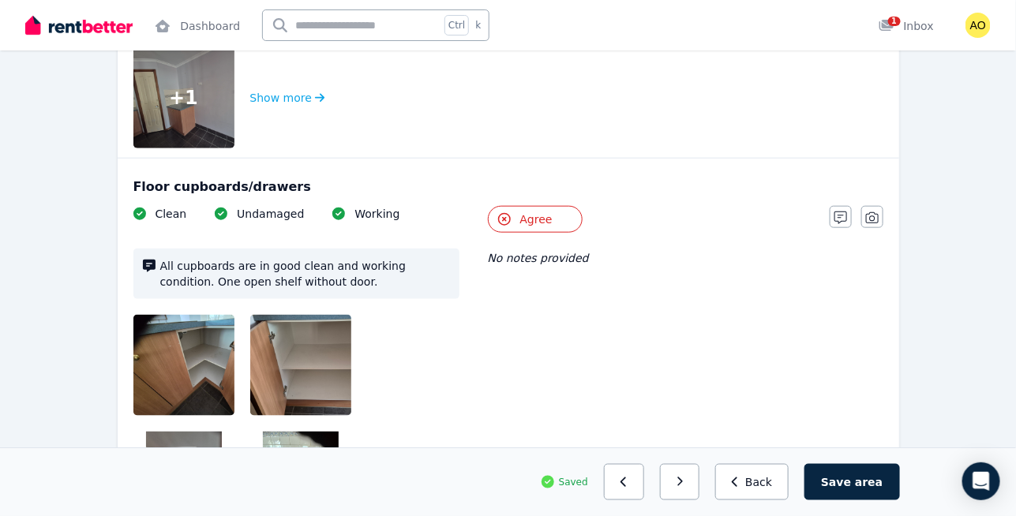
scroll to position [2409, 0]
click at [841, 212] on icon "button" at bounding box center [840, 218] width 13 height 13
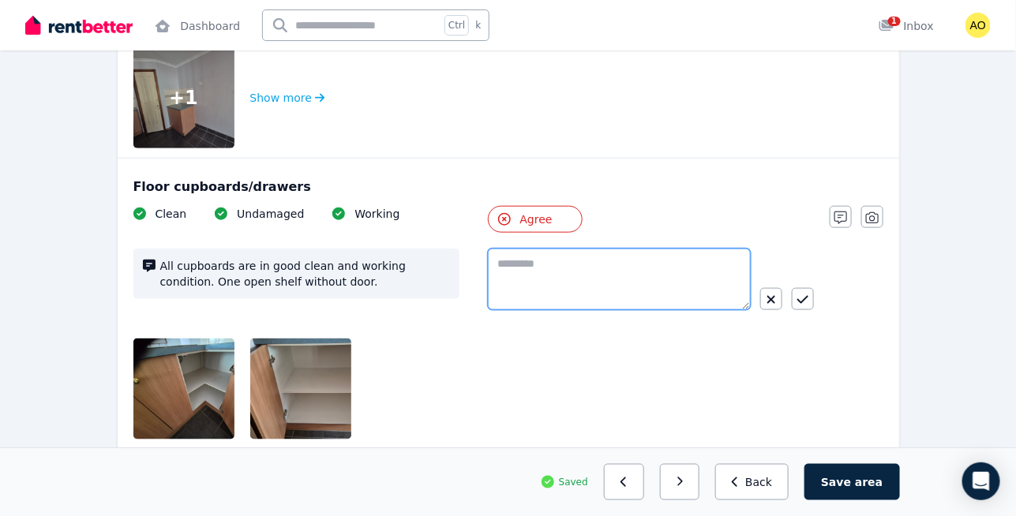
click at [534, 249] on textarea at bounding box center [619, 280] width 263 height 62
type textarea "*********"
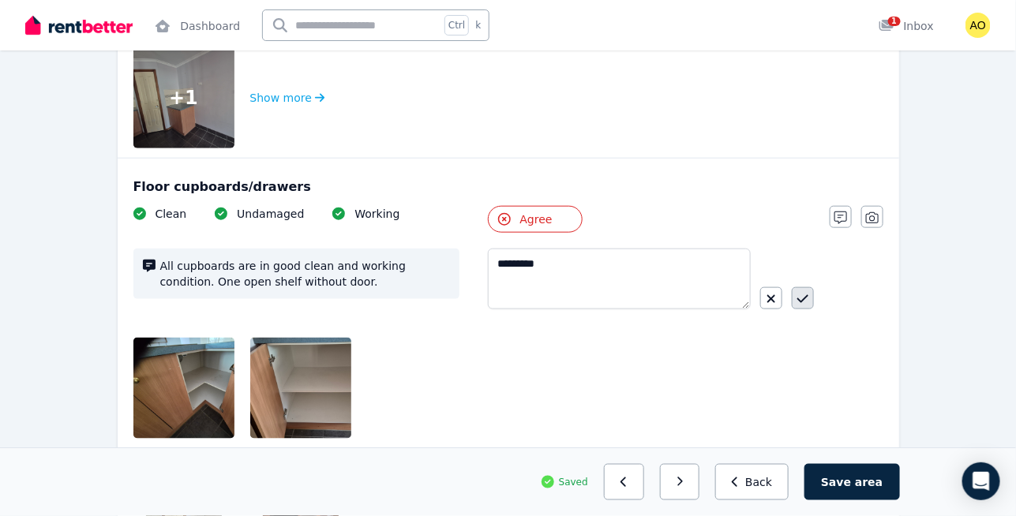
click at [798, 293] on icon "button" at bounding box center [802, 299] width 11 height 13
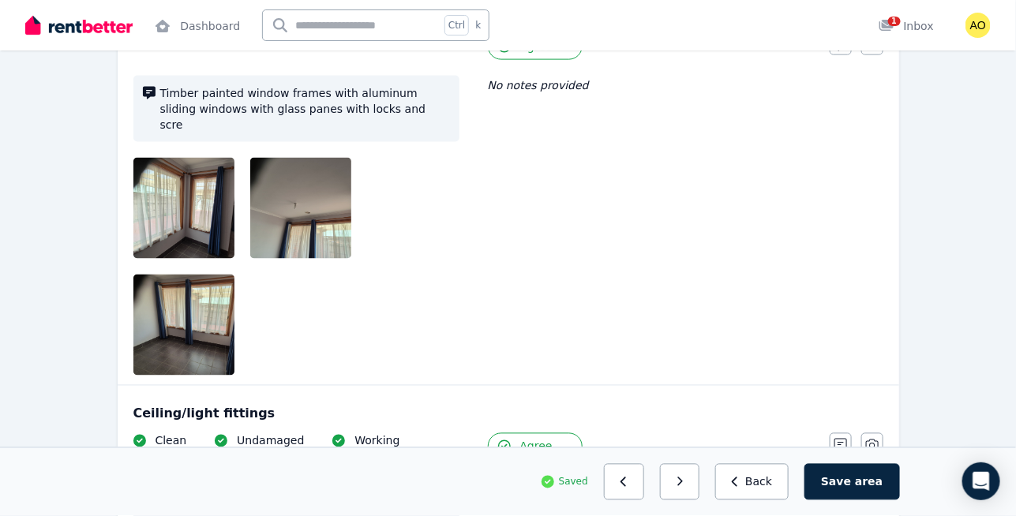
scroll to position [645, 0]
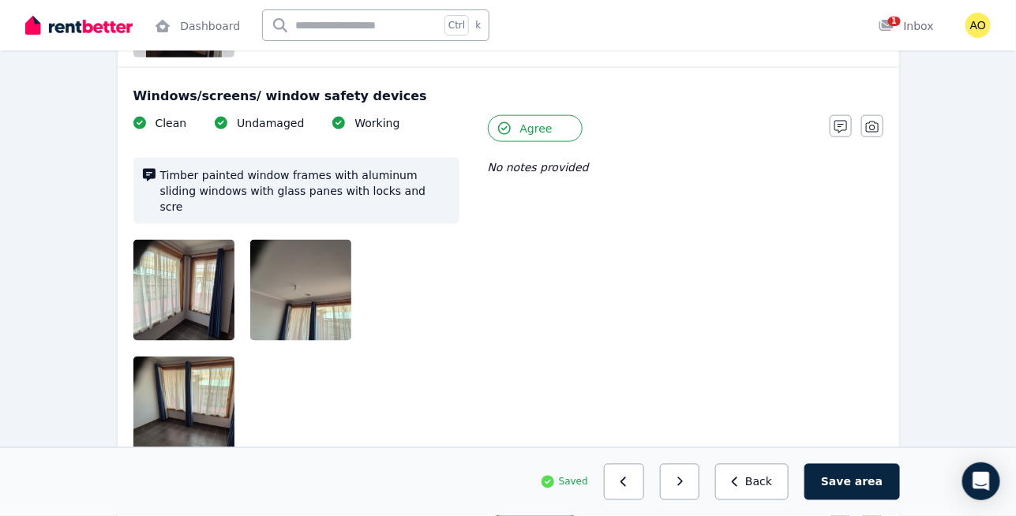
click at [713, 218] on div "Clean Undamaged Working Timber painted window frames with aluminum sliding wind…" at bounding box center [473, 286] width 680 height 343
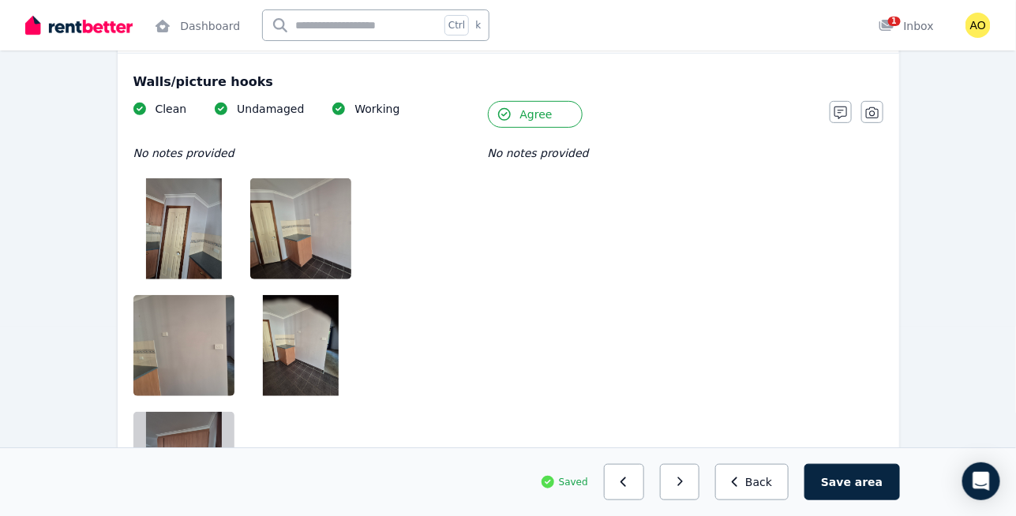
scroll to position [187, 0]
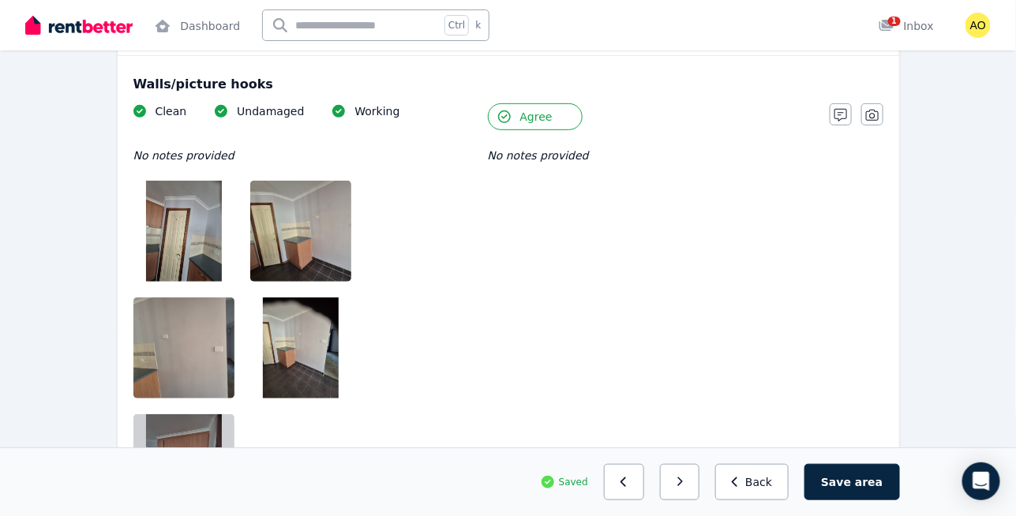
click at [543, 110] on span "Agree" at bounding box center [536, 117] width 32 height 16
click at [848, 117] on button "button" at bounding box center [841, 114] width 22 height 22
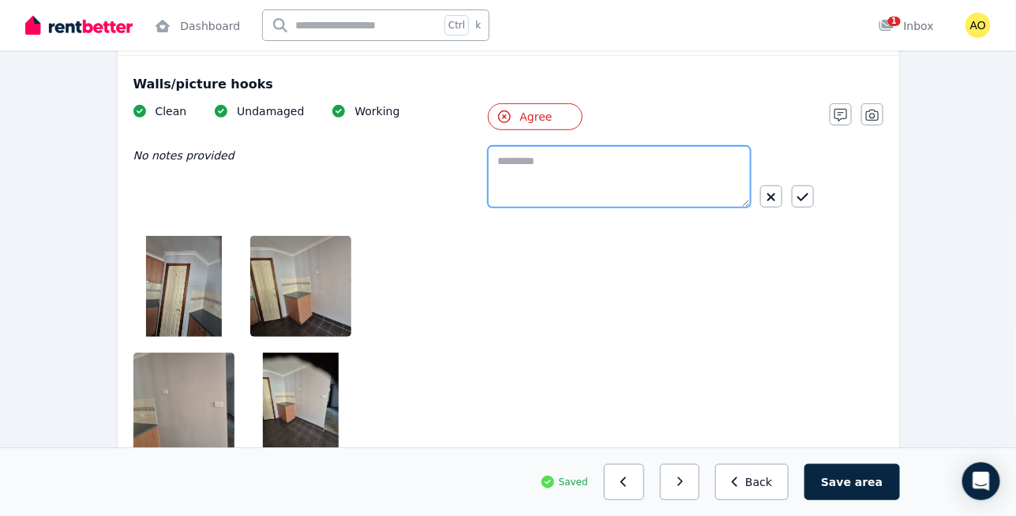
click at [639, 169] on textarea at bounding box center [619, 177] width 263 height 62
type textarea "*********"
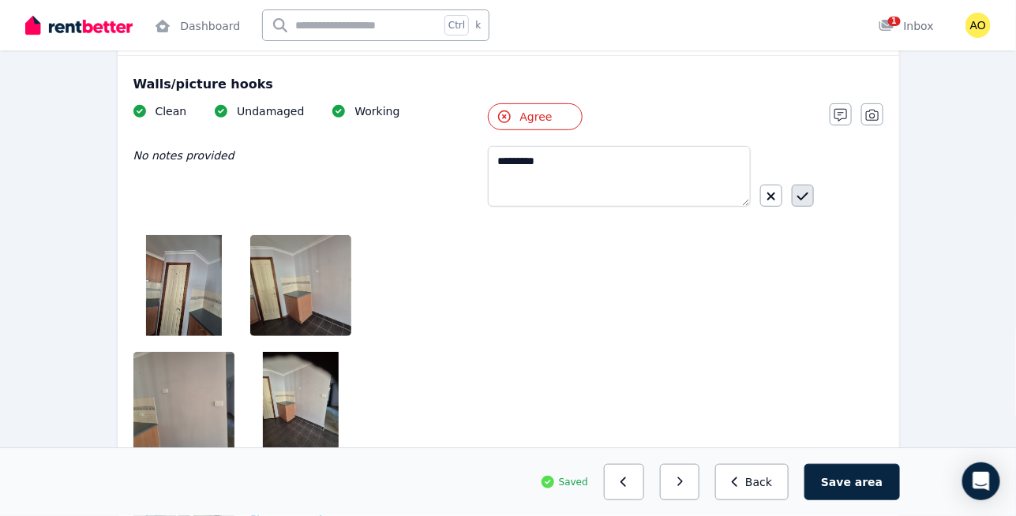
click at [796, 193] on button "button" at bounding box center [803, 196] width 22 height 22
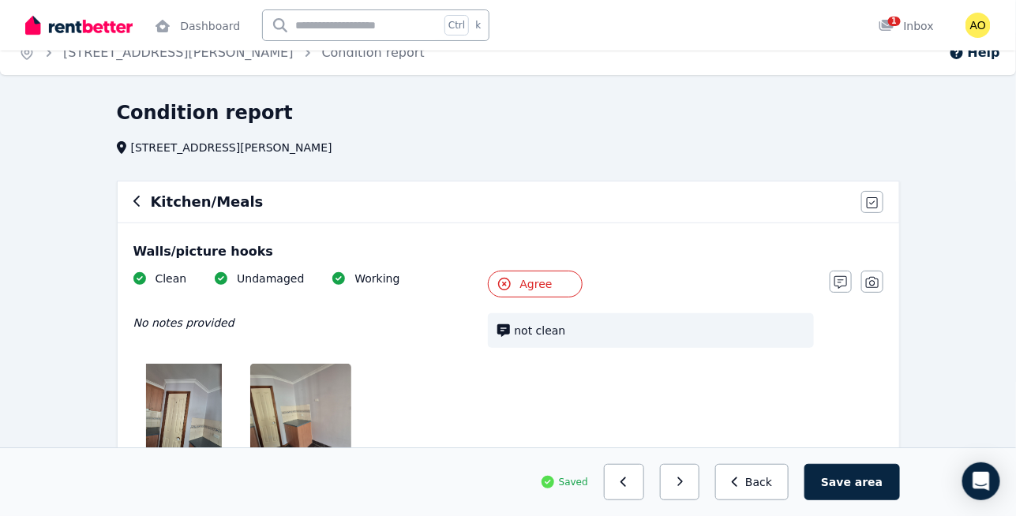
scroll to position [0, 0]
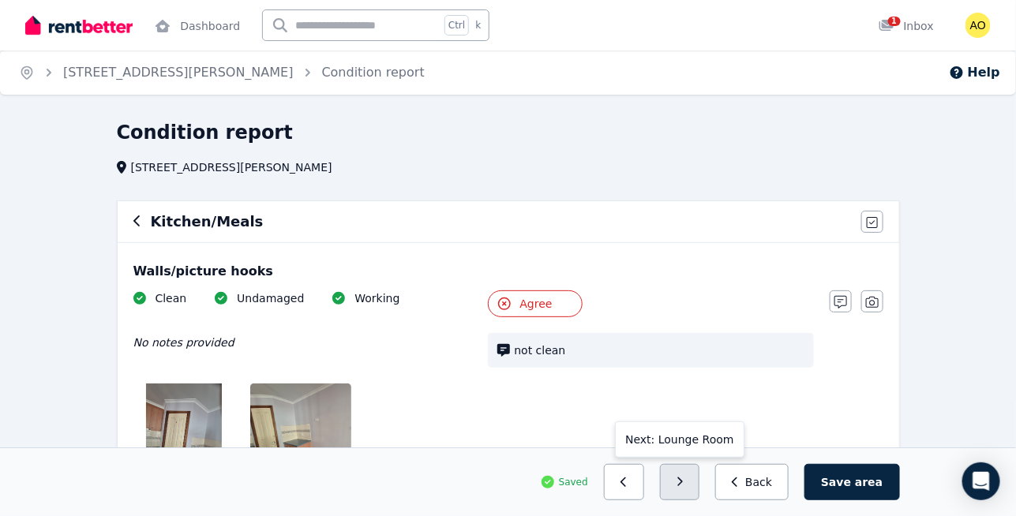
click at [684, 481] on icon "button" at bounding box center [679, 482] width 7 height 11
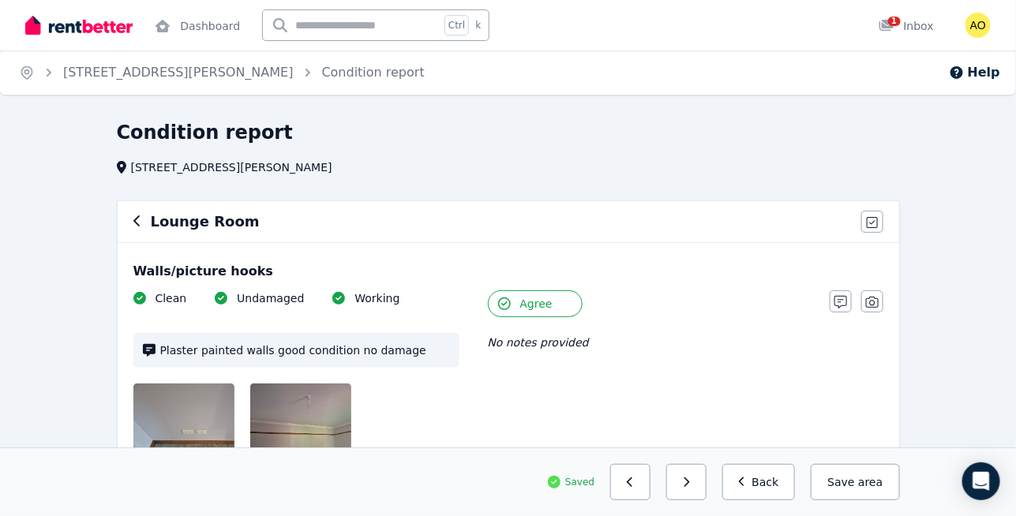
click at [548, 307] on span "Agree" at bounding box center [536, 304] width 32 height 16
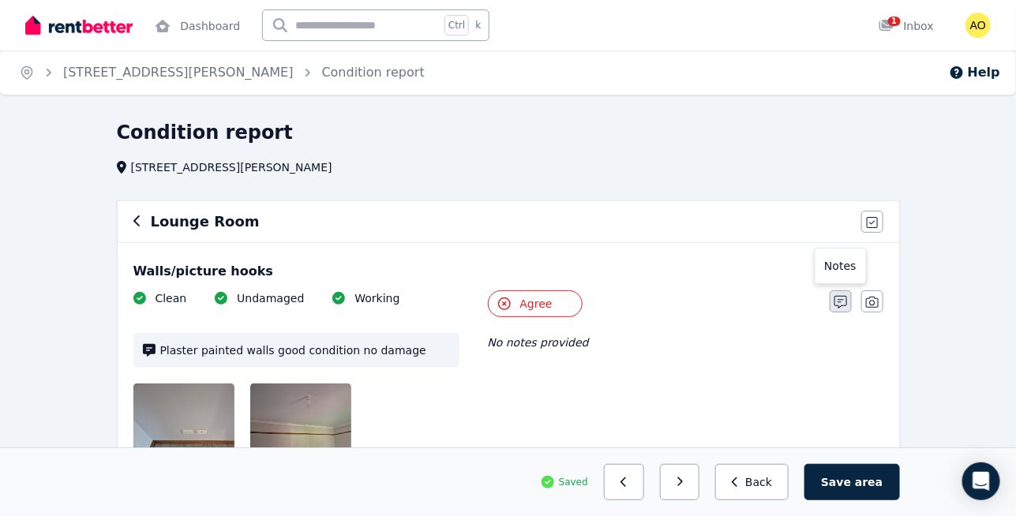
click at [837, 302] on icon "button" at bounding box center [840, 302] width 13 height 13
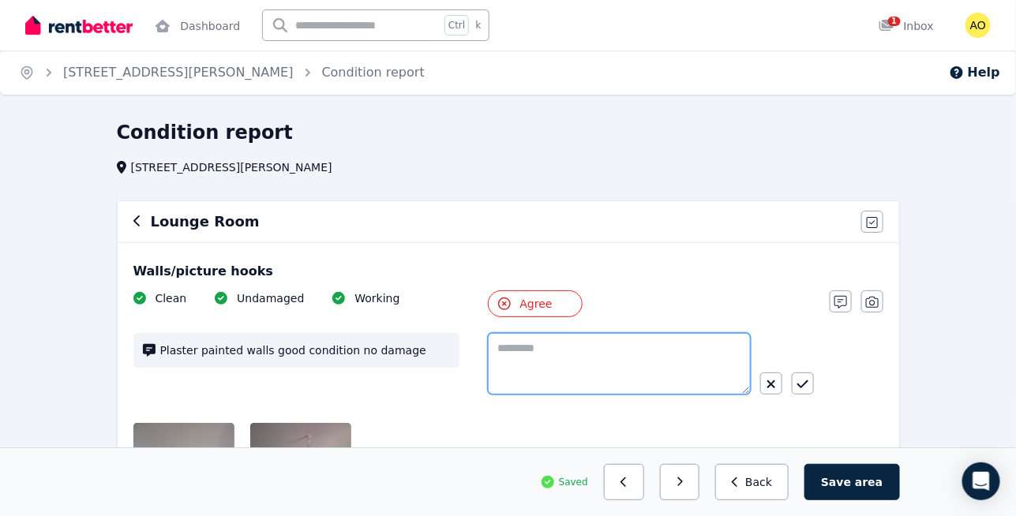
click at [670, 345] on textarea at bounding box center [619, 364] width 263 height 62
type textarea "*********"
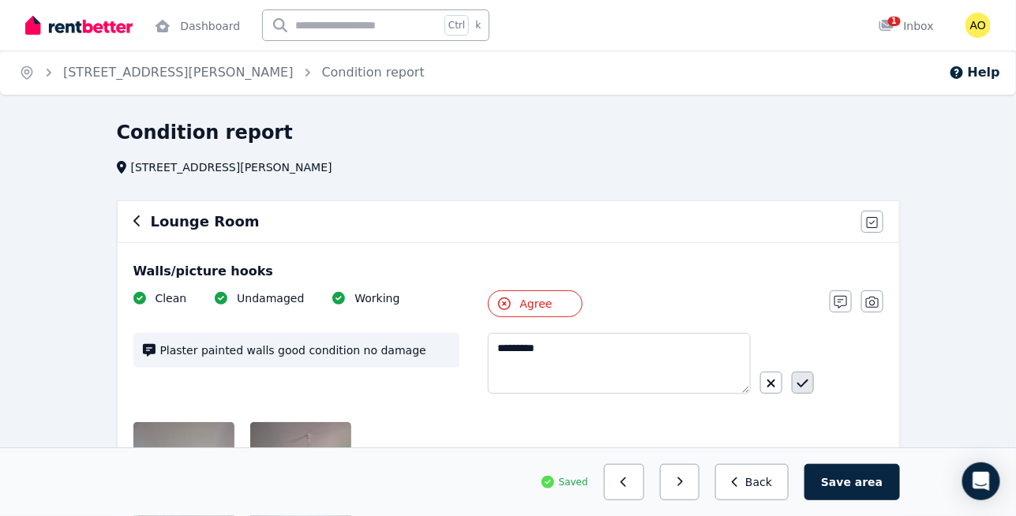
click at [804, 384] on icon "button" at bounding box center [802, 383] width 11 height 13
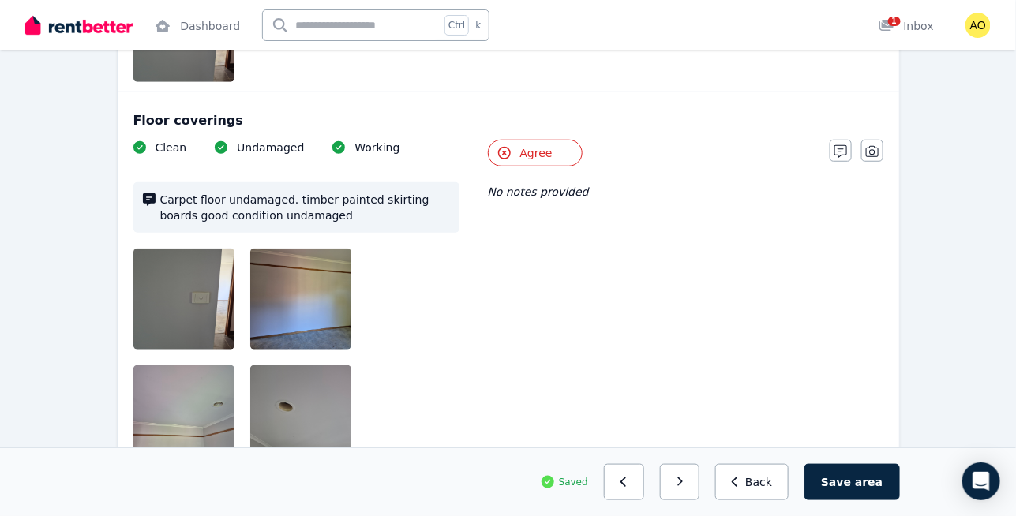
scroll to position [2291, 0]
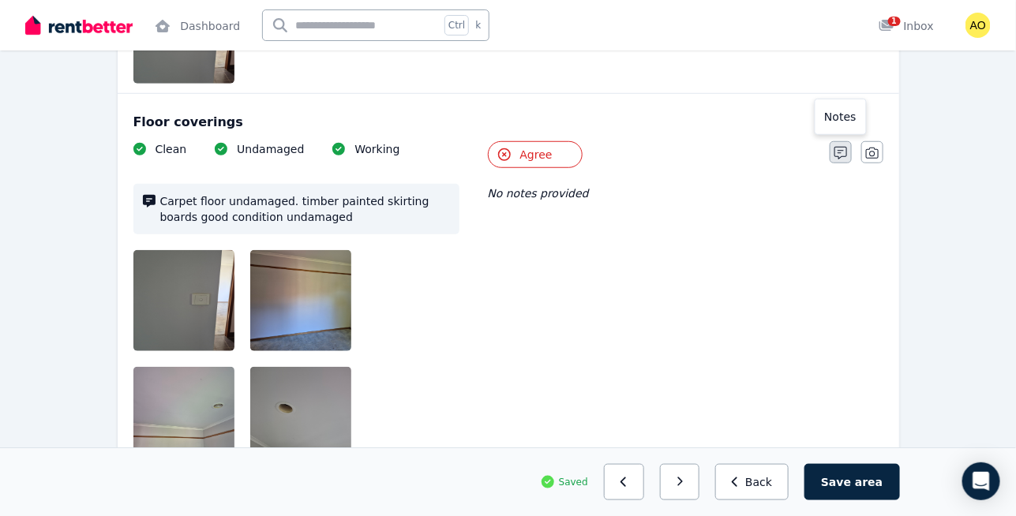
click at [837, 141] on button "button" at bounding box center [841, 152] width 22 height 22
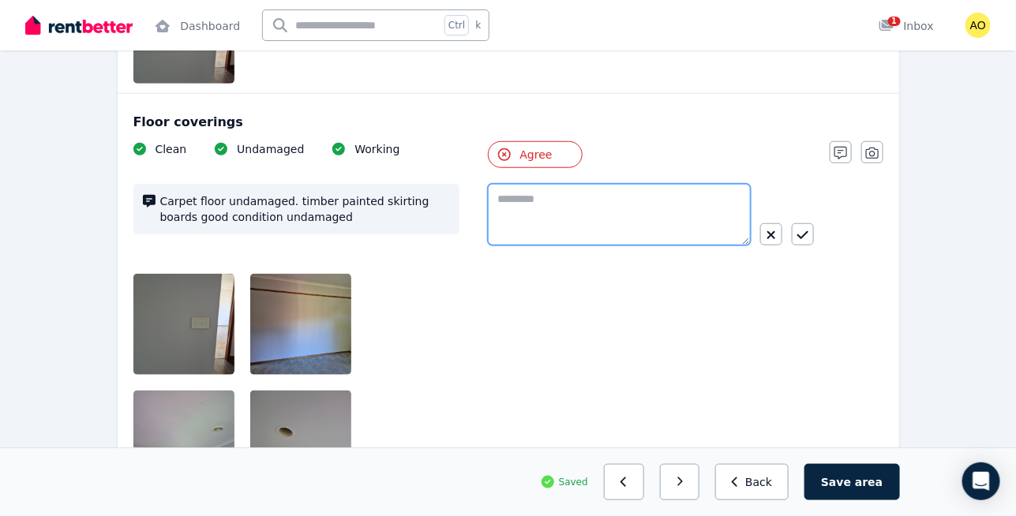
click at [624, 184] on textarea at bounding box center [619, 215] width 263 height 62
type textarea "**********"
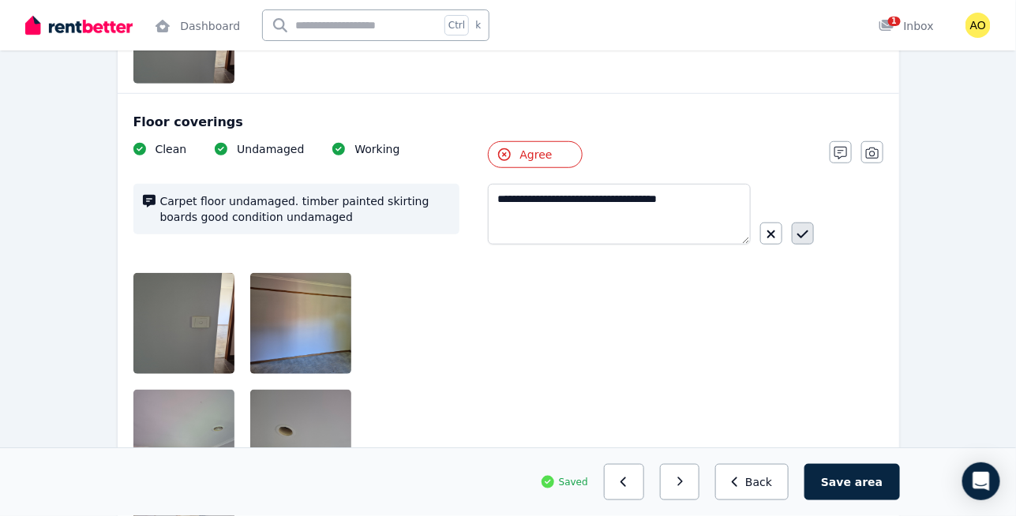
click at [795, 184] on div "**********" at bounding box center [651, 220] width 326 height 73
click at [792, 223] on button "button" at bounding box center [803, 234] width 22 height 22
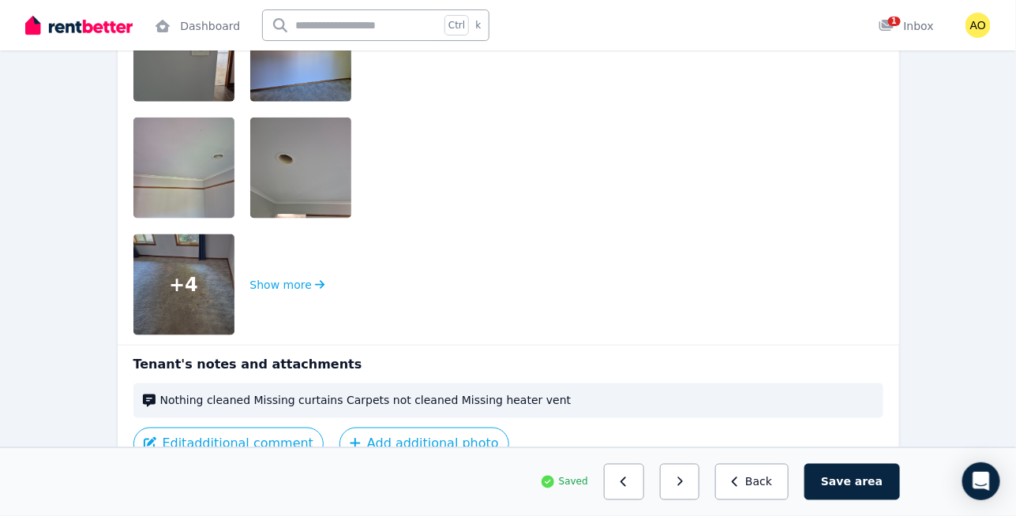
scroll to position [2591, 0]
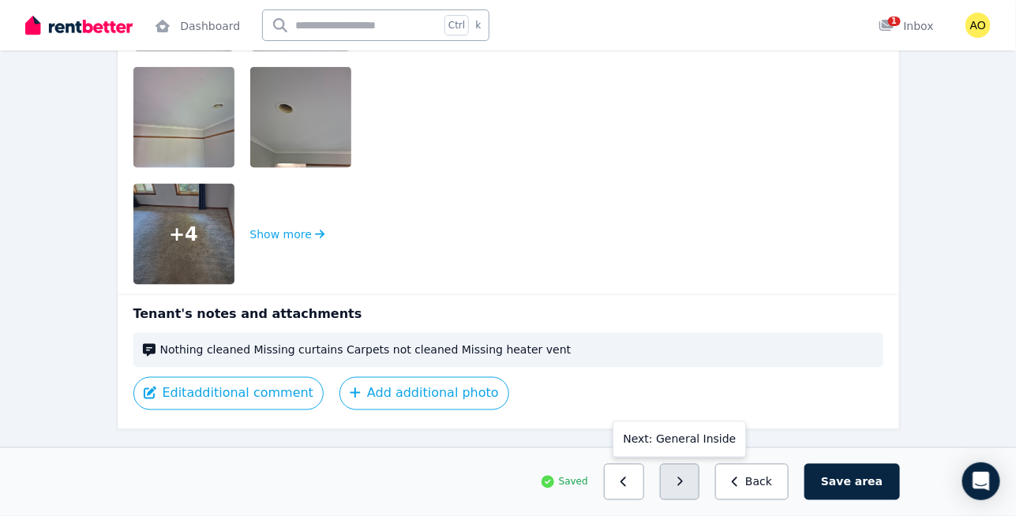
click at [700, 479] on button "button" at bounding box center [680, 482] width 40 height 36
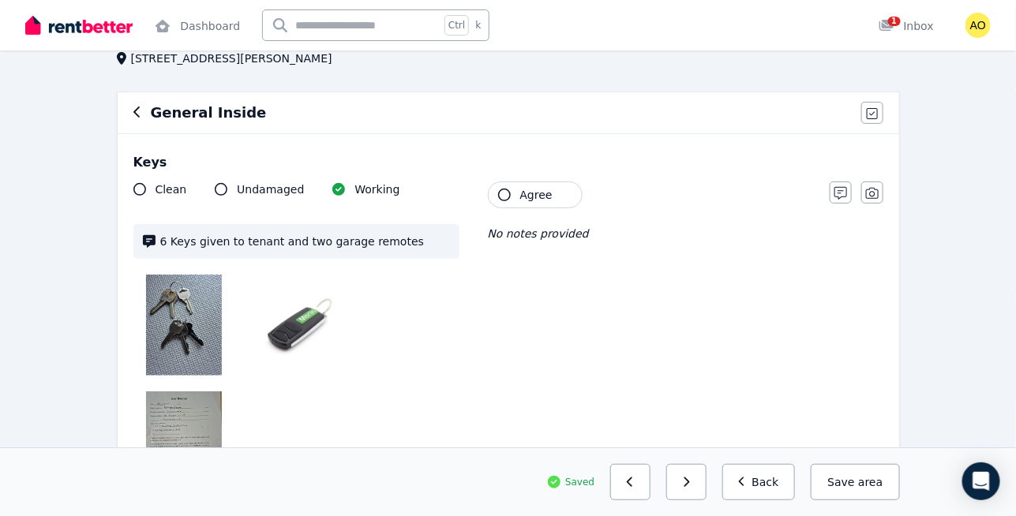
scroll to position [110, 0]
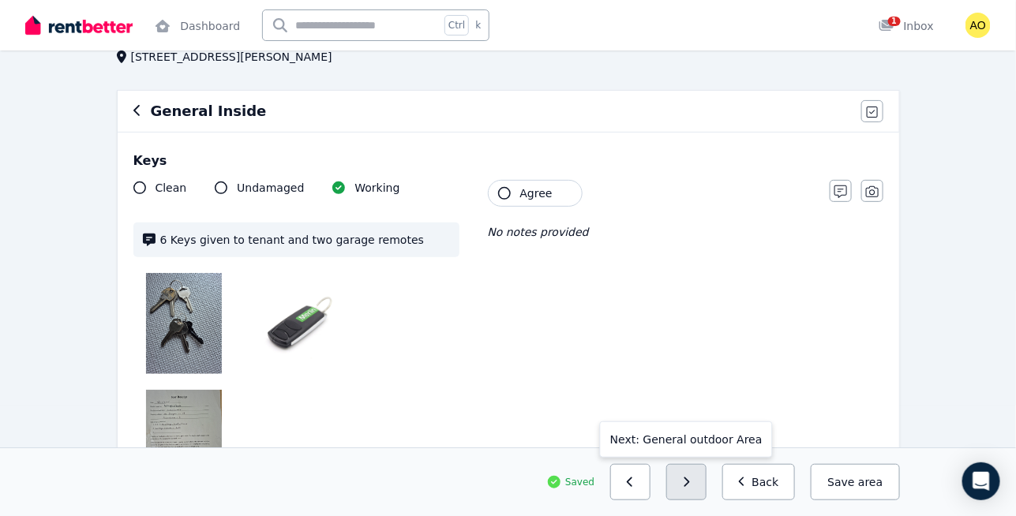
click at [690, 485] on icon "button" at bounding box center [686, 482] width 7 height 11
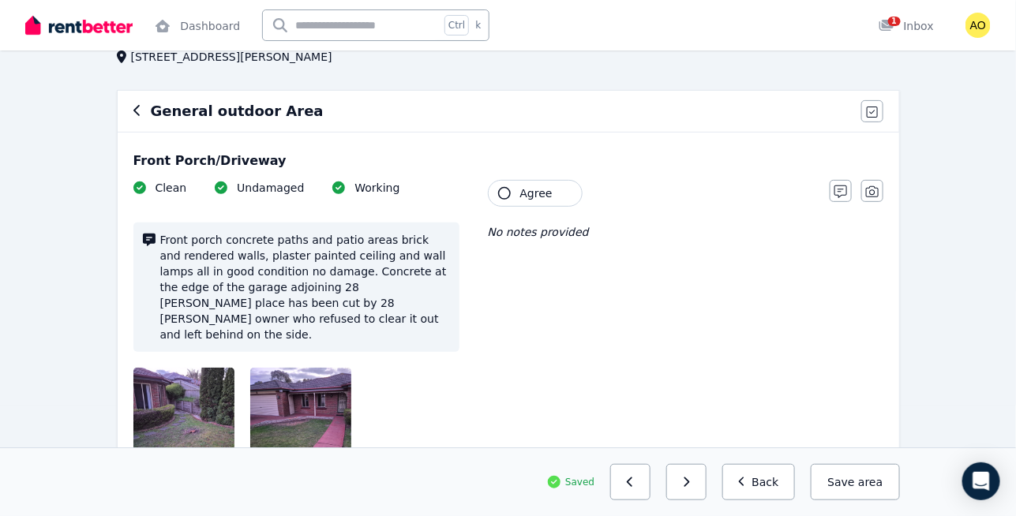
click at [508, 194] on icon "button" at bounding box center [504, 193] width 13 height 13
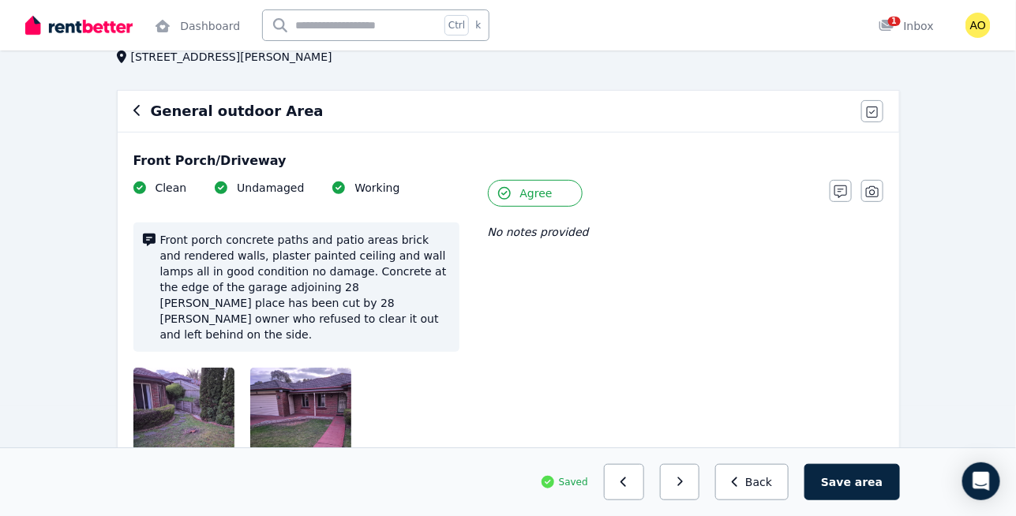
click at [525, 200] on span "Agree" at bounding box center [536, 193] width 32 height 16
click at [841, 185] on icon "button" at bounding box center [840, 191] width 13 height 13
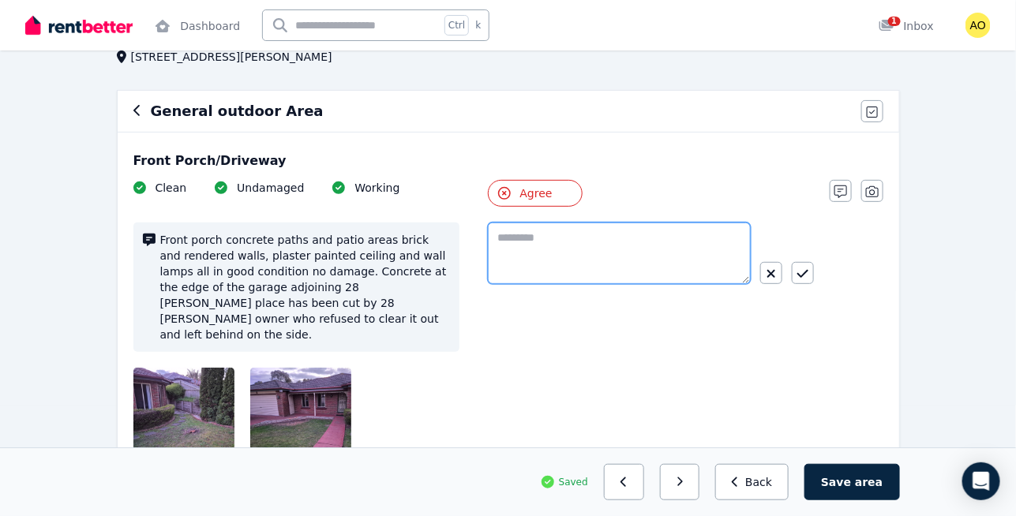
click at [633, 242] on textarea at bounding box center [619, 254] width 263 height 62
type textarea "*"
type textarea "**********"
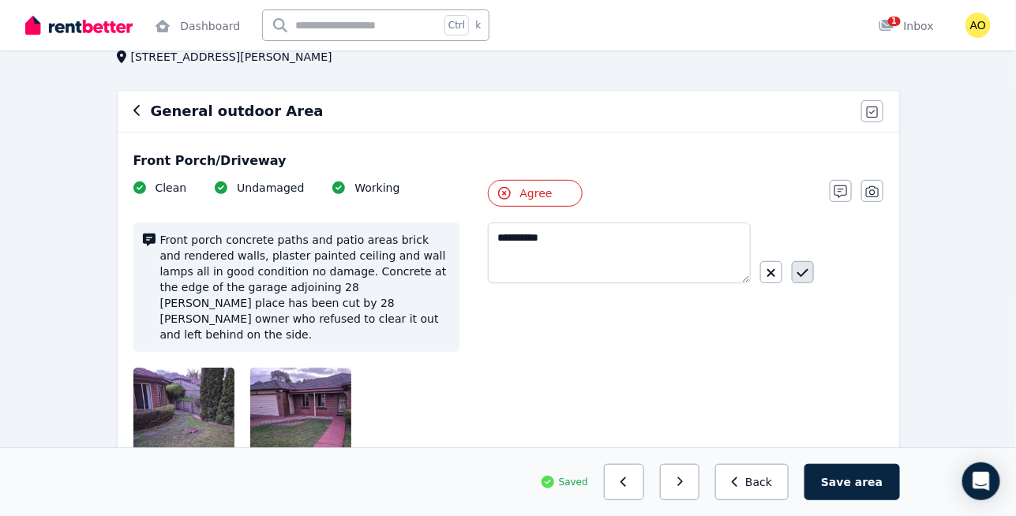
click at [800, 271] on icon "button" at bounding box center [802, 273] width 11 height 13
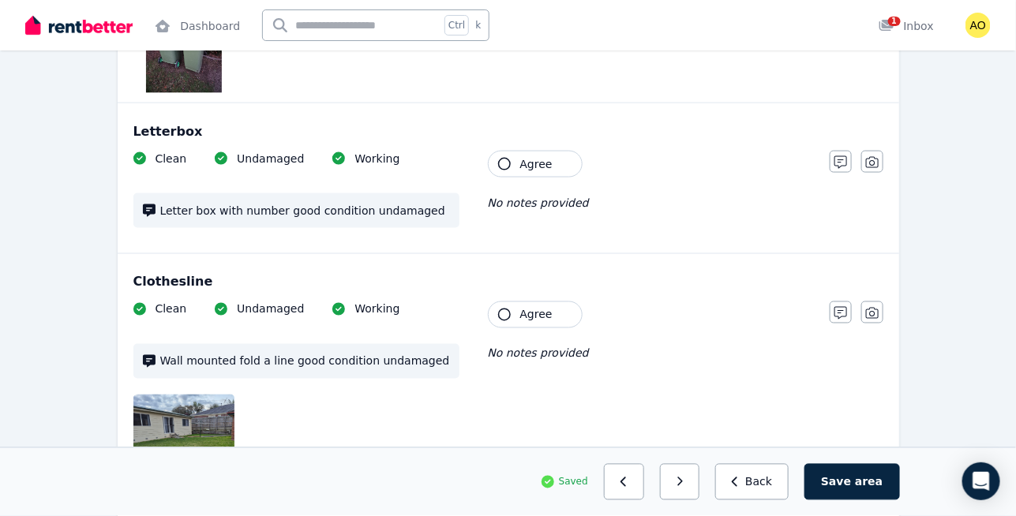
scroll to position [723, 0]
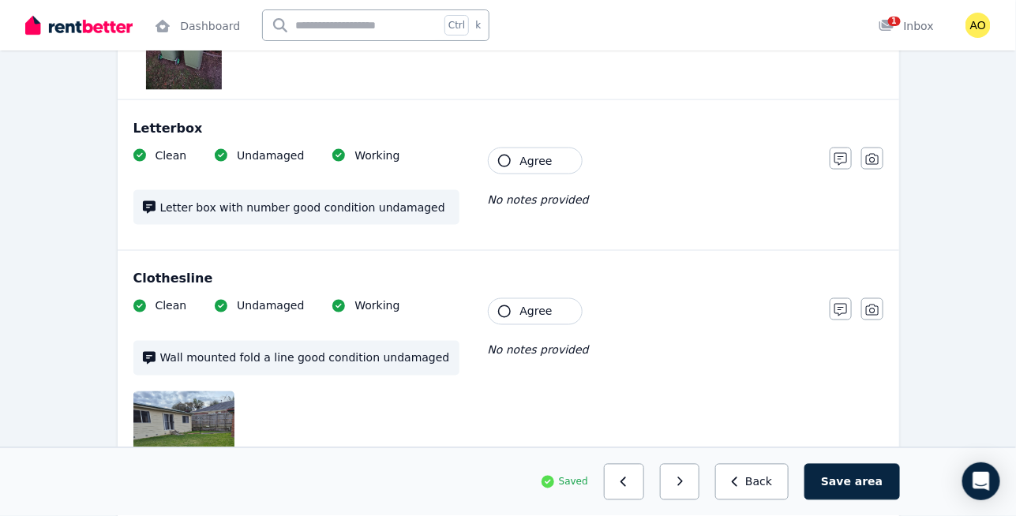
click at [556, 148] on button "Agree" at bounding box center [535, 161] width 95 height 27
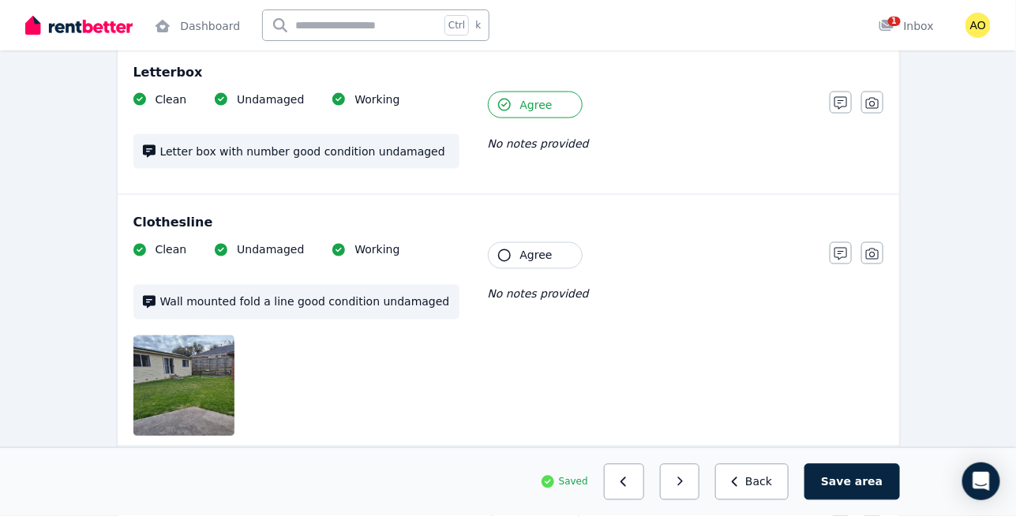
scroll to position [780, 0]
click at [564, 242] on button "Agree" at bounding box center [535, 255] width 95 height 27
click at [841, 247] on icon "button" at bounding box center [840, 253] width 13 height 13
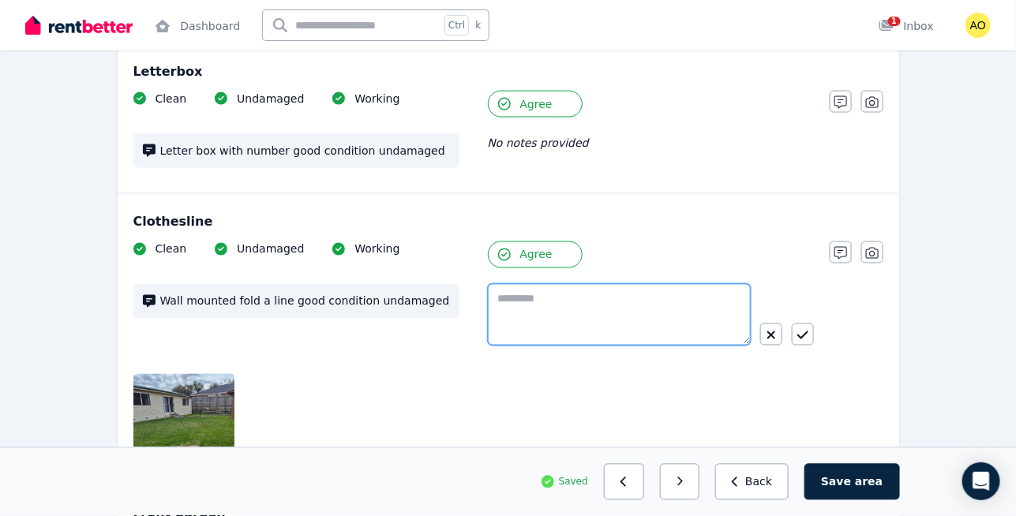
click at [704, 284] on textarea at bounding box center [619, 315] width 263 height 62
type textarea "**********"
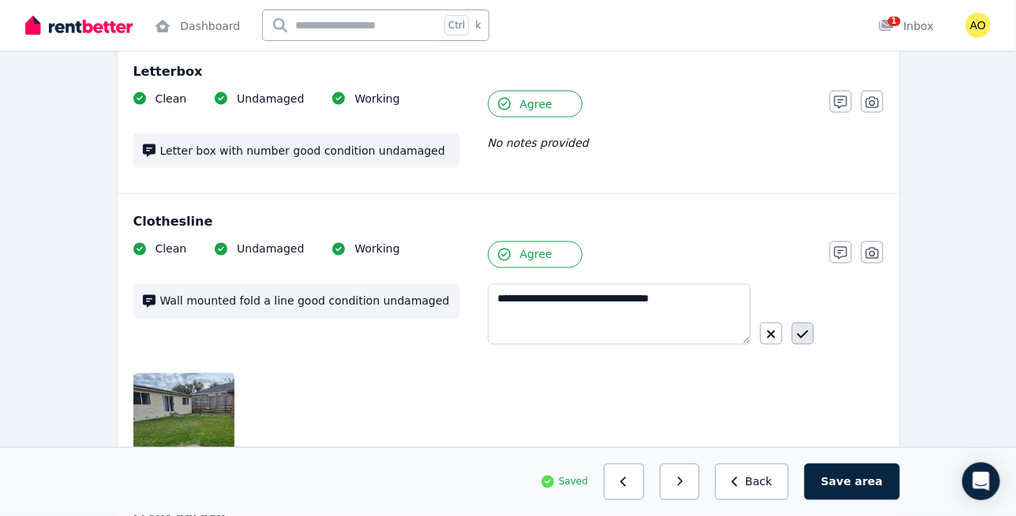
click at [803, 331] on icon "button" at bounding box center [802, 335] width 11 height 8
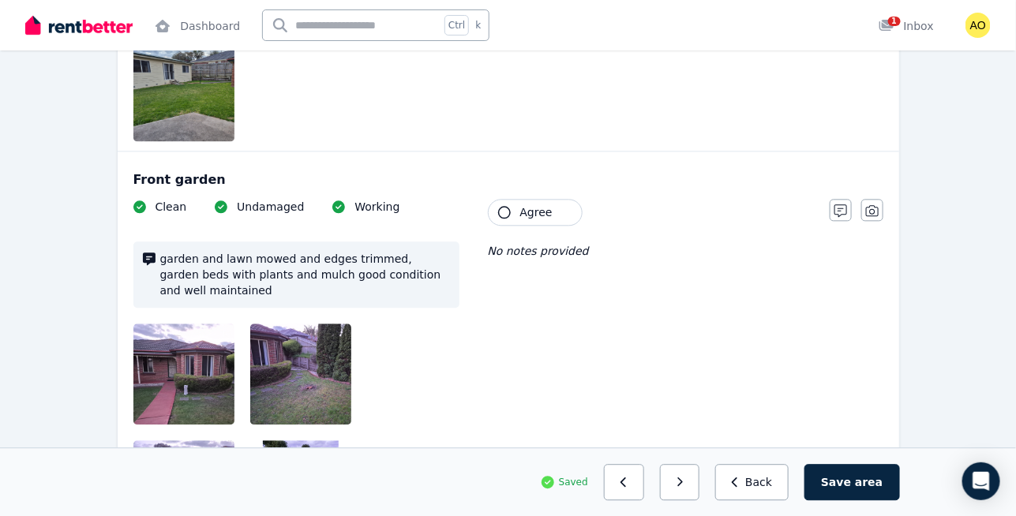
scroll to position [1075, 0]
click at [550, 198] on button "Agree" at bounding box center [535, 211] width 95 height 27
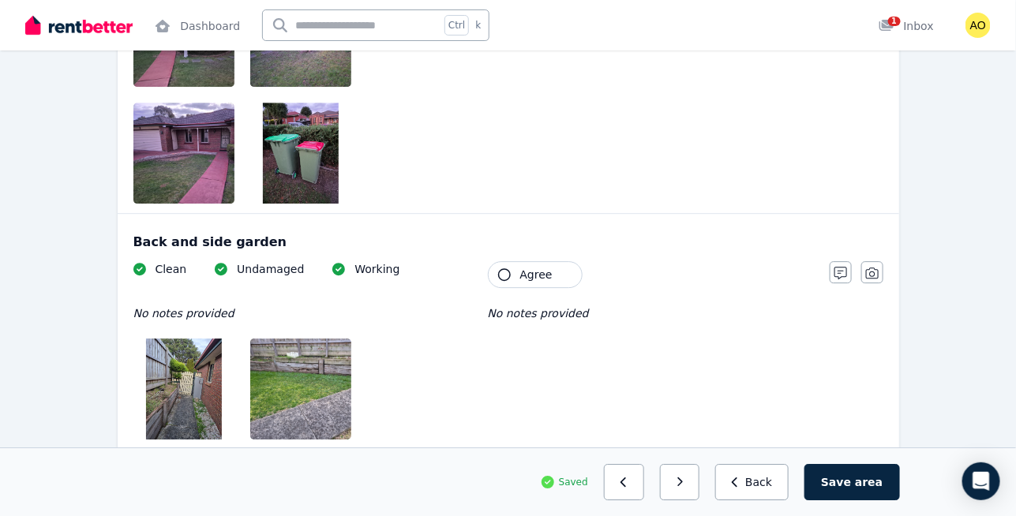
scroll to position [1413, 0]
click at [833, 260] on button "button" at bounding box center [841, 271] width 22 height 22
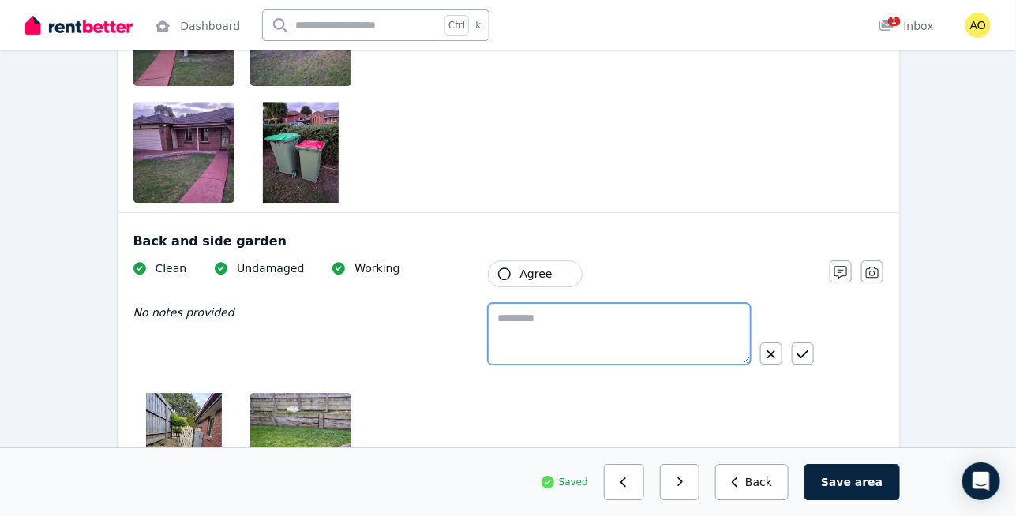
click at [505, 303] on textarea at bounding box center [619, 334] width 263 height 62
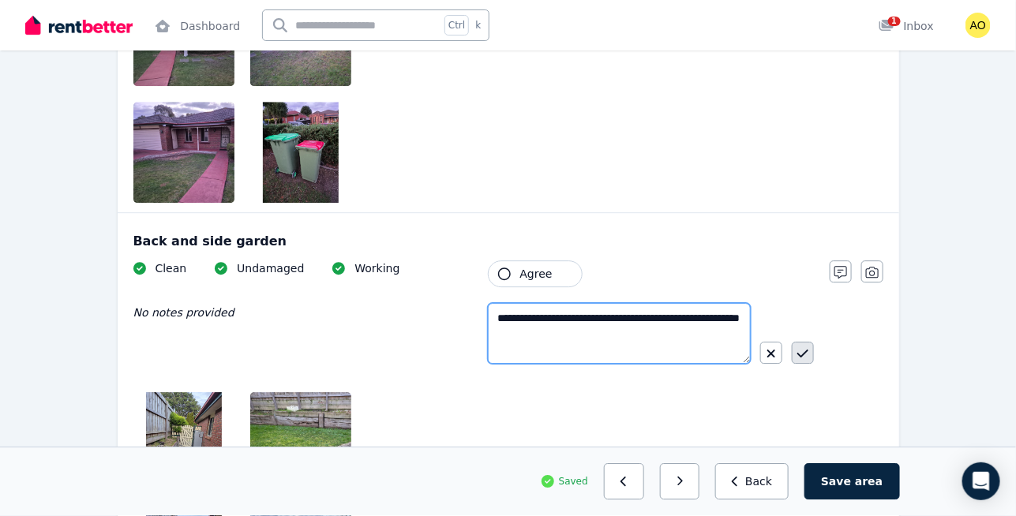
type textarea "**********"
click at [796, 342] on button "button" at bounding box center [803, 353] width 22 height 22
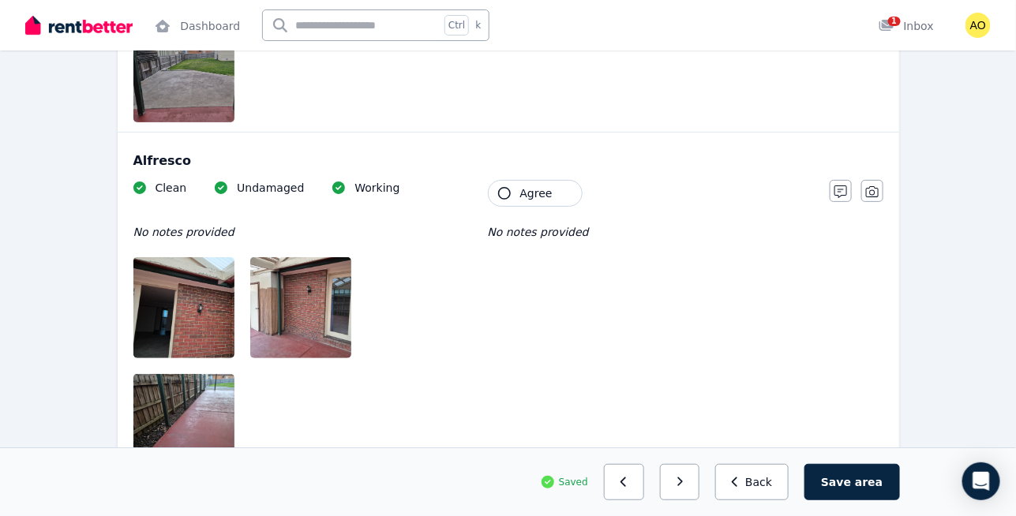
scroll to position [1994, 0]
click at [523, 140] on div "Alfresco Clean Undamaged Working No notes provided Tenant Agree No notes provid…" at bounding box center [508, 309] width 781 height 352
click at [518, 180] on button "Agree" at bounding box center [535, 193] width 95 height 27
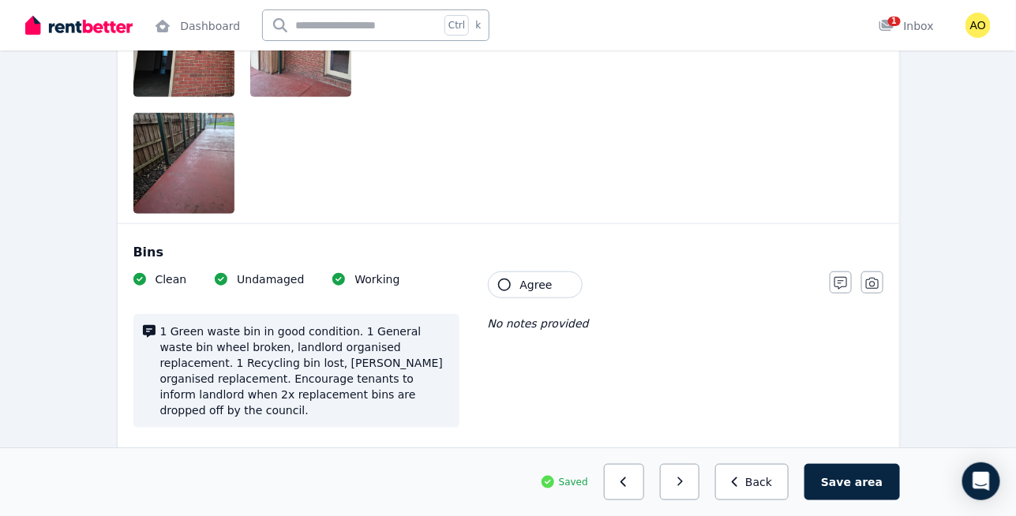
scroll to position [2268, 0]
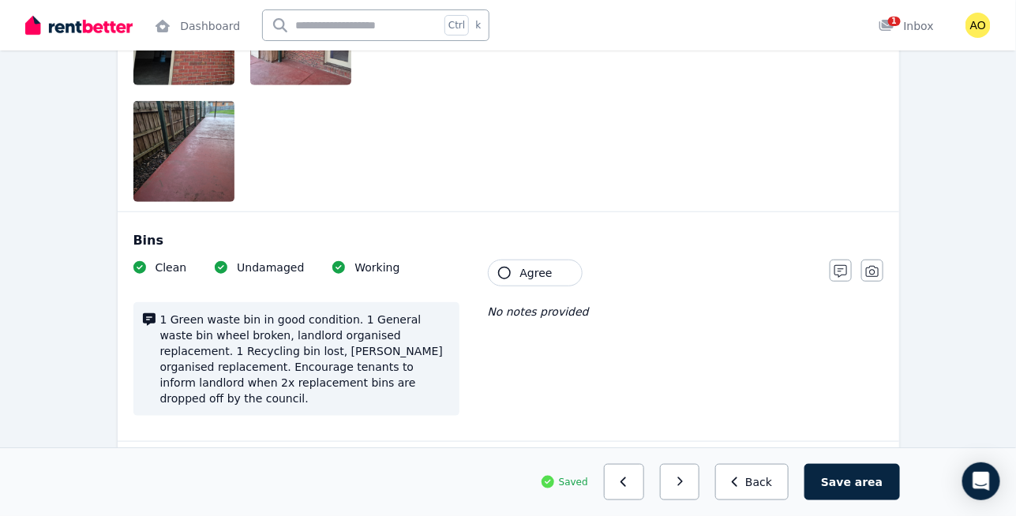
click at [543, 219] on div "Bins Clean Undamaged Working 1 Green waste bin in good condition. 1 General was…" at bounding box center [508, 326] width 781 height 229
click at [529, 265] on span "Agree" at bounding box center [536, 273] width 32 height 16
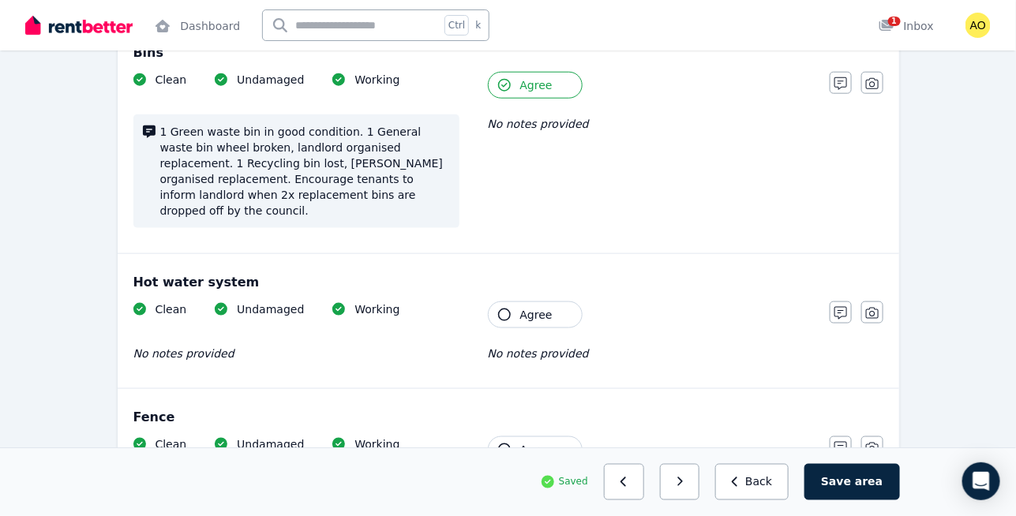
scroll to position [2457, 0]
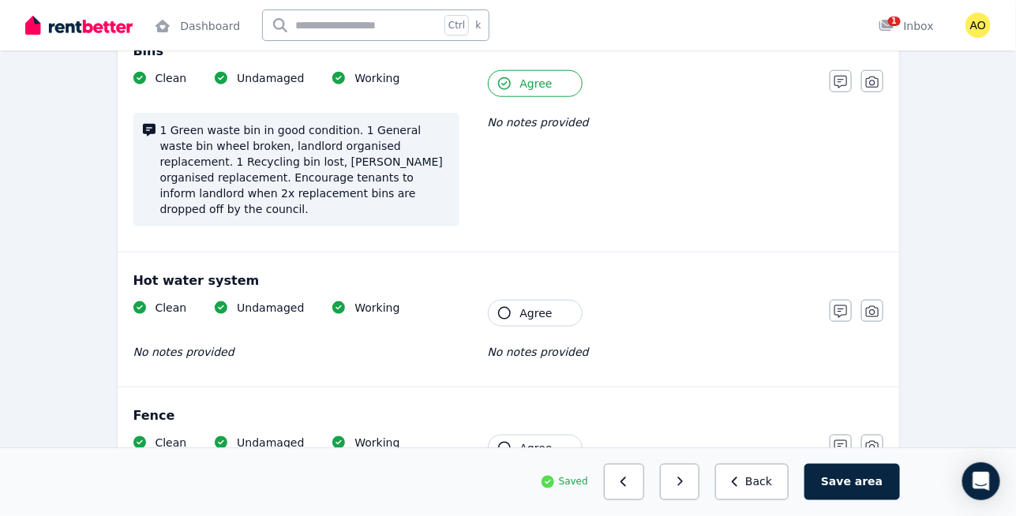
click at [510, 300] on div "Clean Undamaged Working No notes provided Tenant Agree No notes provided" at bounding box center [473, 338] width 680 height 77
click at [500, 307] on icon "button" at bounding box center [504, 313] width 13 height 13
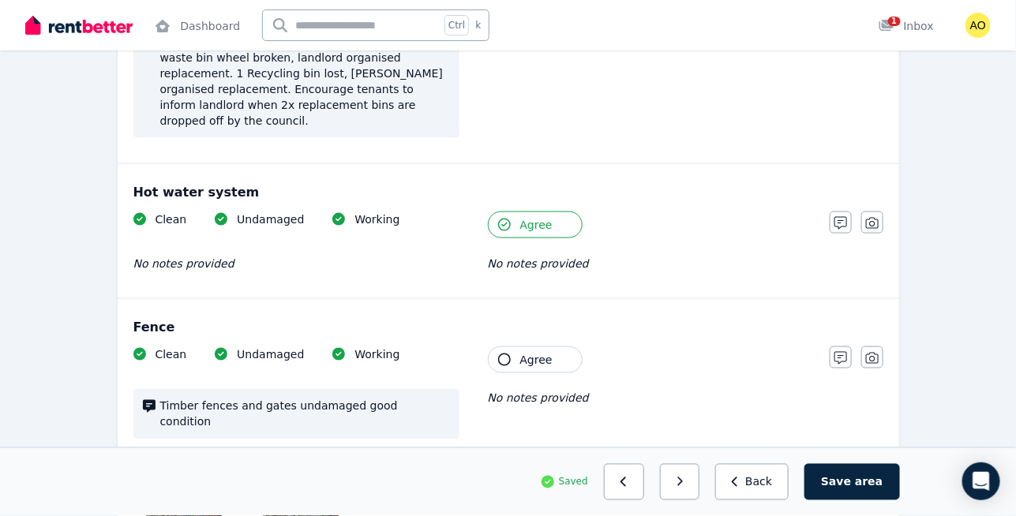
scroll to position [2553, 0]
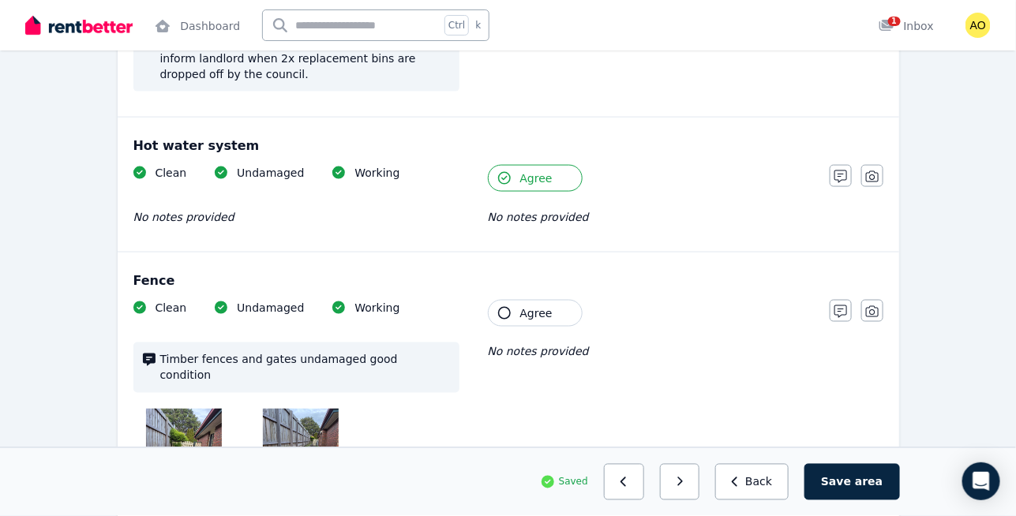
click at [500, 307] on icon "button" at bounding box center [504, 313] width 13 height 13
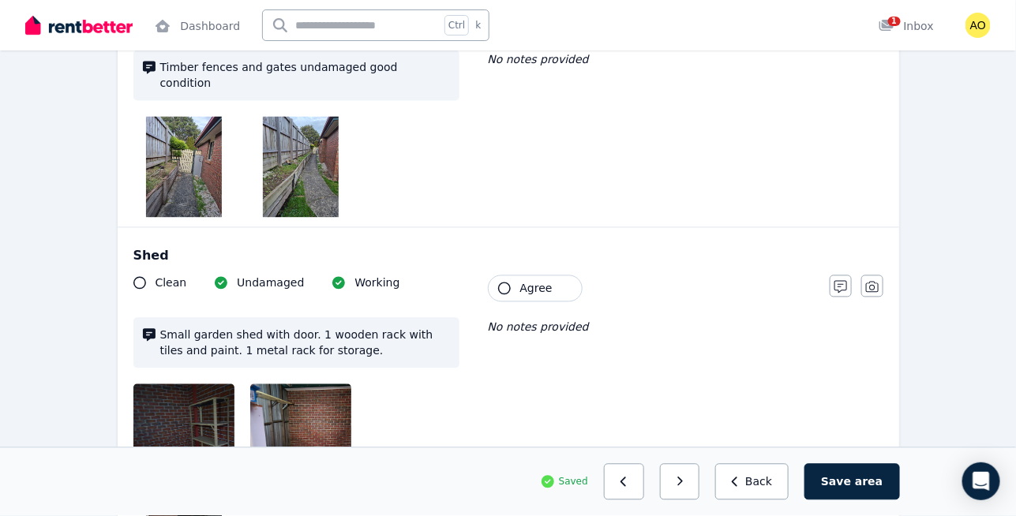
scroll to position [2885, 0]
click at [515, 275] on button "Agree" at bounding box center [535, 288] width 95 height 27
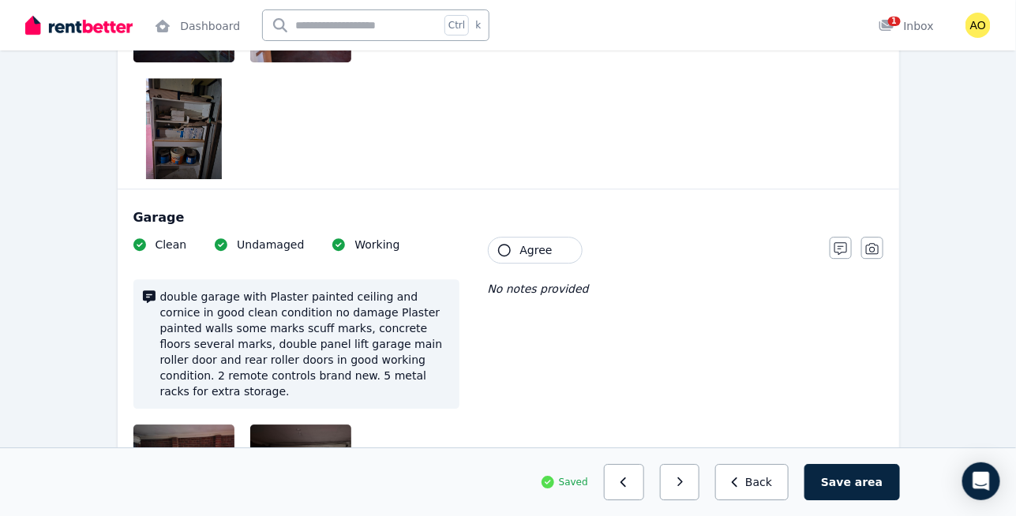
scroll to position [3313, 0]
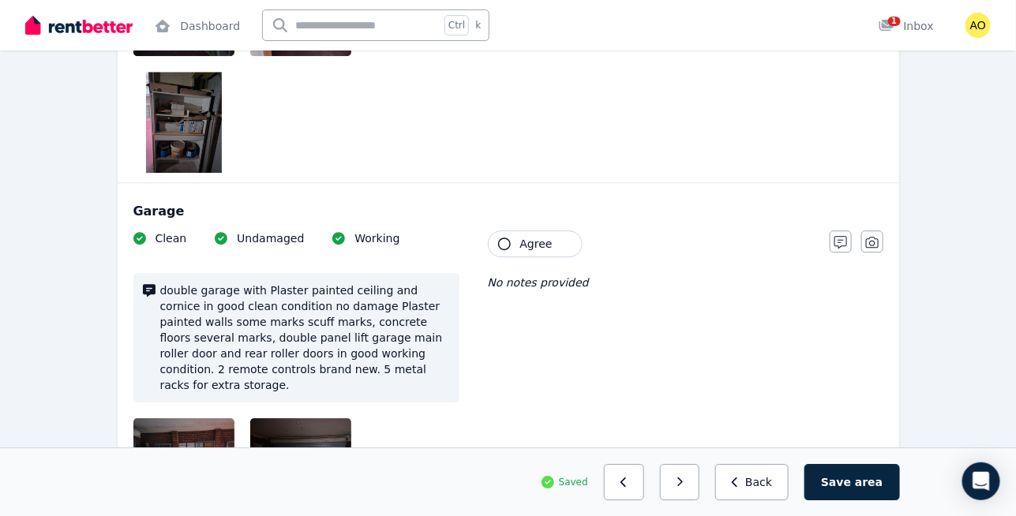
click at [539, 236] on span "Agree" at bounding box center [536, 244] width 32 height 16
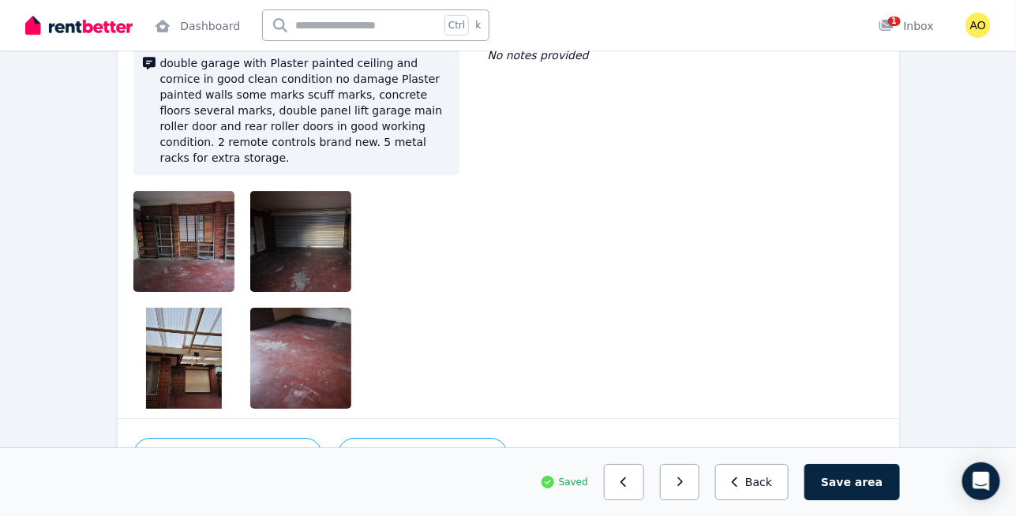
scroll to position [3551, 0]
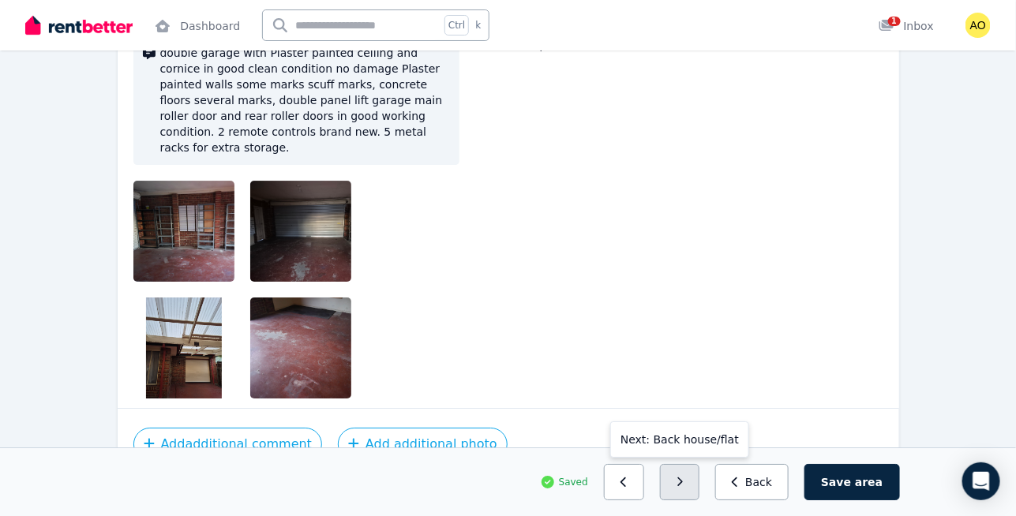
click at [700, 467] on button "button" at bounding box center [680, 482] width 40 height 36
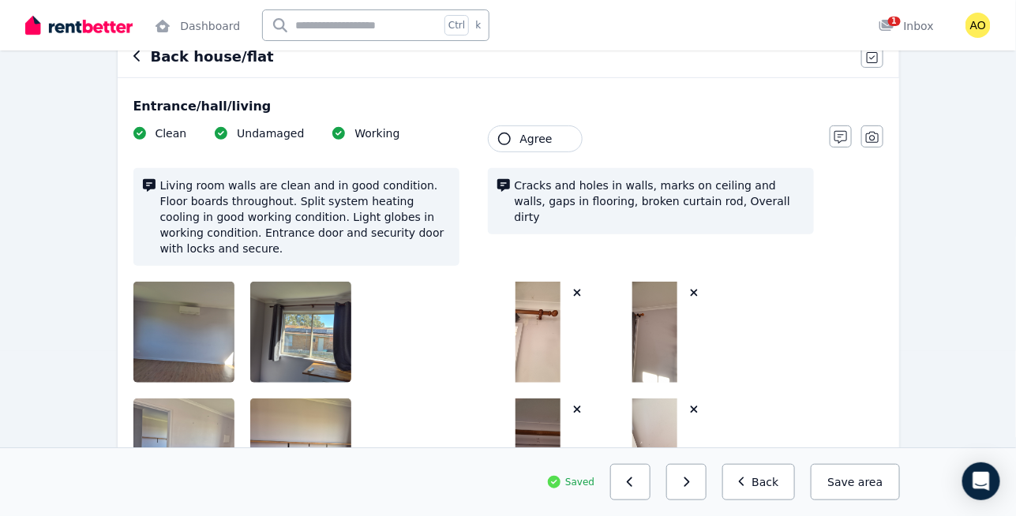
scroll to position [165, 0]
click at [579, 131] on button "Agree" at bounding box center [535, 138] width 95 height 27
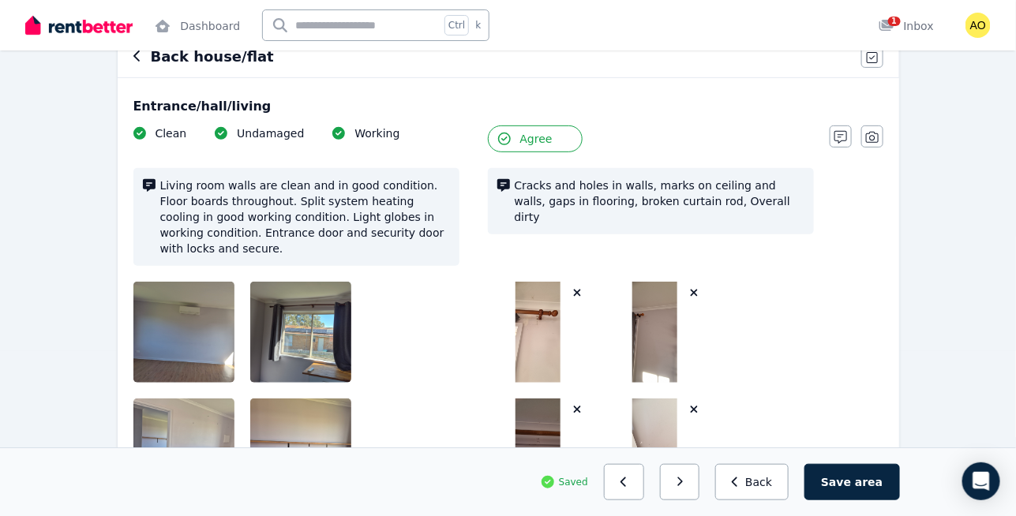
click at [579, 131] on button "Agree" at bounding box center [535, 138] width 95 height 27
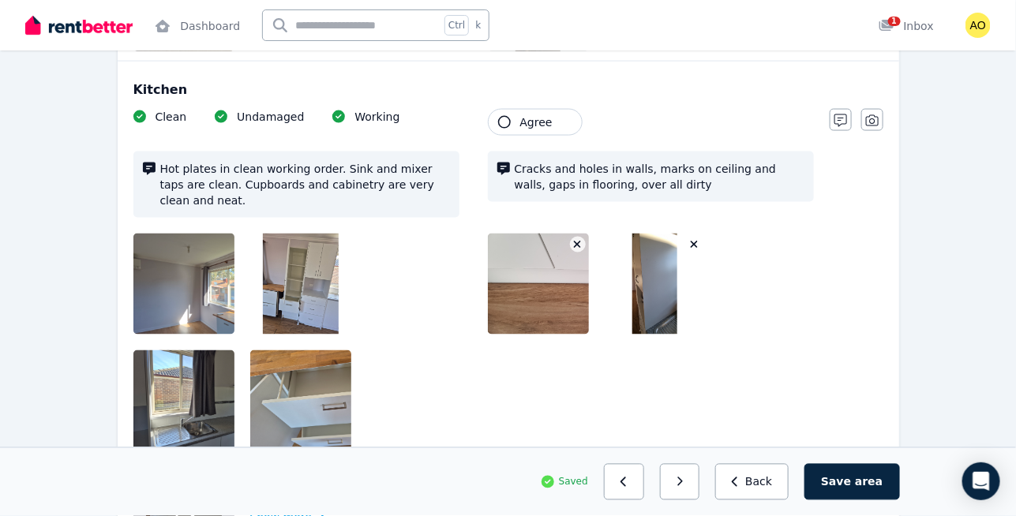
scroll to position [730, 0]
click at [549, 109] on button "Agree" at bounding box center [535, 122] width 95 height 27
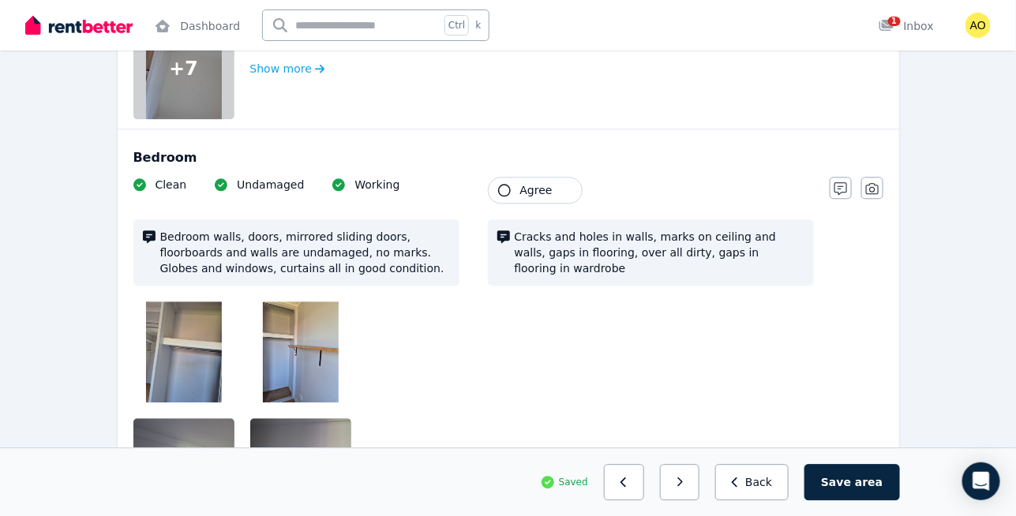
scroll to position [1179, 0]
click at [541, 182] on span "Agree" at bounding box center [536, 190] width 32 height 16
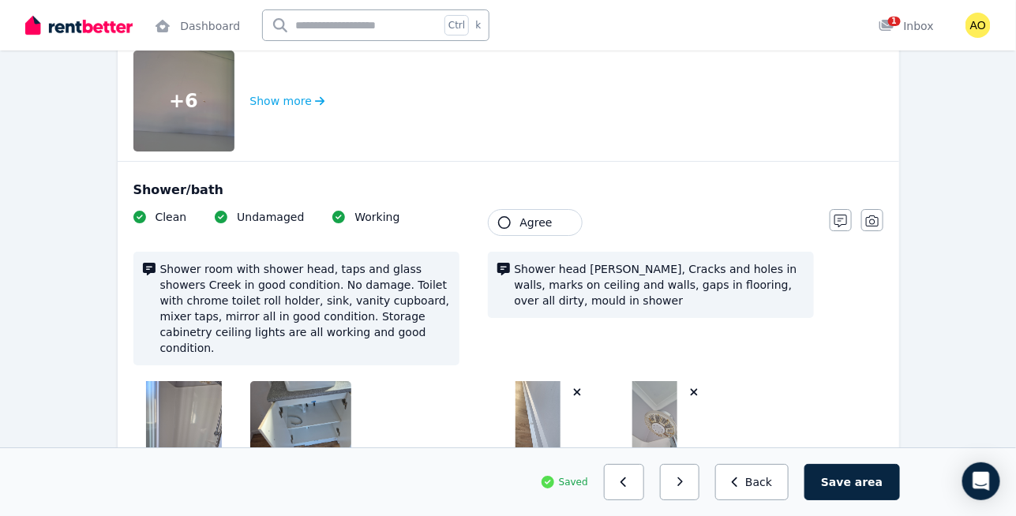
scroll to position [1664, 0]
click at [561, 209] on button "Agree" at bounding box center [535, 222] width 95 height 27
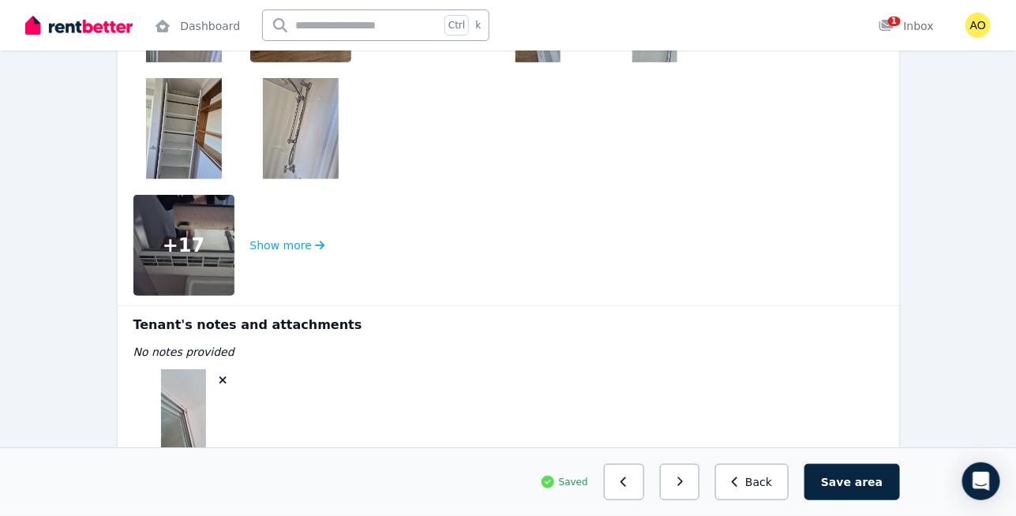
scroll to position [2172, 0]
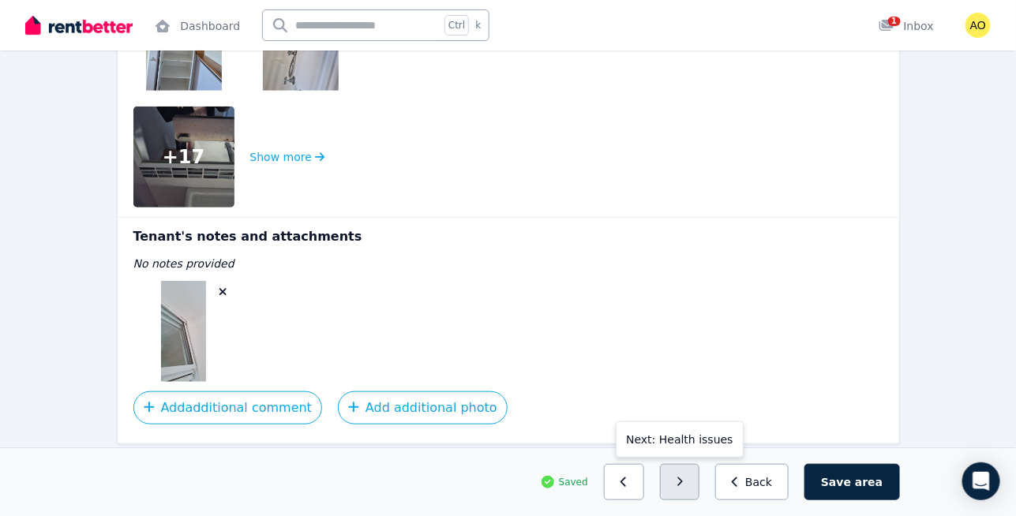
click at [700, 488] on button "button" at bounding box center [680, 482] width 40 height 36
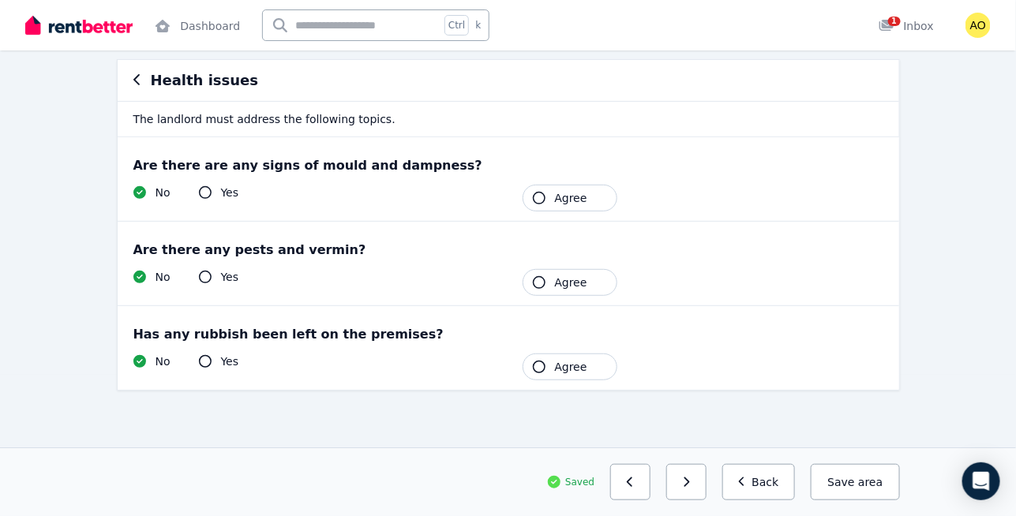
scroll to position [137, 0]
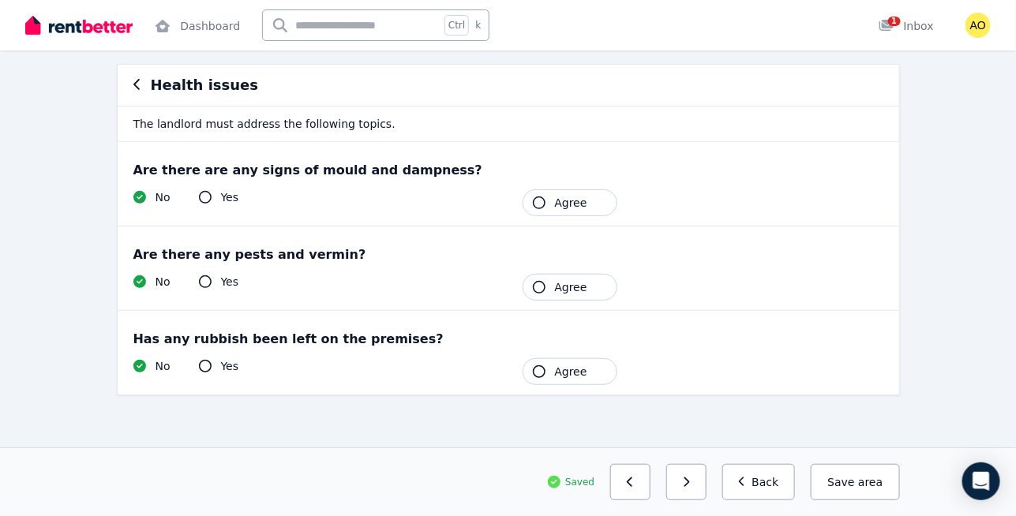
click at [229, 204] on div "Yes No Tenant Agree" at bounding box center [508, 202] width 750 height 27
click at [219, 197] on div "Yes" at bounding box center [219, 197] width 40 height 16
click at [536, 201] on icon "button" at bounding box center [539, 203] width 13 height 13
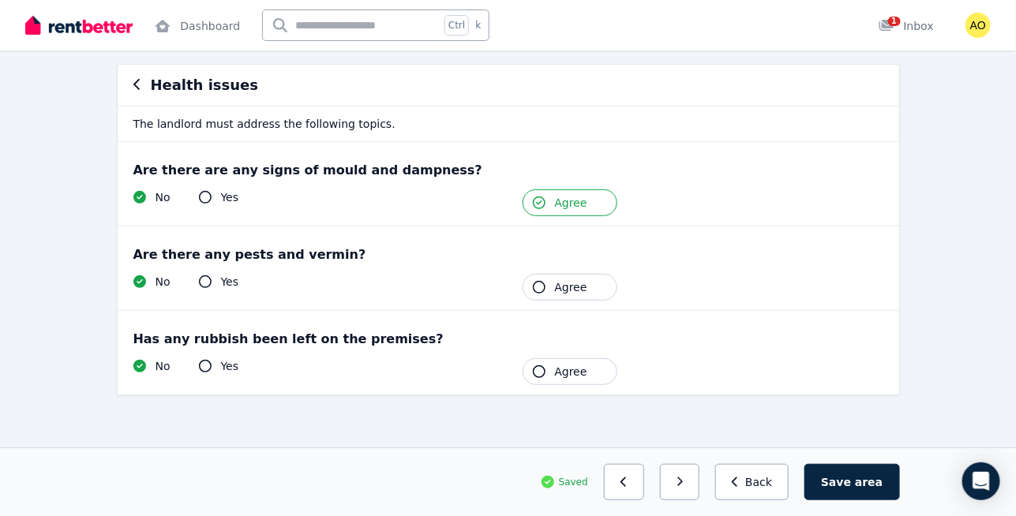
click at [536, 201] on icon "button" at bounding box center [539, 203] width 13 height 13
click at [583, 298] on div "Are there any pests and vermin? Yes No Tenant Agree" at bounding box center [508, 269] width 781 height 84
click at [575, 294] on button "Agree" at bounding box center [569, 287] width 95 height 27
click at [432, 350] on div "Has any rubbish been left on the premises? Yes No Tenant Agree" at bounding box center [508, 353] width 781 height 84
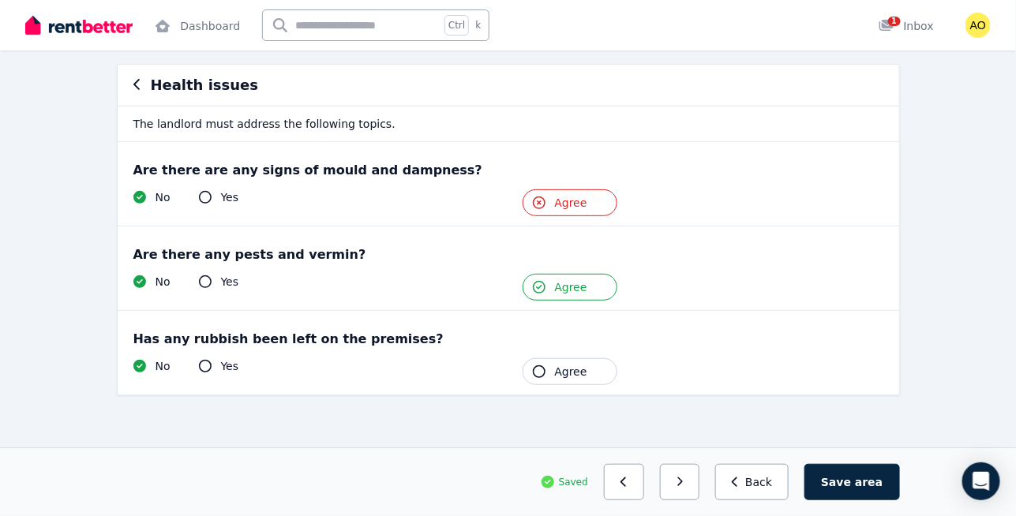
click at [544, 361] on button "Agree" at bounding box center [569, 371] width 95 height 27
click at [700, 477] on button "button" at bounding box center [680, 482] width 40 height 36
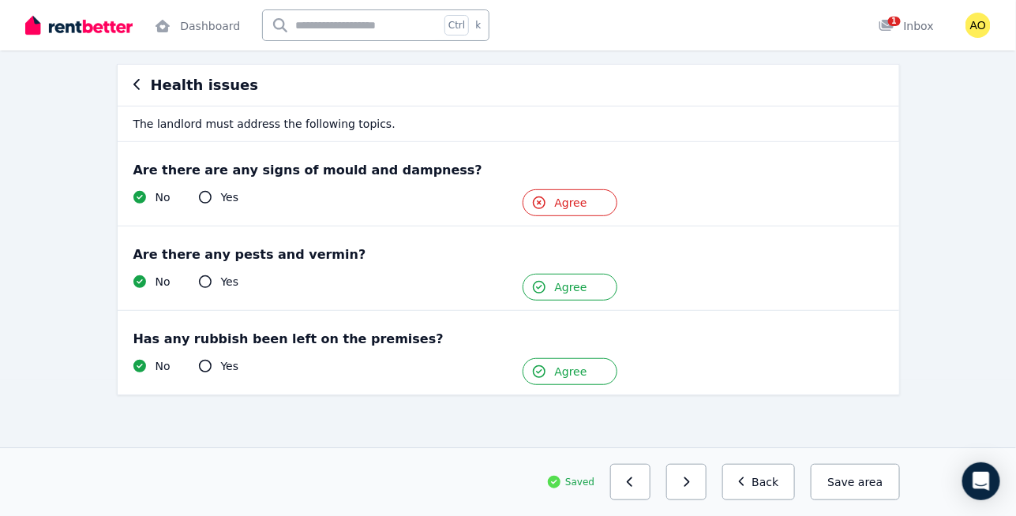
scroll to position [53, 0]
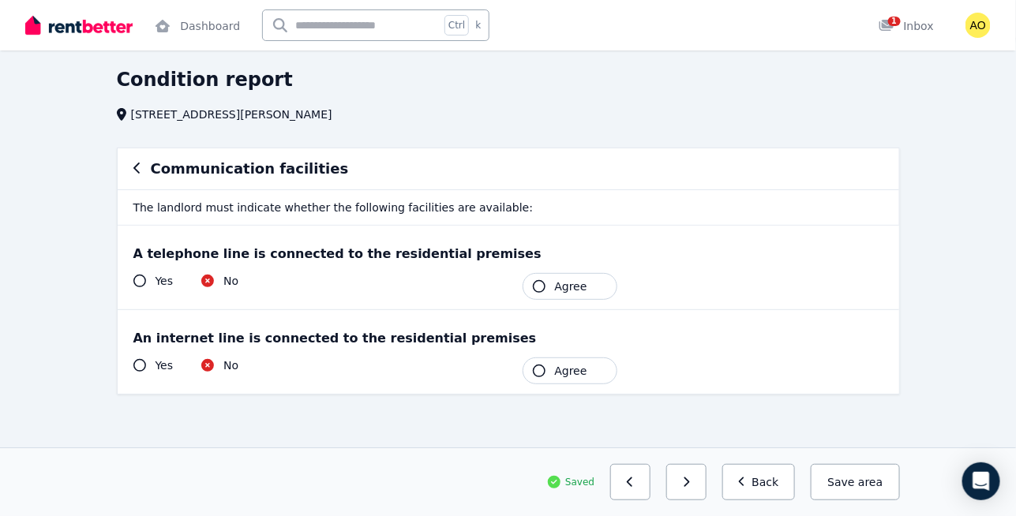
click at [582, 293] on button "Agree" at bounding box center [569, 286] width 95 height 27
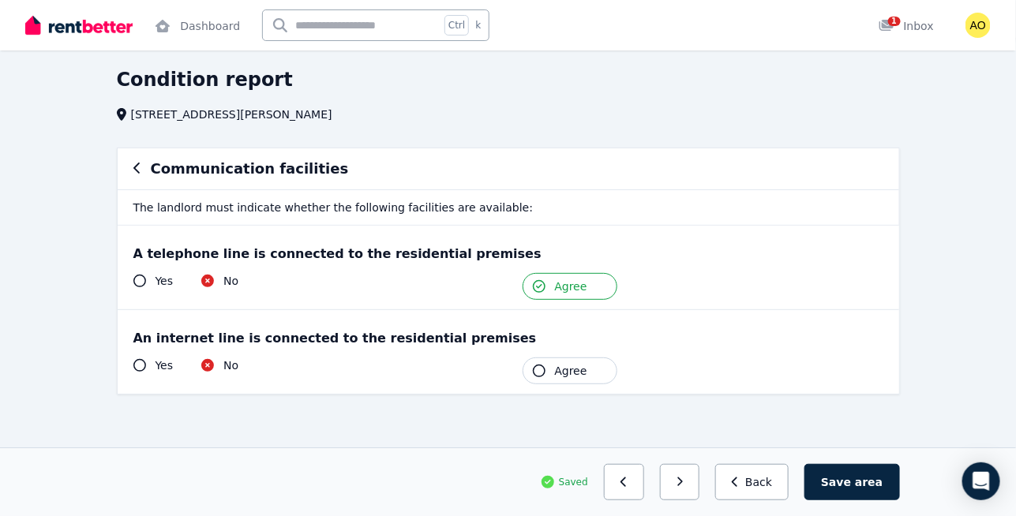
click at [571, 373] on span "Agree" at bounding box center [571, 371] width 32 height 16
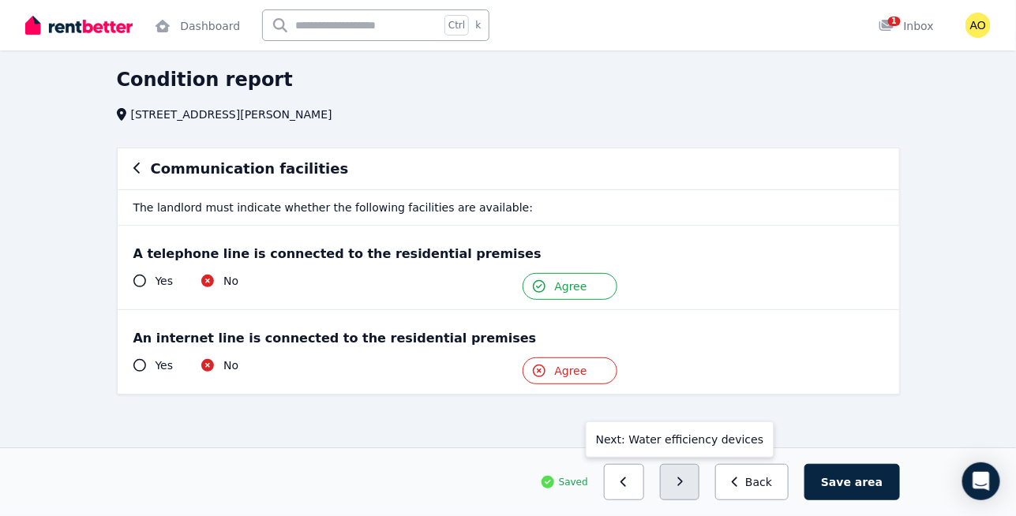
click at [691, 468] on button "button" at bounding box center [680, 482] width 40 height 36
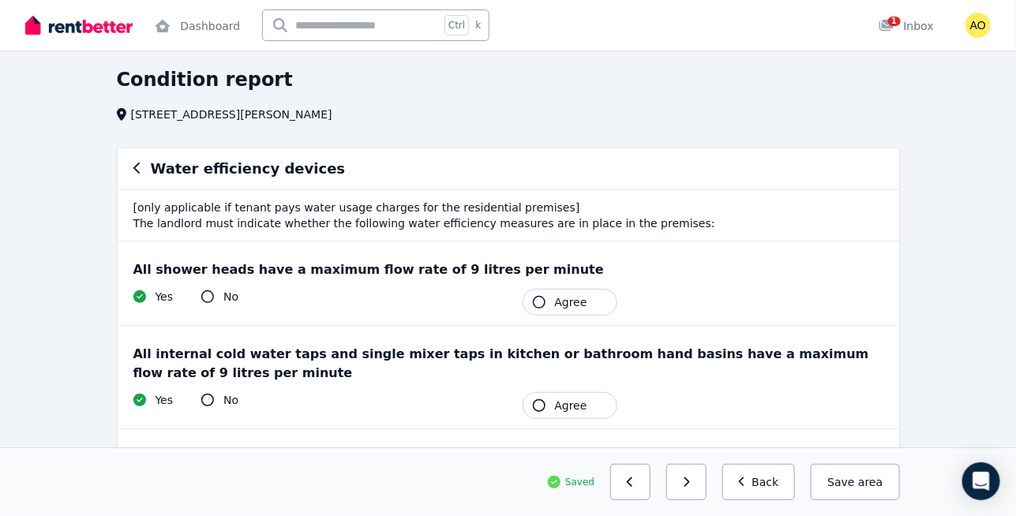
click at [600, 306] on button "Agree" at bounding box center [569, 302] width 95 height 27
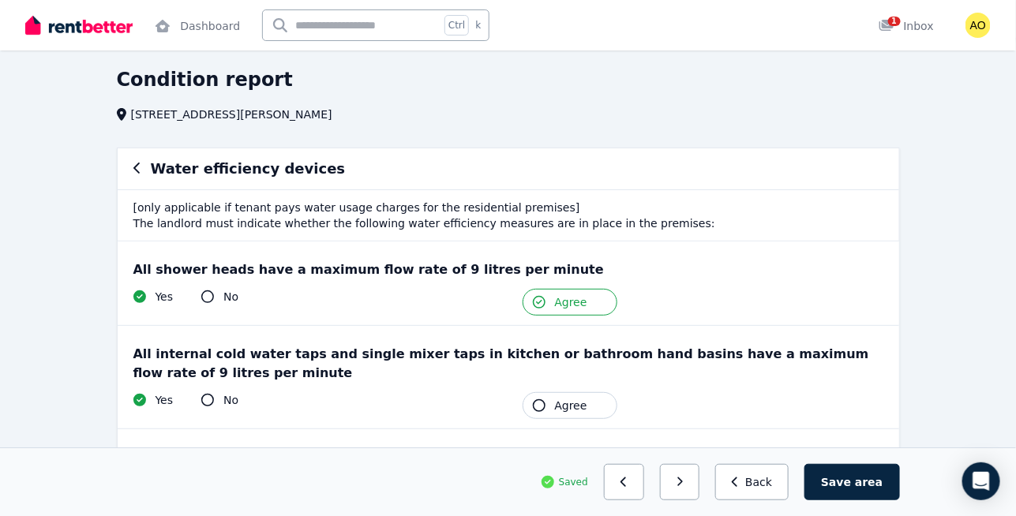
click at [600, 306] on button "Agree" at bounding box center [569, 302] width 95 height 27
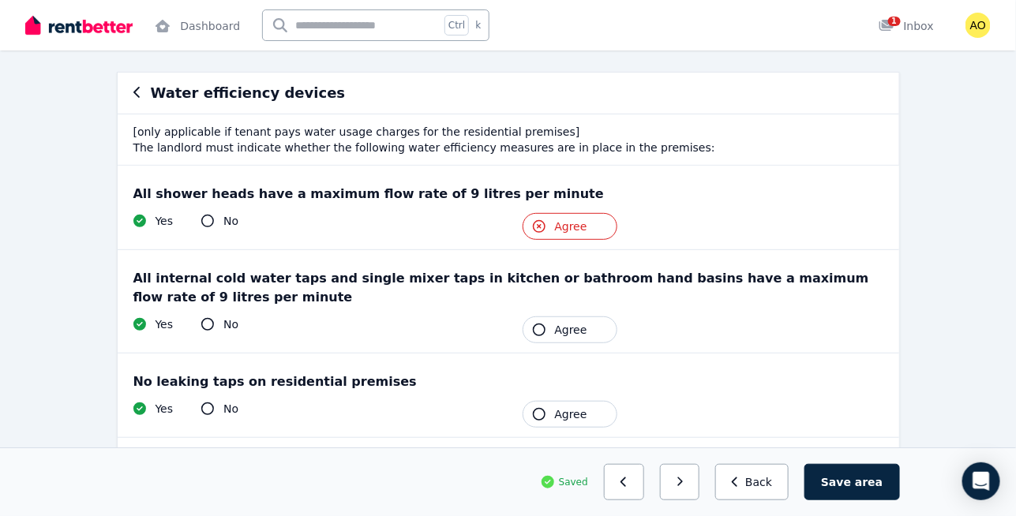
scroll to position [133, 0]
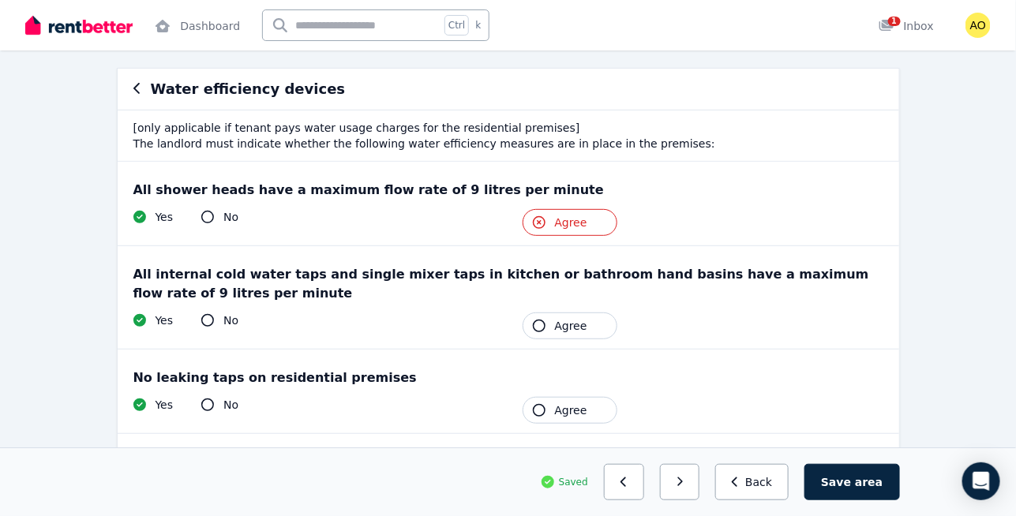
click at [575, 313] on button "Agree" at bounding box center [569, 326] width 95 height 27
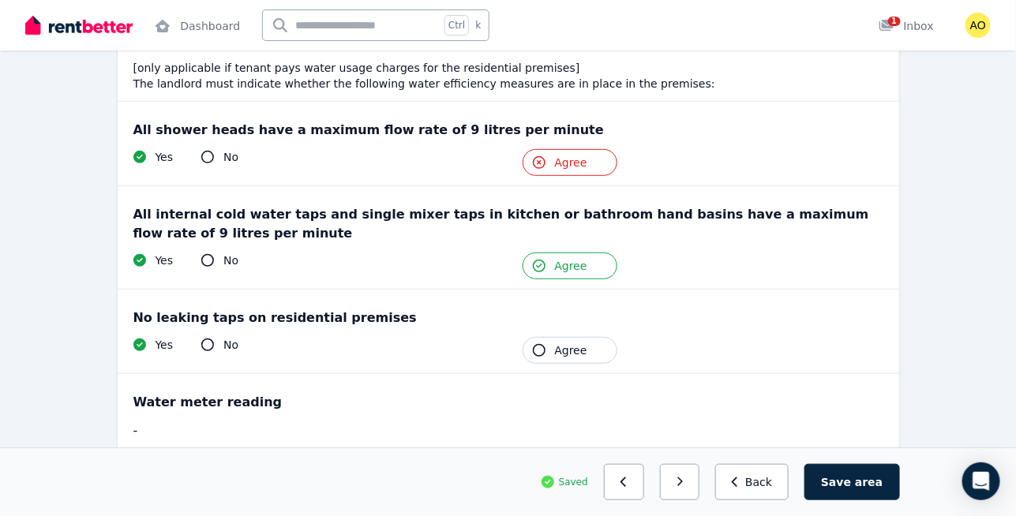
scroll to position [196, 0]
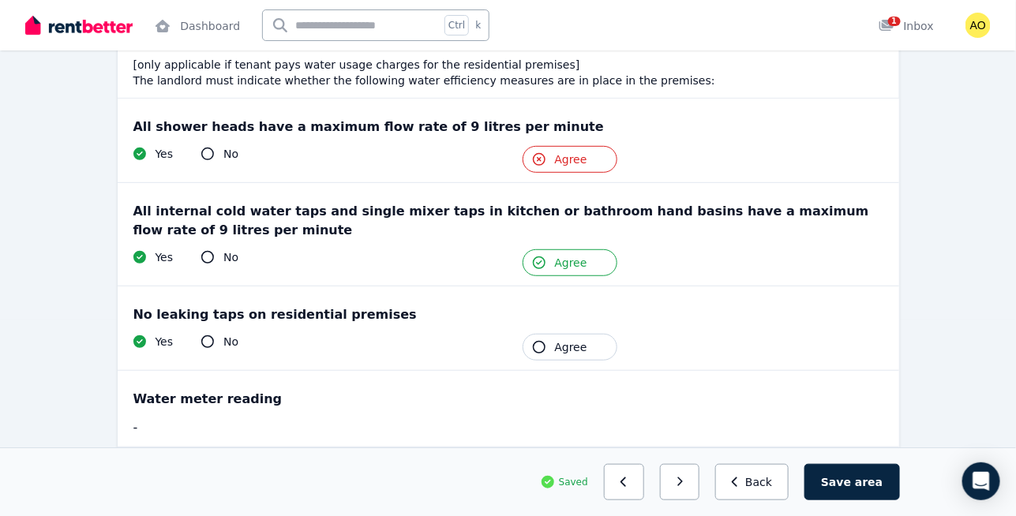
click at [564, 353] on button "Agree" at bounding box center [569, 347] width 95 height 27
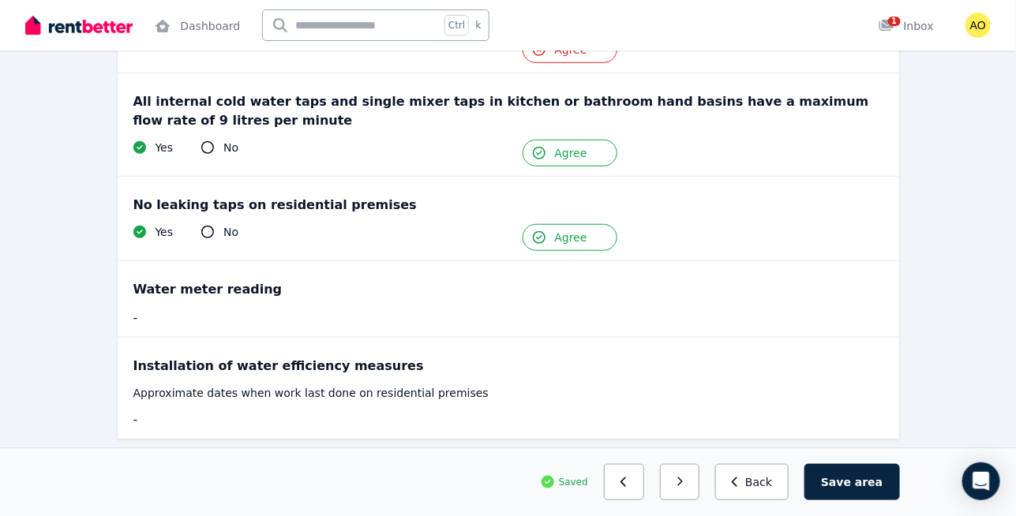
scroll to position [350, 0]
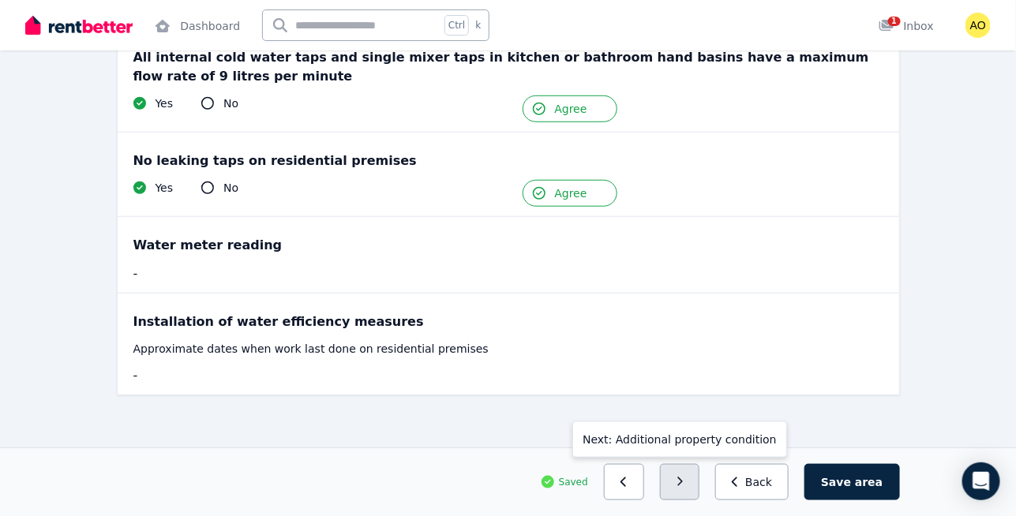
click at [684, 480] on button "button" at bounding box center [680, 482] width 40 height 36
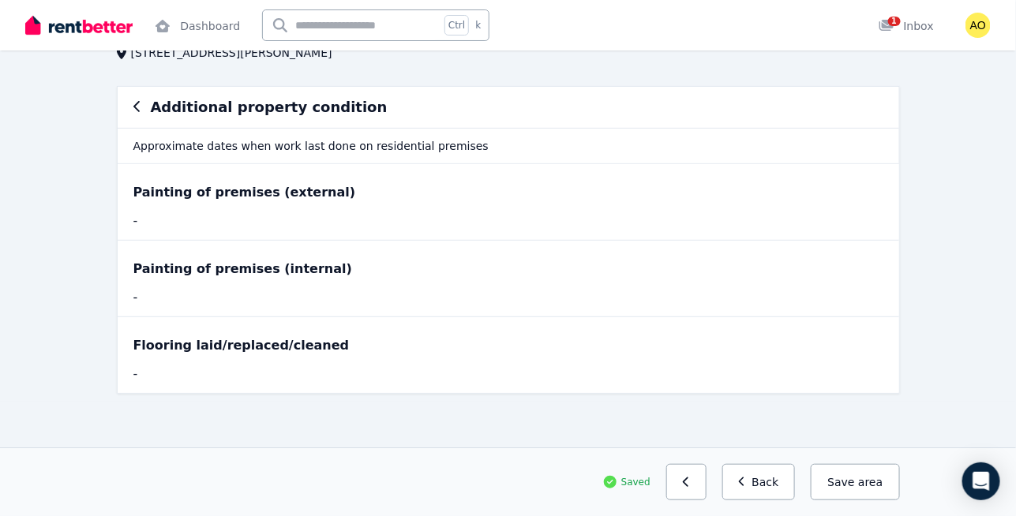
scroll to position [0, 0]
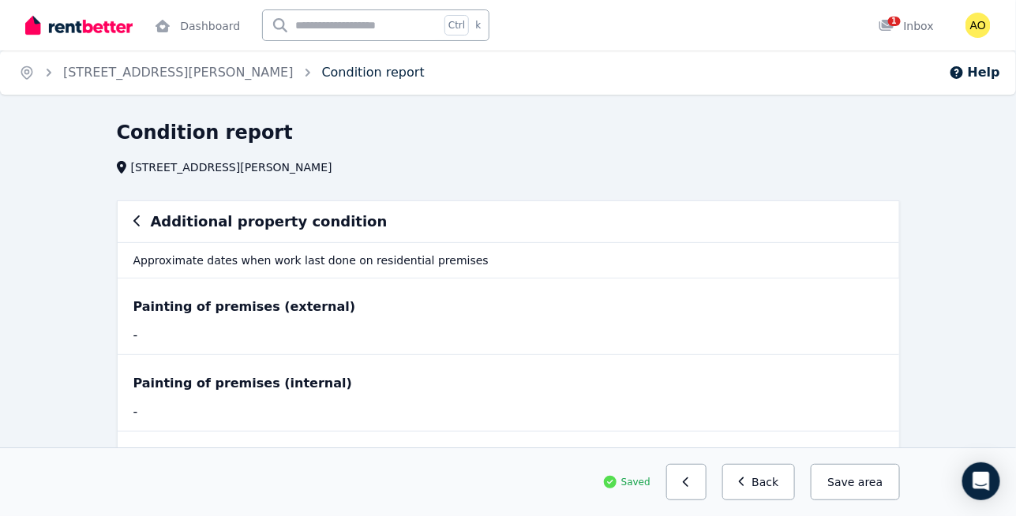
click at [322, 78] on link "Condition report" at bounding box center [373, 72] width 103 height 15
click at [187, 67] on link "[STREET_ADDRESS][PERSON_NAME]" at bounding box center [178, 72] width 230 height 15
click at [911, 22] on div "1 Inbox" at bounding box center [905, 26] width 55 height 16
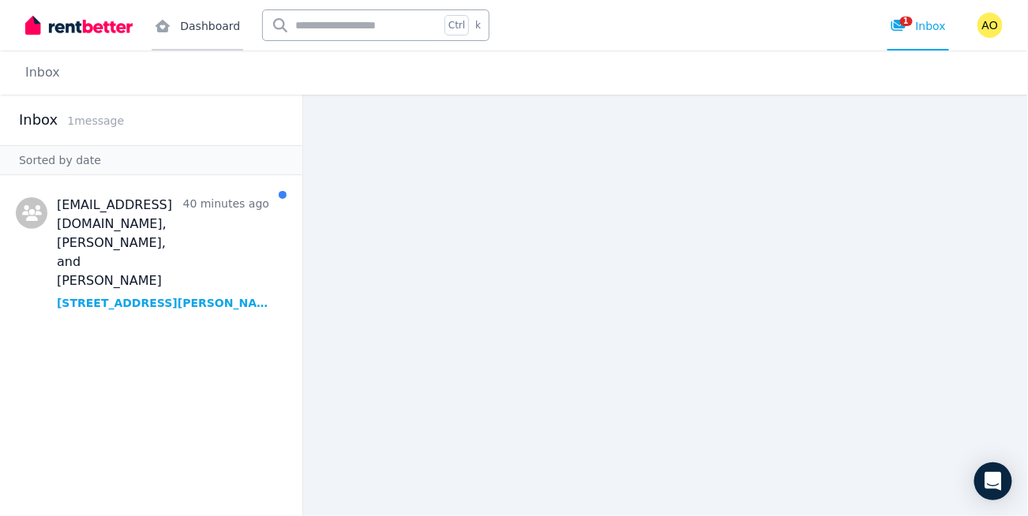
click at [199, 33] on link "Dashboard" at bounding box center [198, 25] width 92 height 51
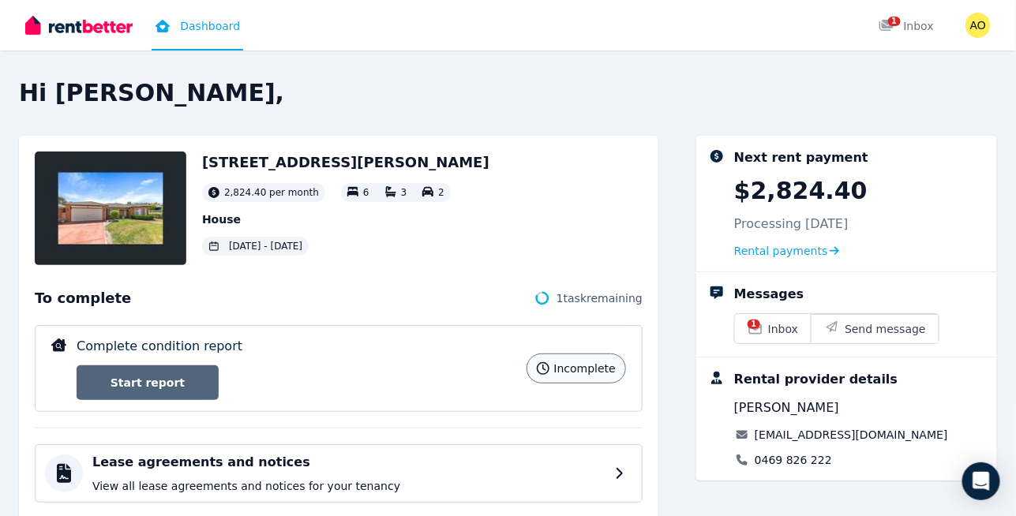
click at [170, 367] on link "Start report" at bounding box center [148, 382] width 142 height 35
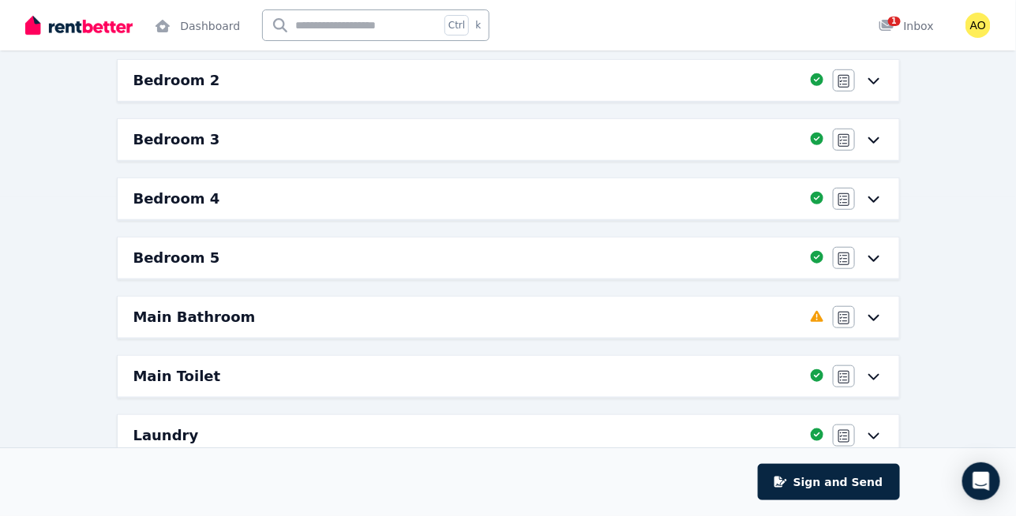
scroll to position [328, 0]
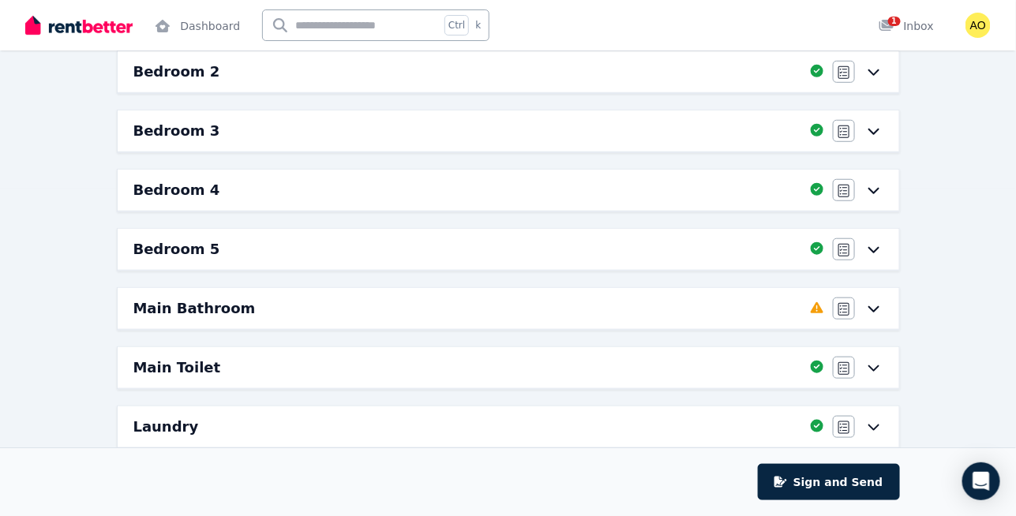
click at [781, 298] on div "Main Bathroom" at bounding box center [467, 309] width 668 height 22
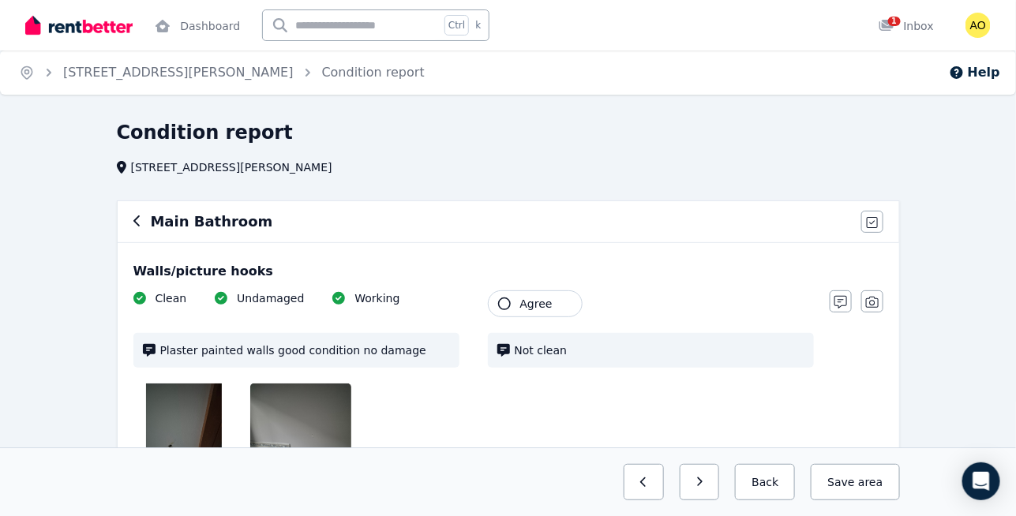
click at [552, 310] on button "Agree" at bounding box center [535, 303] width 95 height 27
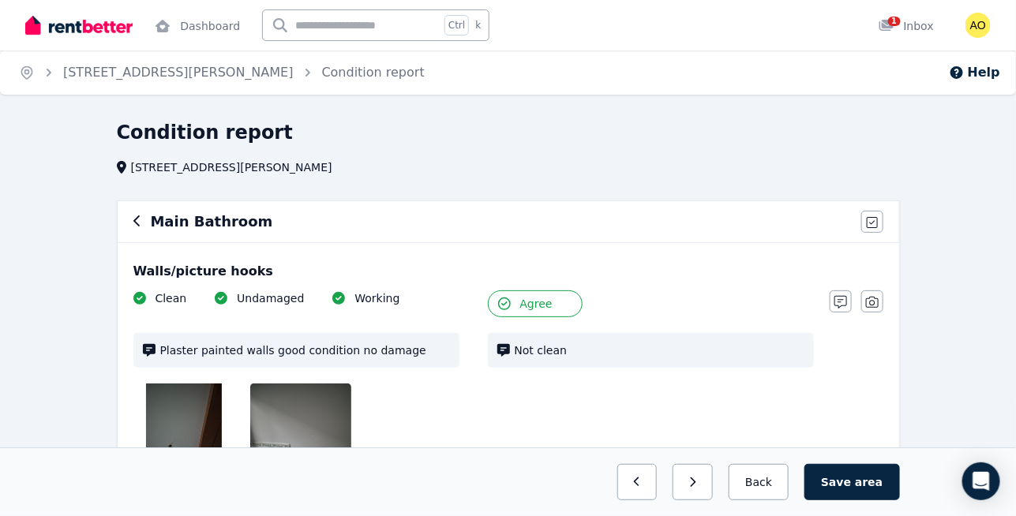
click at [552, 310] on button "Agree" at bounding box center [535, 303] width 95 height 27
drag, startPoint x: 870, startPoint y: 478, endPoint x: 883, endPoint y: 488, distance: 16.4
click at [883, 488] on button "Save area" at bounding box center [851, 482] width 95 height 36
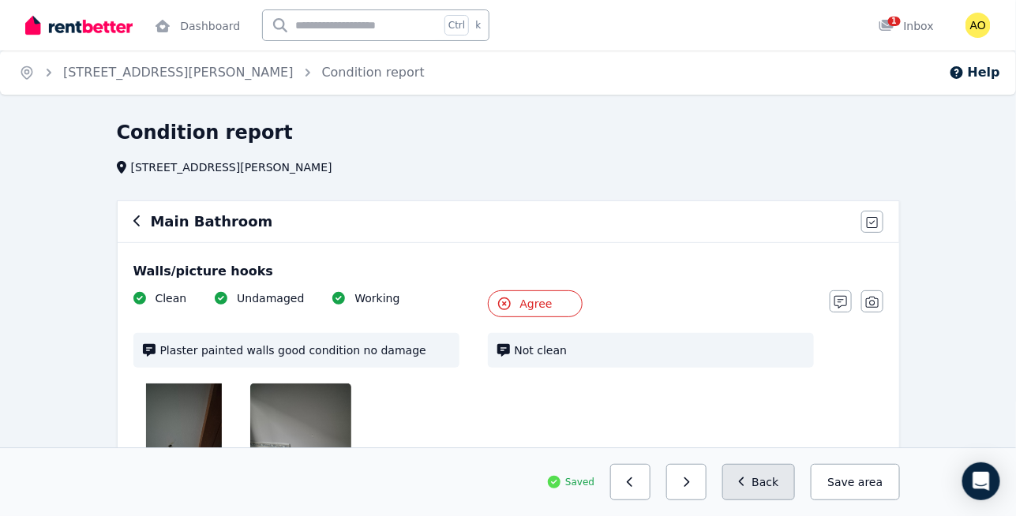
click at [771, 483] on button "Back" at bounding box center [758, 482] width 73 height 36
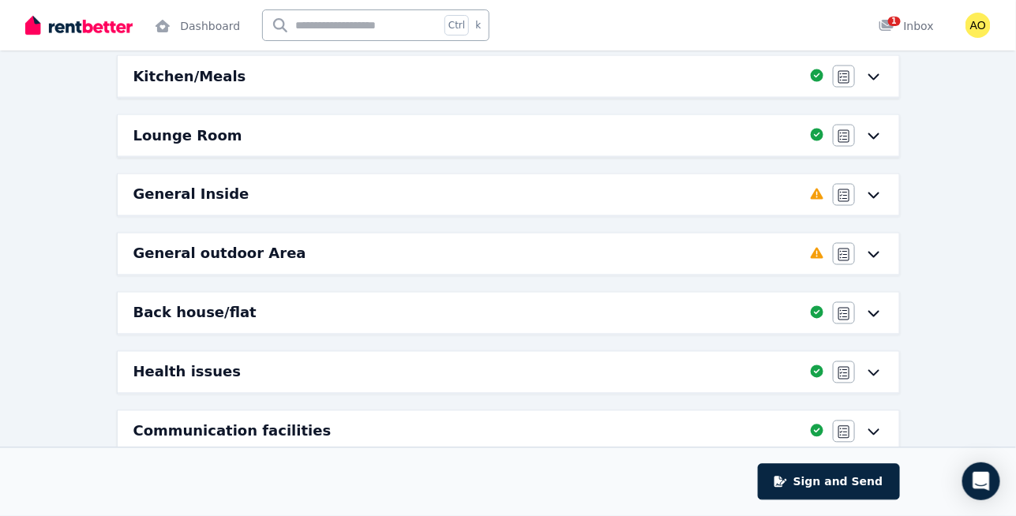
scroll to position [800, 0]
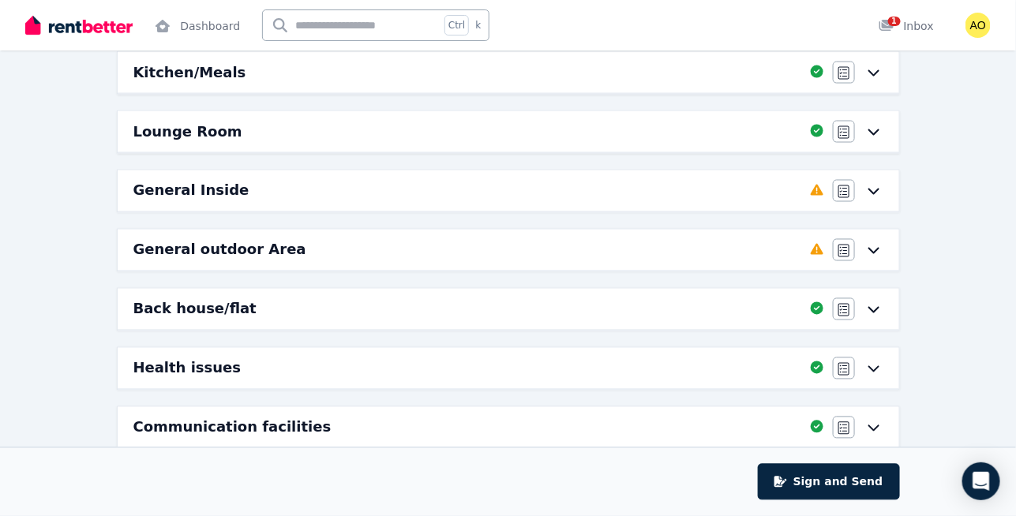
click at [778, 185] on div "General Inside" at bounding box center [467, 191] width 668 height 22
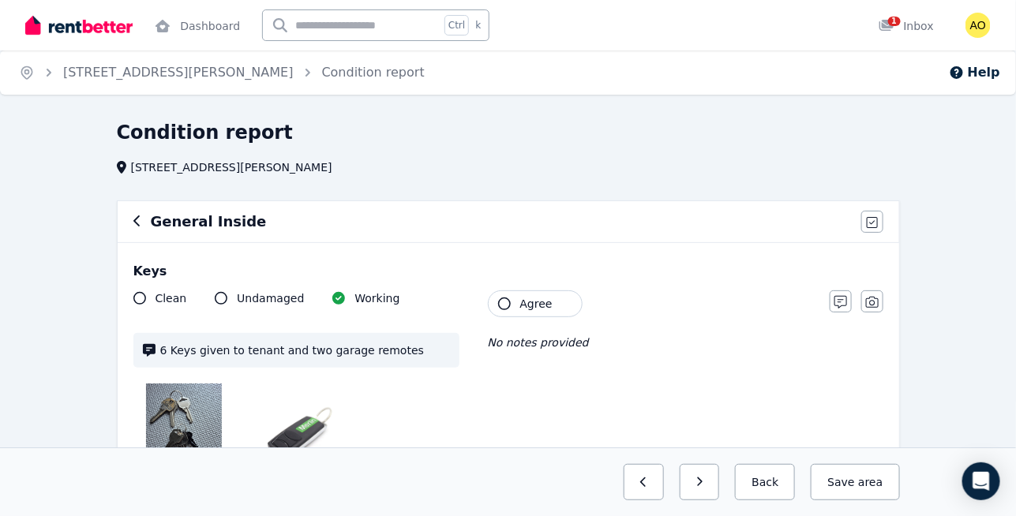
click at [516, 305] on button "Agree" at bounding box center [535, 303] width 95 height 27
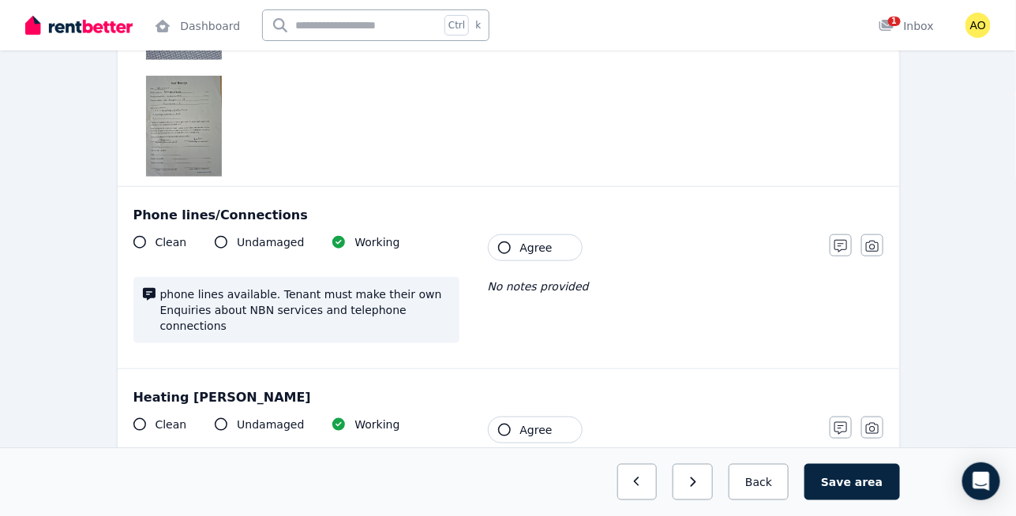
scroll to position [428, 0]
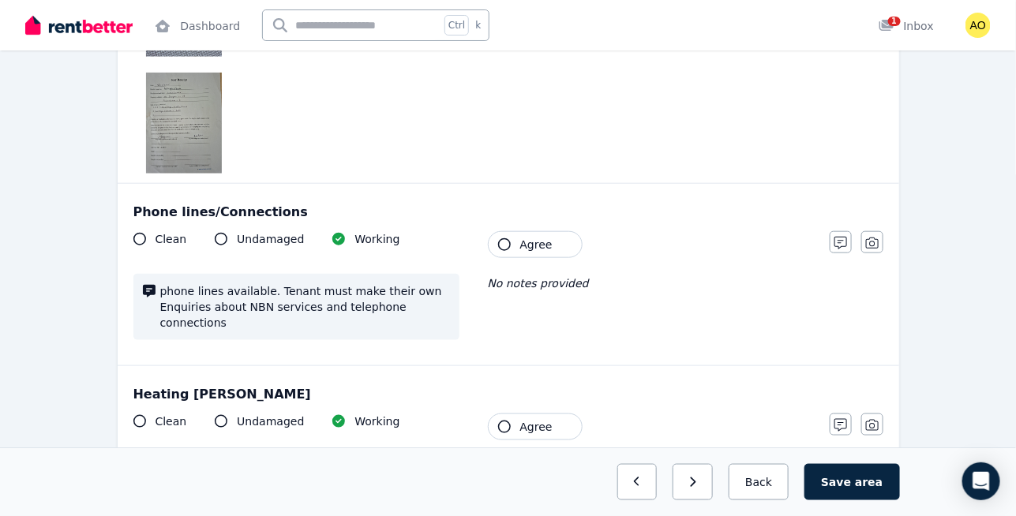
click at [531, 237] on span "Agree" at bounding box center [536, 245] width 32 height 16
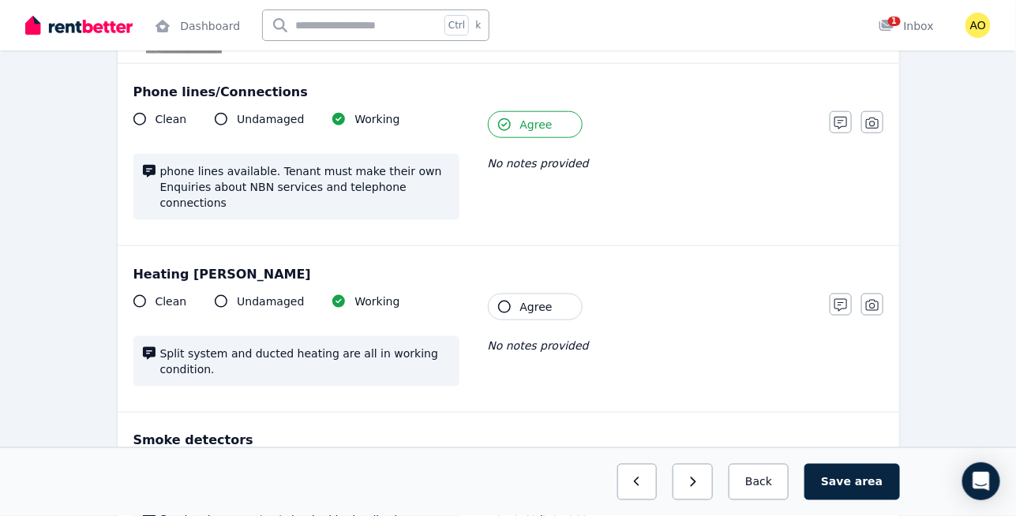
scroll to position [548, 0]
click at [523, 299] on span "Agree" at bounding box center [536, 307] width 32 height 16
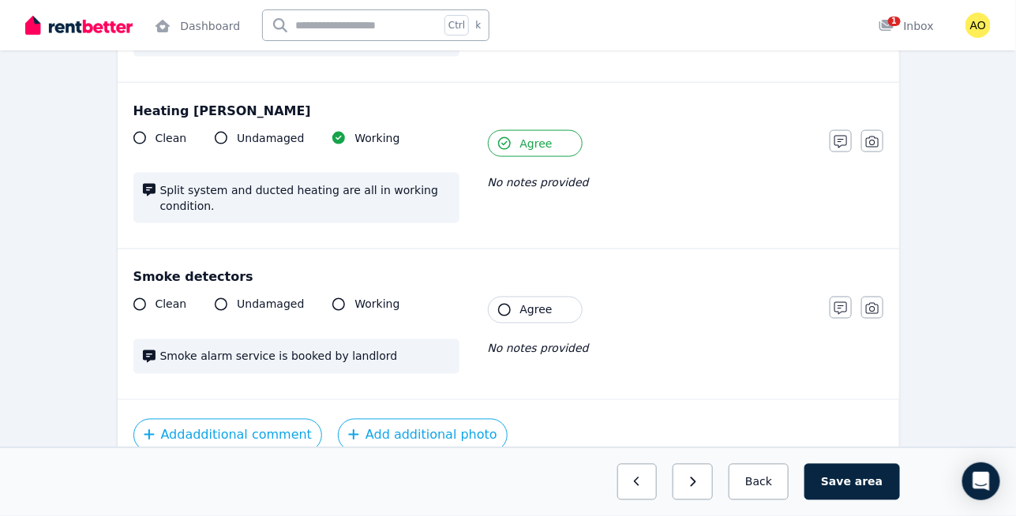
scroll to position [714, 0]
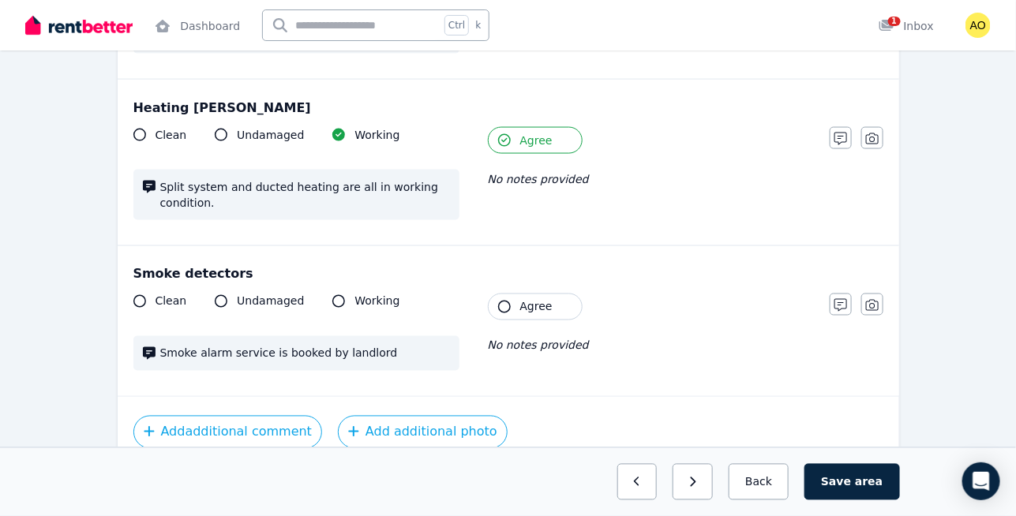
click at [523, 299] on span "Agree" at bounding box center [536, 307] width 32 height 16
drag, startPoint x: 789, startPoint y: 486, endPoint x: 775, endPoint y: 486, distance: 14.2
click at [775, 486] on button "Back" at bounding box center [758, 482] width 60 height 36
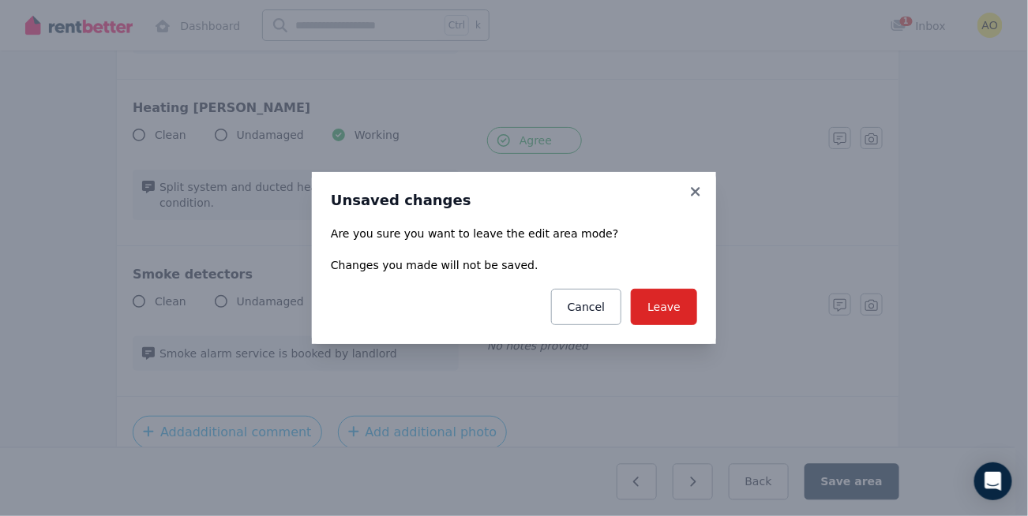
drag, startPoint x: 775, startPoint y: 486, endPoint x: 718, endPoint y: 331, distance: 165.5
click at [718, 331] on div "Unsaved changes Are you sure you want to leave the edit area mode? Changes you …" at bounding box center [514, 258] width 1028 height 516
click at [591, 300] on button "Cancel" at bounding box center [586, 307] width 70 height 36
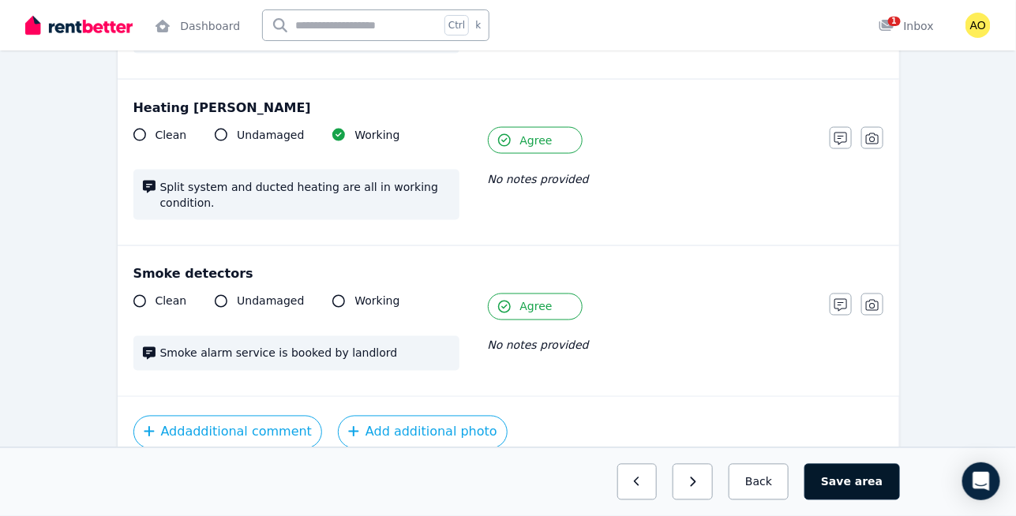
click at [865, 486] on span "area" at bounding box center [869, 482] width 28 height 16
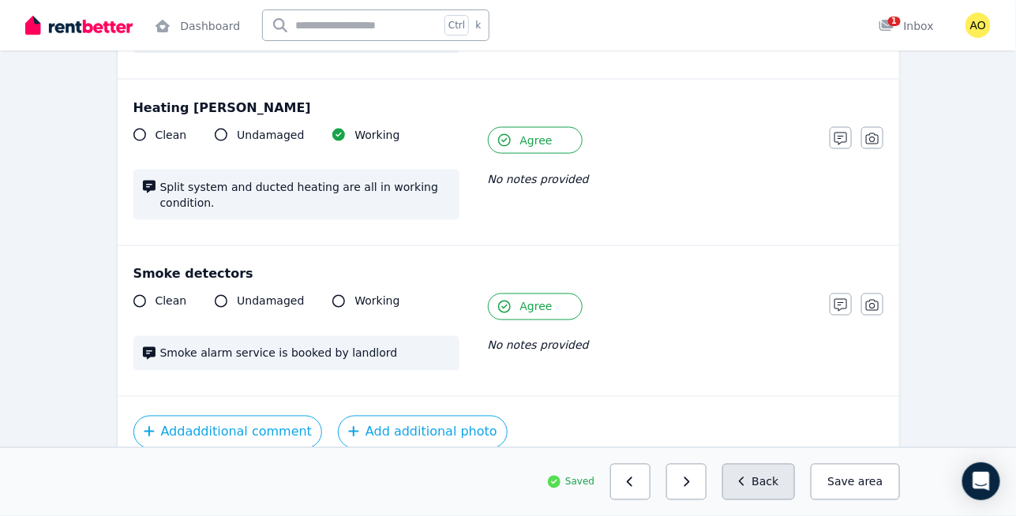
click at [746, 478] on icon "button" at bounding box center [742, 482] width 7 height 11
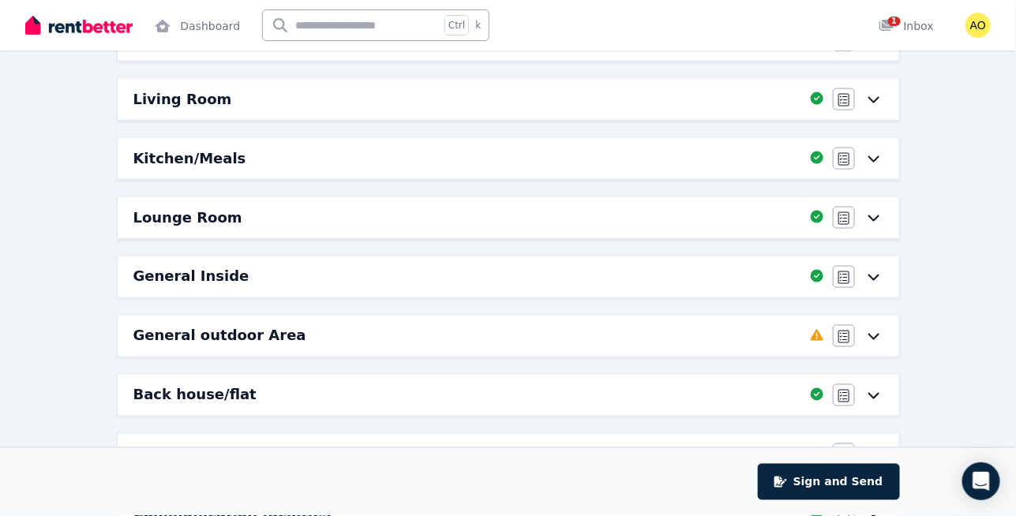
click at [802, 328] on div "General outdoor Area Completed 90.91%, 1 left Agree/Disagree" at bounding box center [508, 336] width 781 height 41
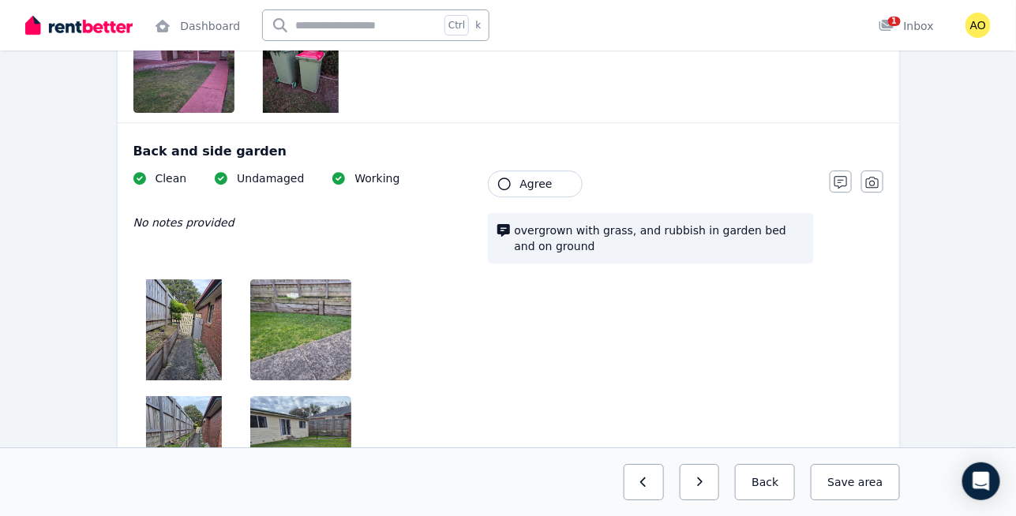
scroll to position [1505, 0]
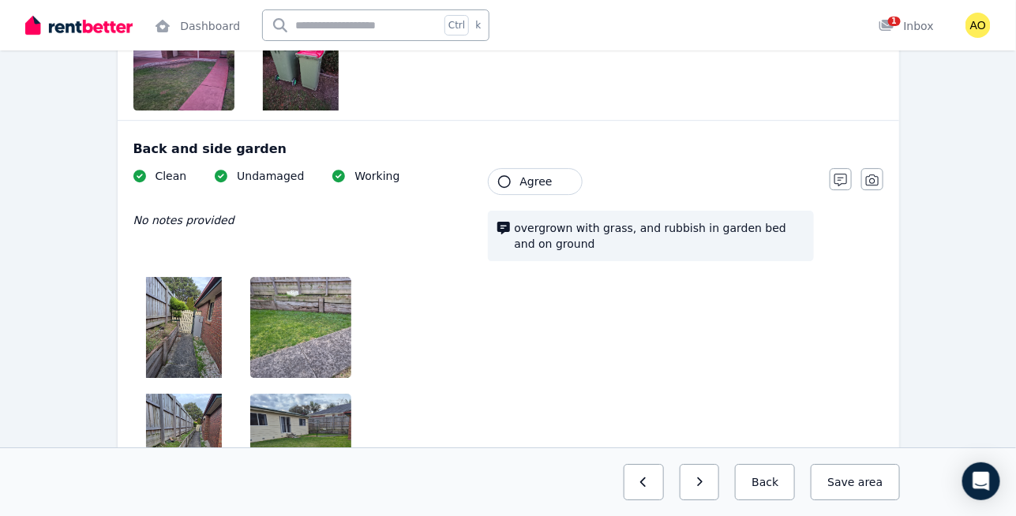
click at [548, 174] on span "Agree" at bounding box center [536, 182] width 32 height 16
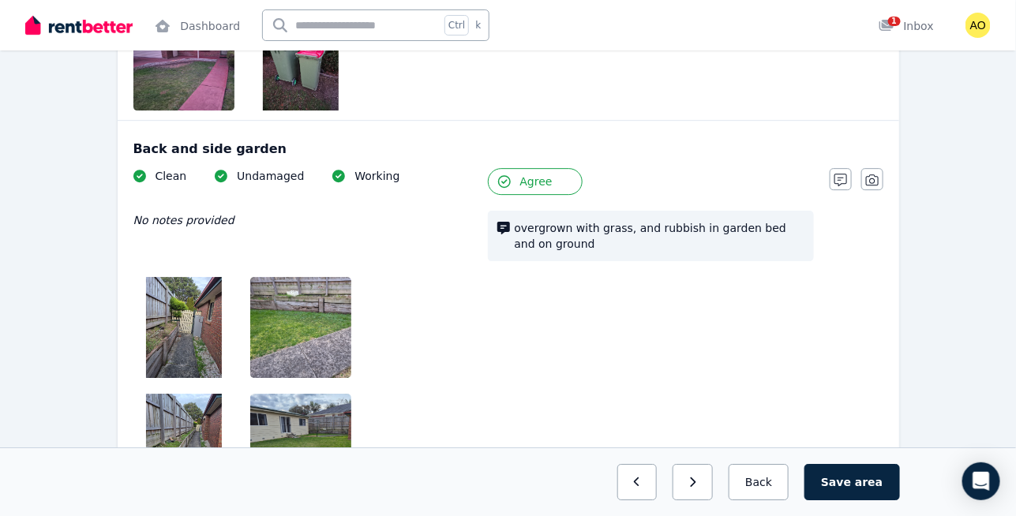
click at [548, 174] on span "Agree" at bounding box center [536, 182] width 32 height 16
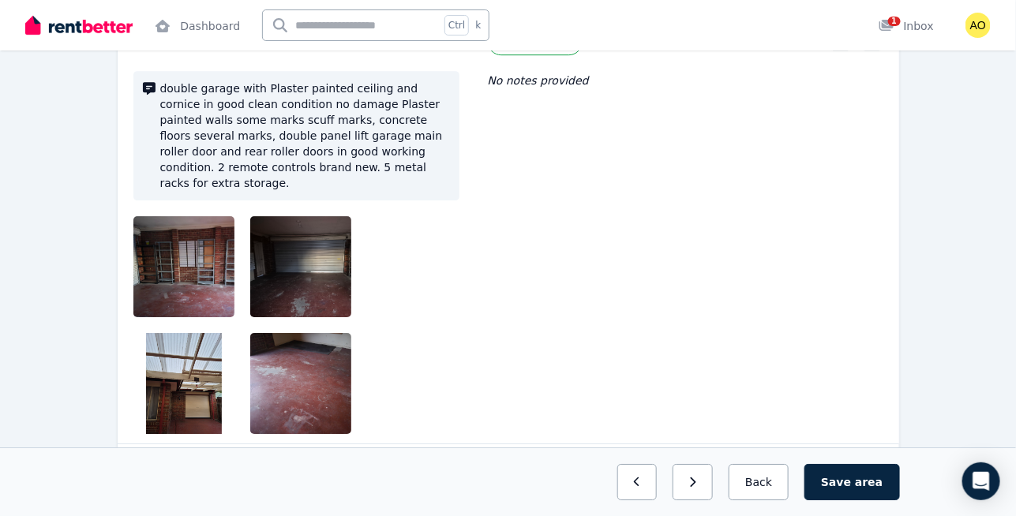
scroll to position [3551, 0]
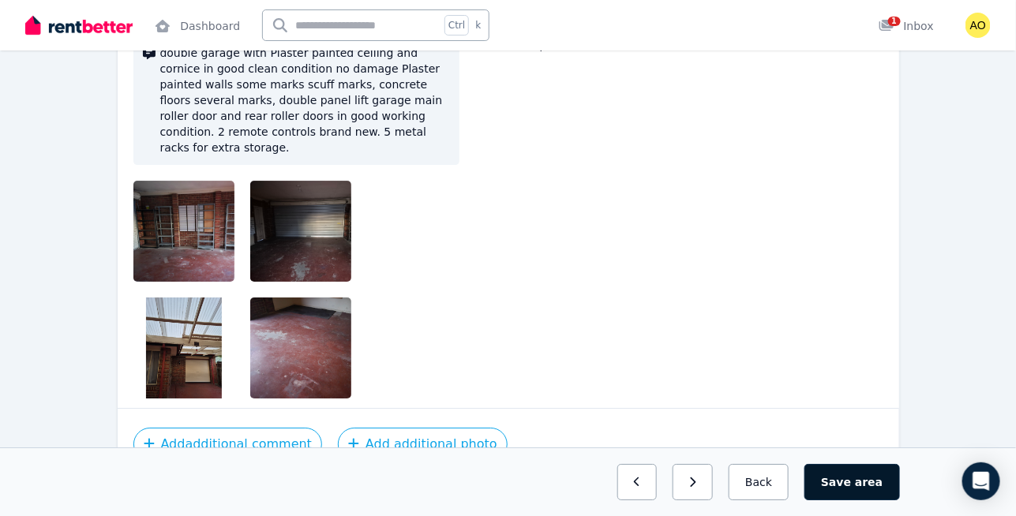
click at [871, 474] on span "area" at bounding box center [869, 482] width 28 height 16
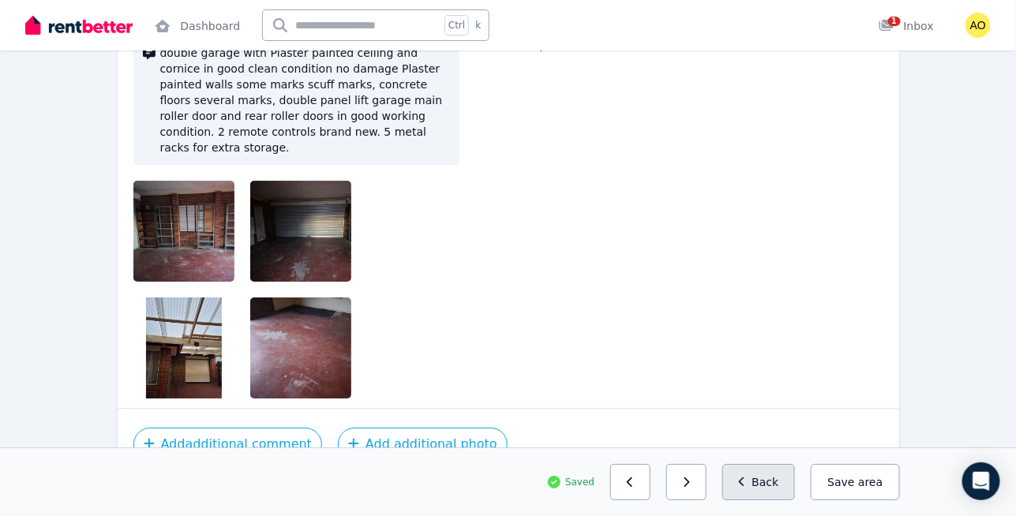
click at [750, 481] on button "Back" at bounding box center [758, 482] width 73 height 36
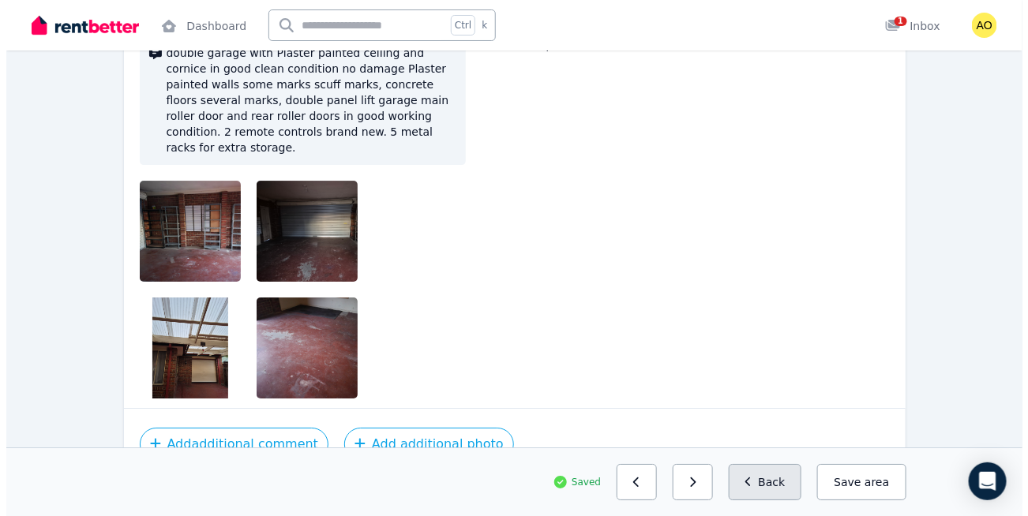
scroll to position [933, 0]
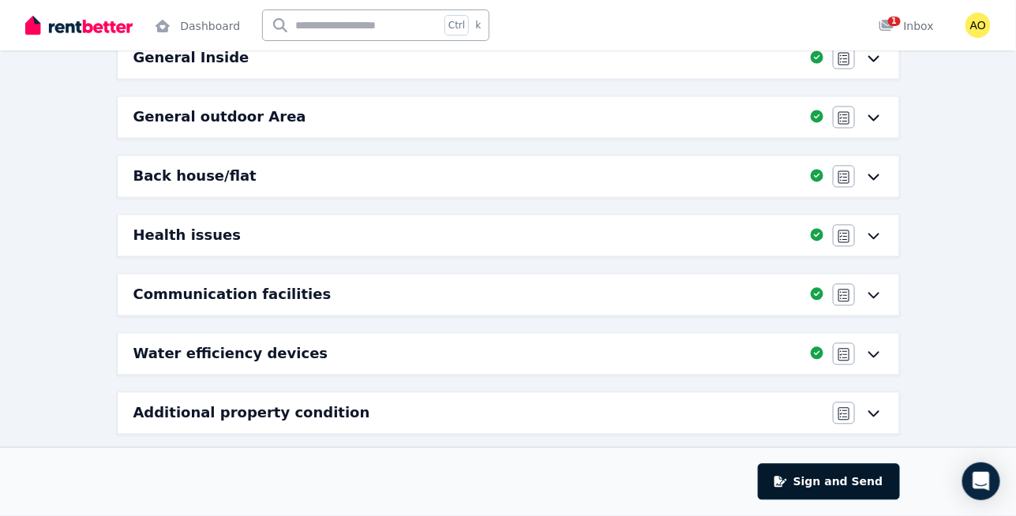
click at [856, 484] on button "Sign and Send" at bounding box center [828, 482] width 141 height 36
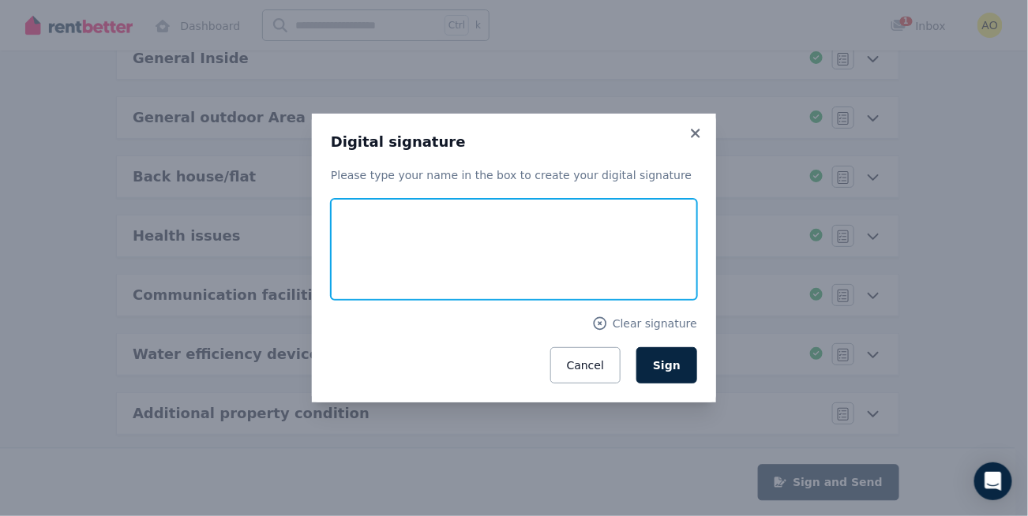
click at [550, 227] on input "text" at bounding box center [514, 249] width 366 height 101
type input "*"
type input "*******"
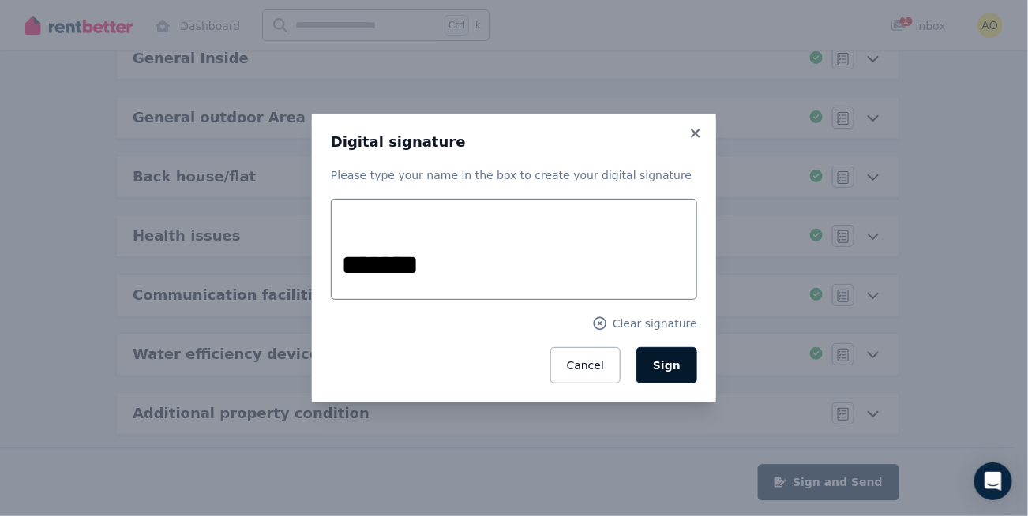
click at [672, 375] on button "Sign" at bounding box center [666, 365] width 61 height 36
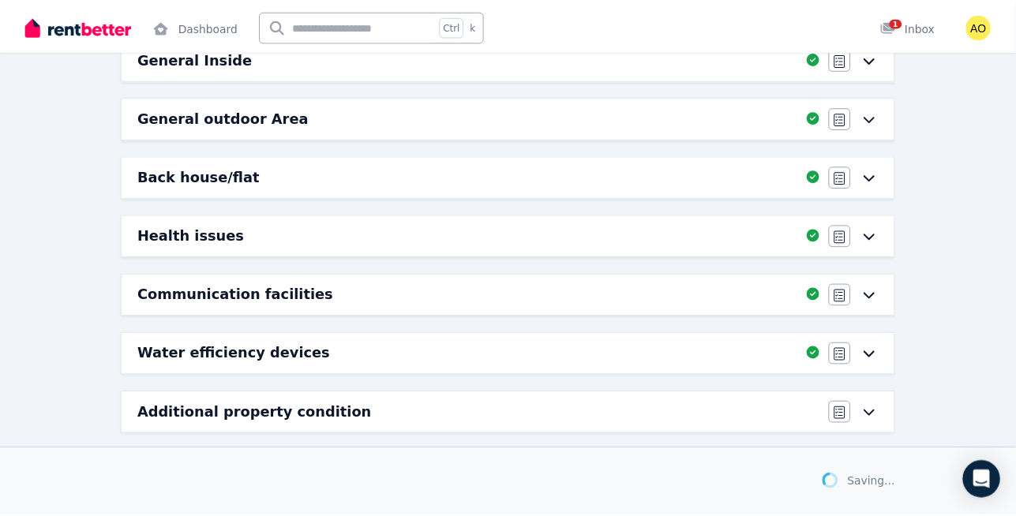
scroll to position [932, 0]
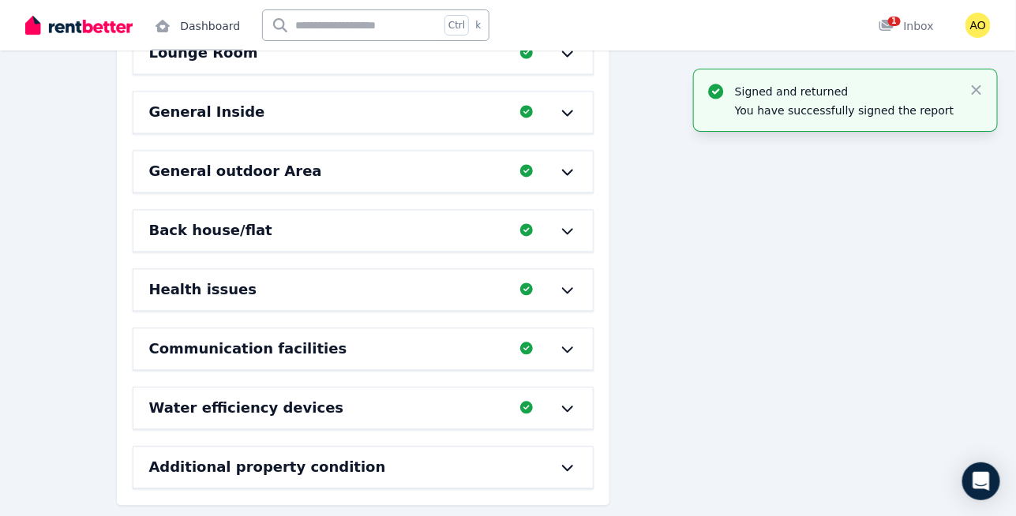
click at [215, 22] on link "Dashboard" at bounding box center [198, 25] width 92 height 51
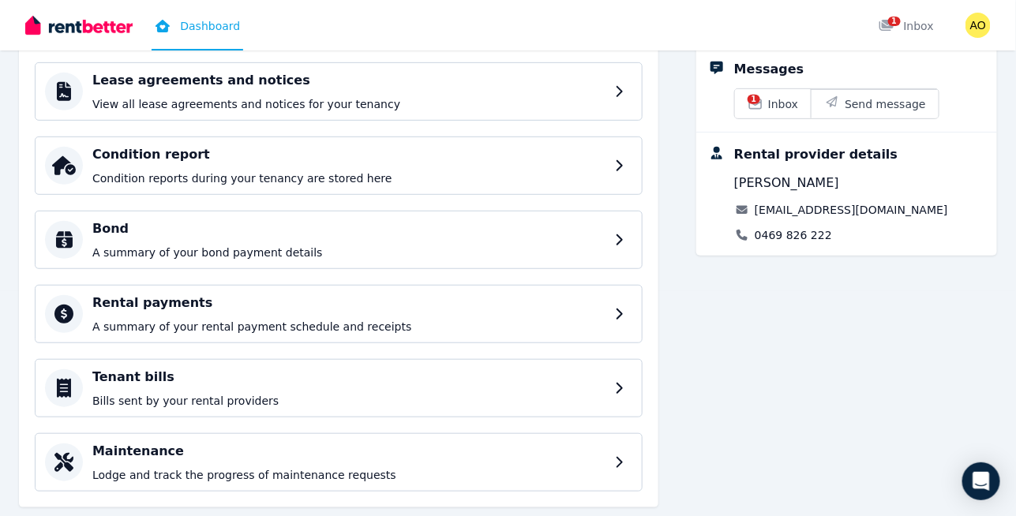
scroll to position [257, 0]
